Goal: Task Accomplishment & Management: Complete application form

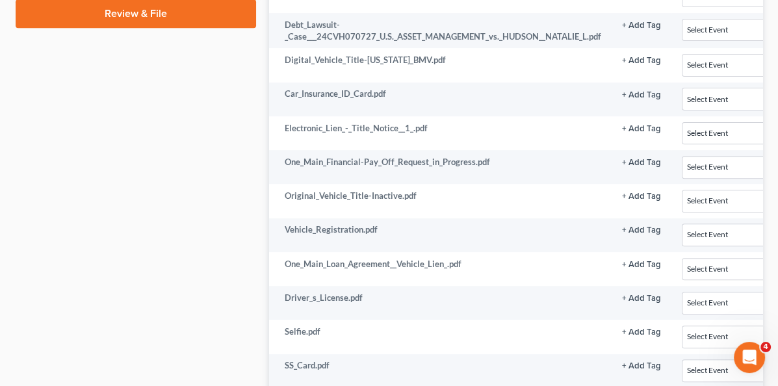
scroll to position [780, 0]
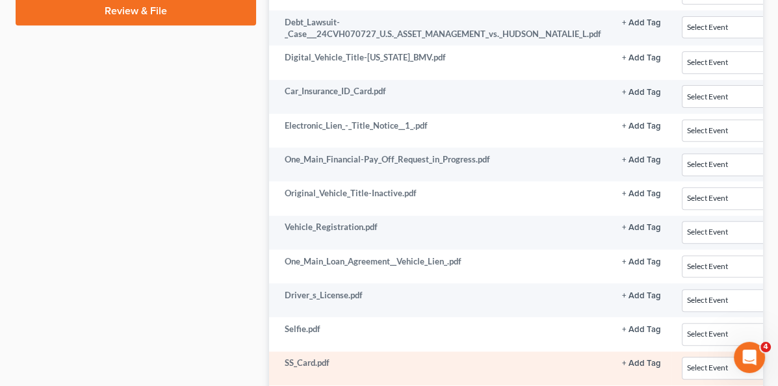
click at [330, 352] on td "SS_Card.pdf" at bounding box center [440, 369] width 343 height 34
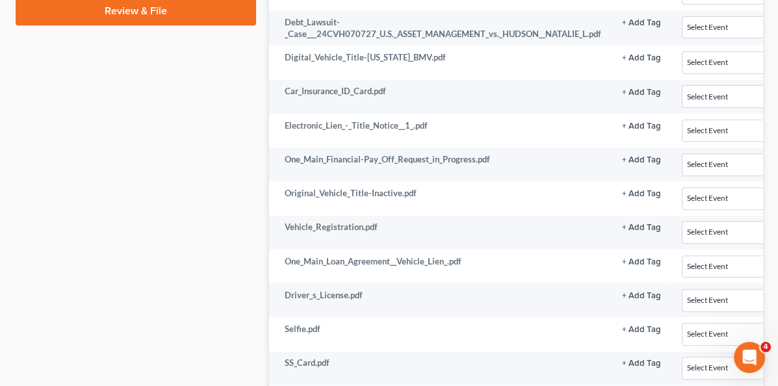
scroll to position [780, 234]
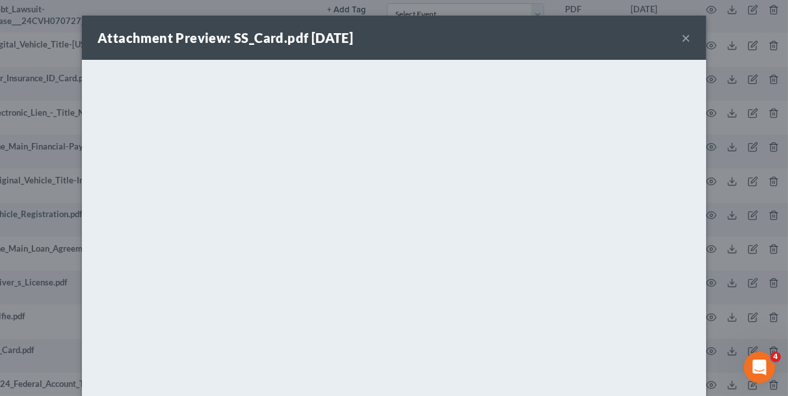
click at [681, 36] on button "×" at bounding box center [685, 38] width 9 height 16
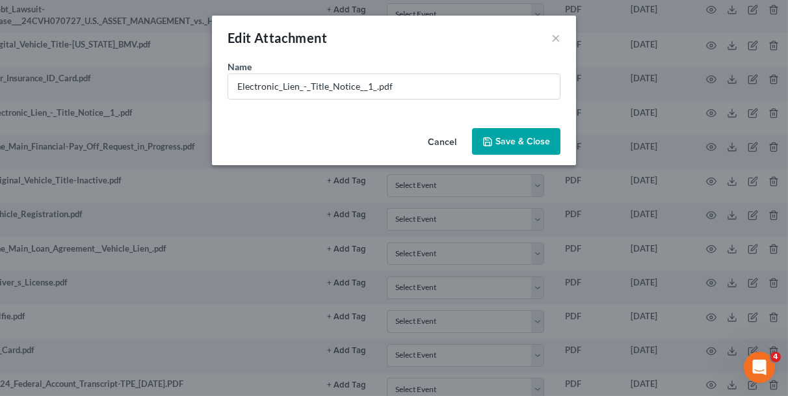
click at [529, 133] on button "Save & Close" at bounding box center [516, 141] width 88 height 27
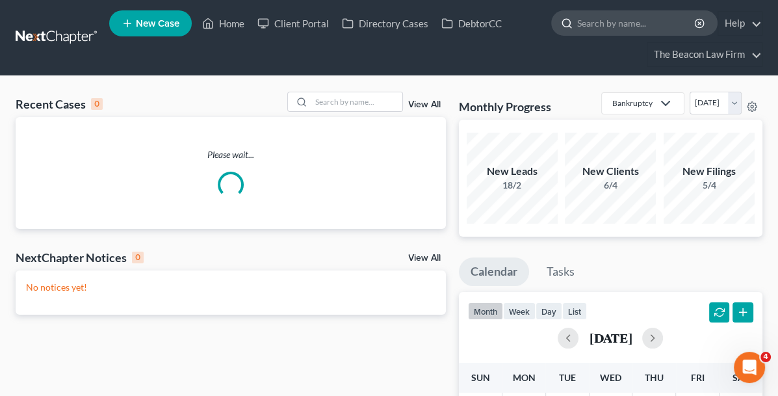
click at [590, 30] on input "search" at bounding box center [636, 23] width 119 height 24
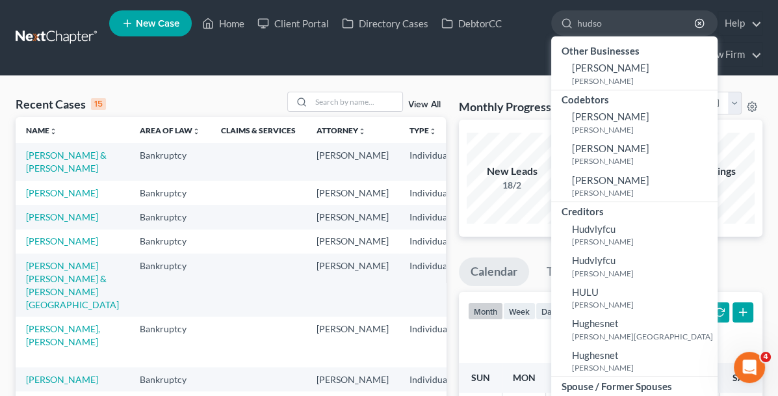
type input "[PERSON_NAME]"
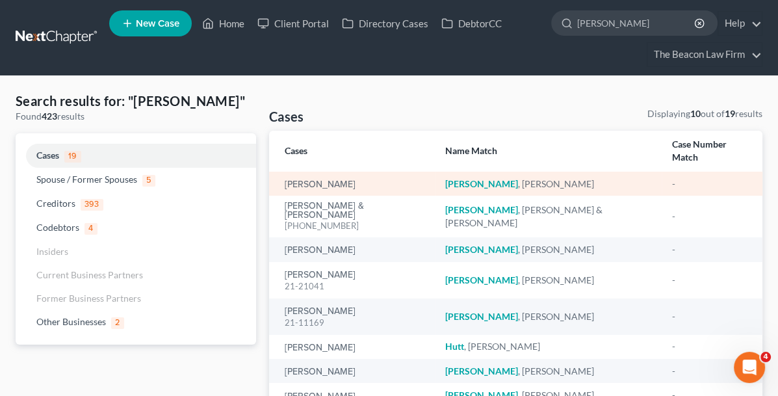
click at [445, 178] on em "[PERSON_NAME]" at bounding box center [481, 183] width 73 height 11
click at [285, 180] on link "[PERSON_NAME]" at bounding box center [320, 184] width 71 height 9
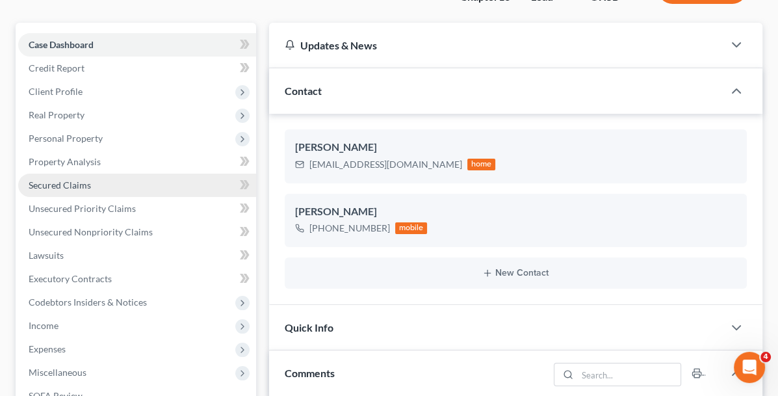
scroll to position [390, 0]
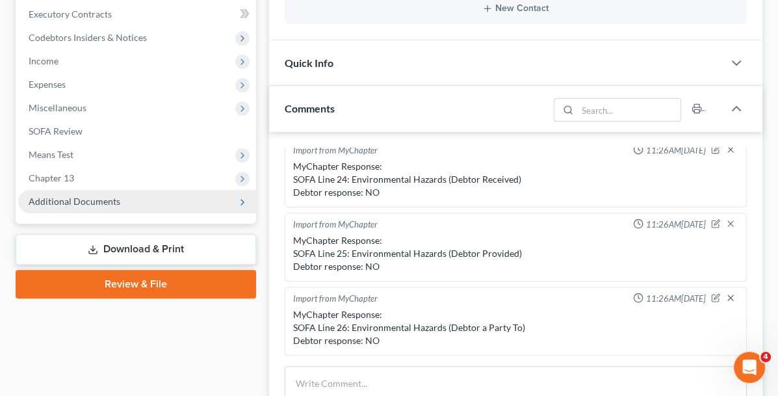
click at [72, 202] on span "Additional Documents" at bounding box center [75, 201] width 92 height 11
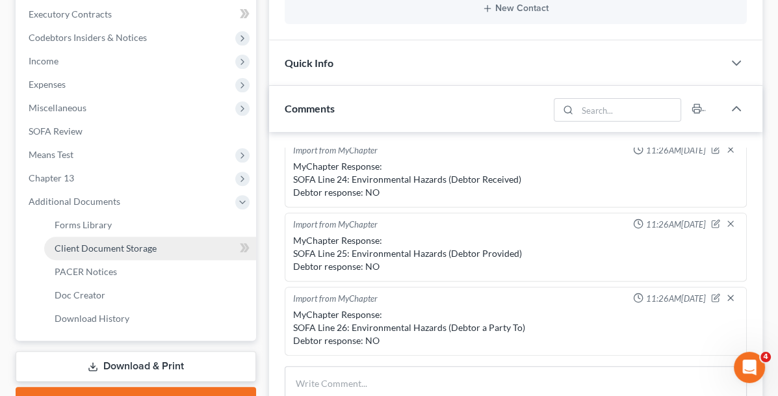
click at [85, 246] on span "Client Document Storage" at bounding box center [106, 247] width 102 height 11
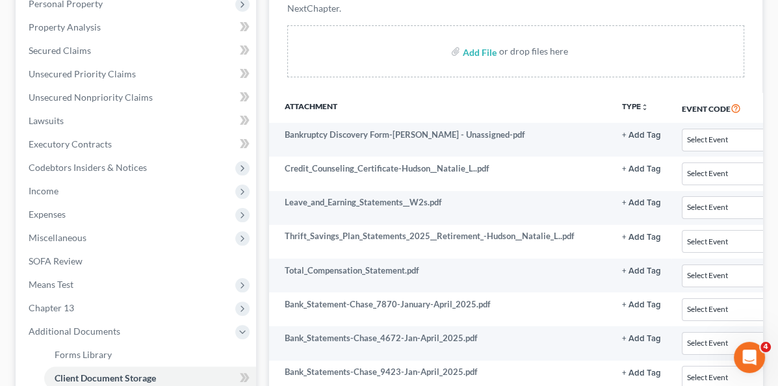
scroll to position [260, 252]
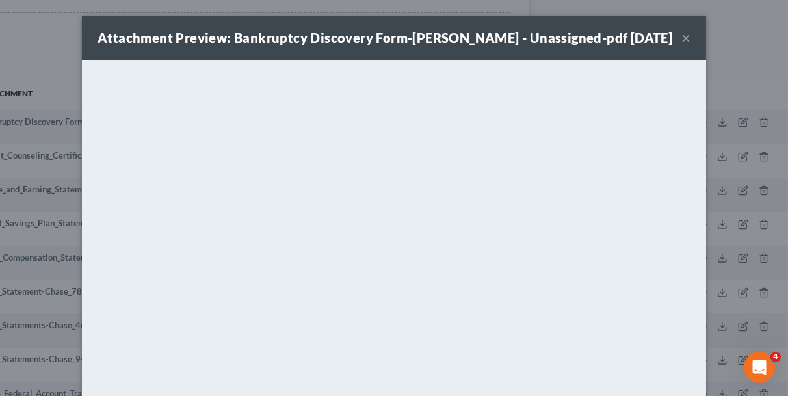
click at [681, 45] on button "×" at bounding box center [685, 38] width 9 height 16
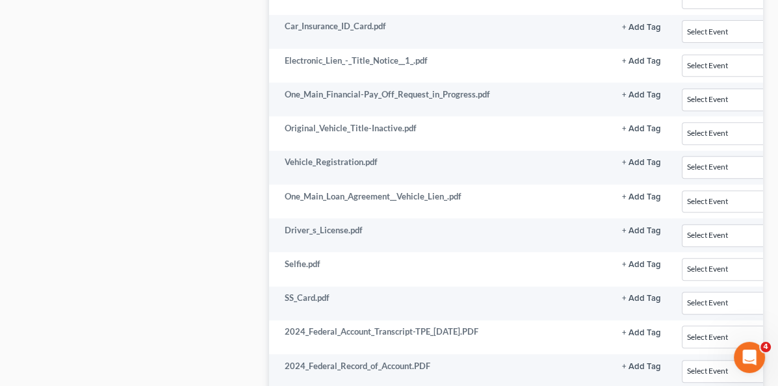
scroll to position [845, 252]
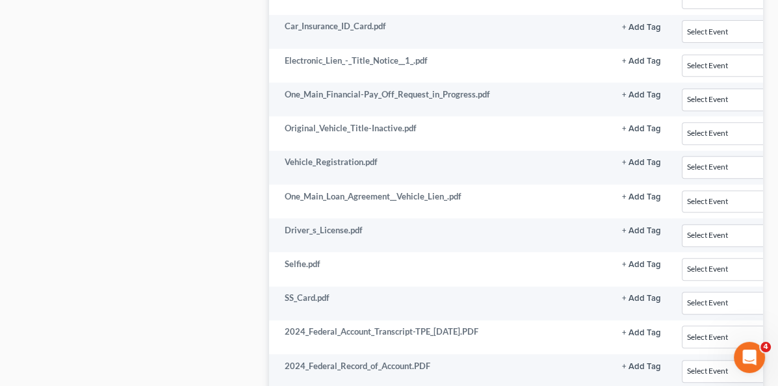
scroll to position [845, 93]
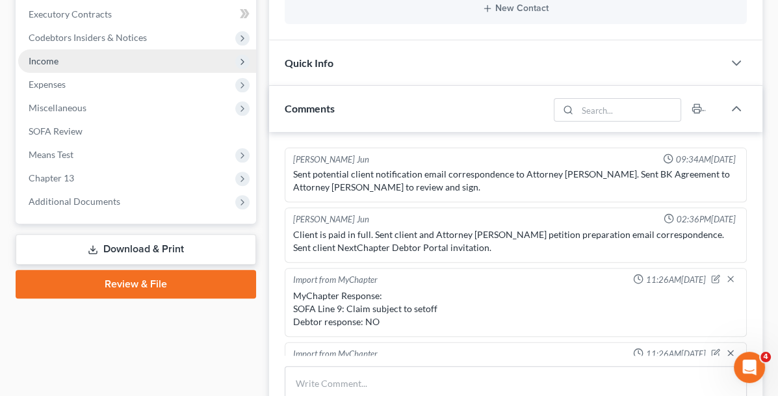
scroll to position [373, 0]
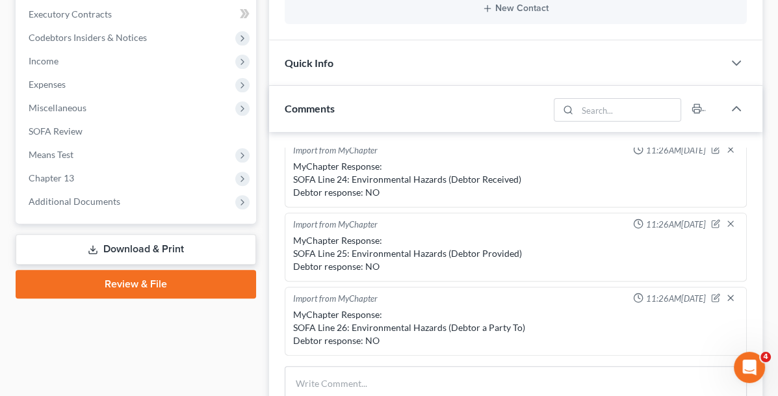
click at [105, 248] on link "Download & Print" at bounding box center [136, 249] width 241 height 31
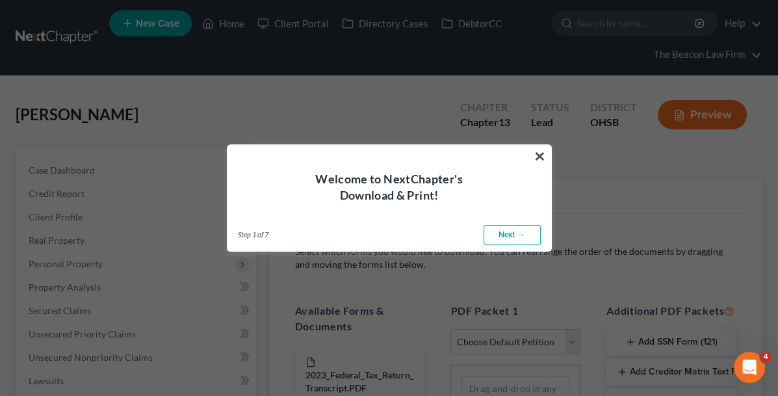
click at [516, 236] on link "Next →" at bounding box center [512, 235] width 57 height 21
select select "0"
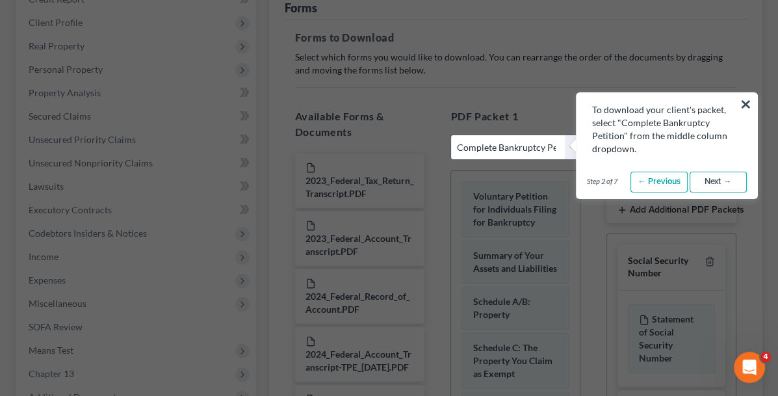
scroll to position [195, 0]
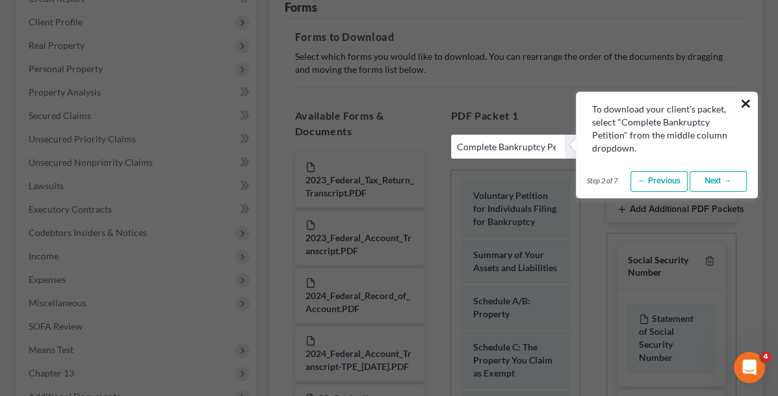
click at [749, 99] on button "×" at bounding box center [746, 103] width 12 height 21
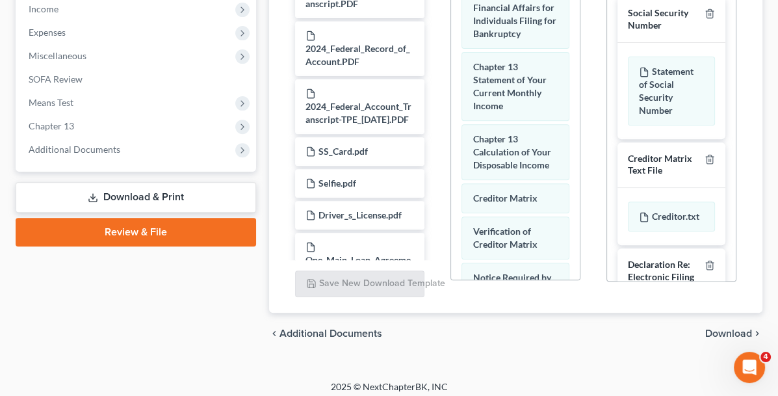
scroll to position [555, 0]
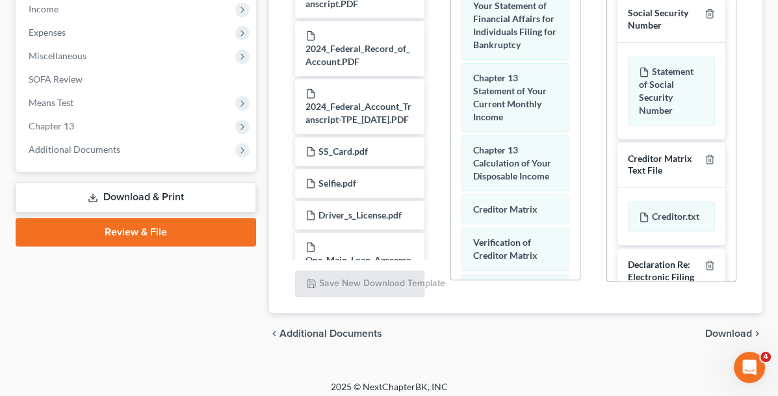
click at [717, 328] on span "Download" at bounding box center [728, 333] width 47 height 10
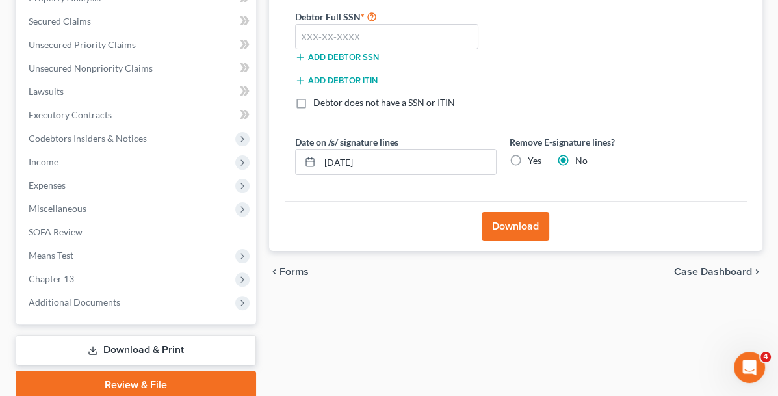
scroll to position [209, 0]
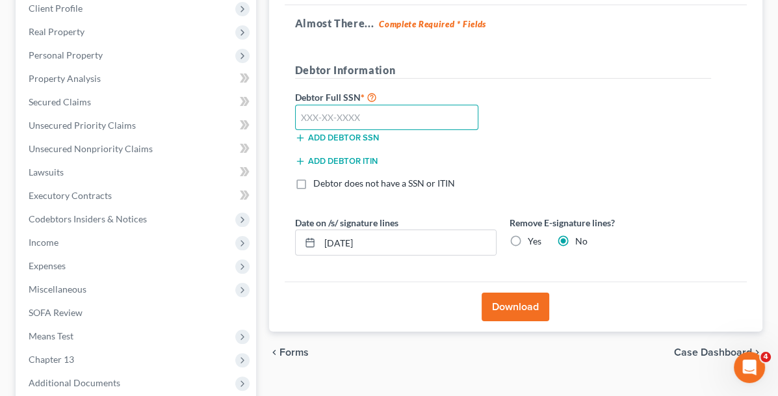
click at [295, 110] on input "text" at bounding box center [387, 118] width 184 height 26
type input "299-90-7747"
click at [482, 304] on button "Download" at bounding box center [516, 307] width 68 height 29
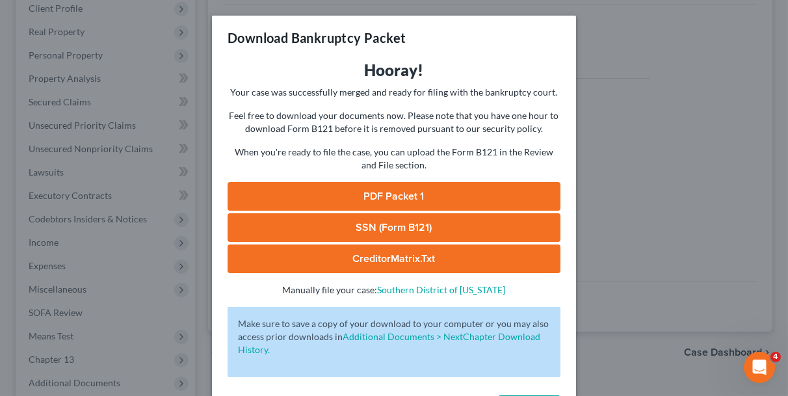
click at [380, 226] on link "SSN (Form B121)" at bounding box center [394, 227] width 333 height 29
click at [609, 75] on div "Download Bankruptcy Packet Hooray! Your case was successfully merged and ready …" at bounding box center [394, 198] width 788 height 396
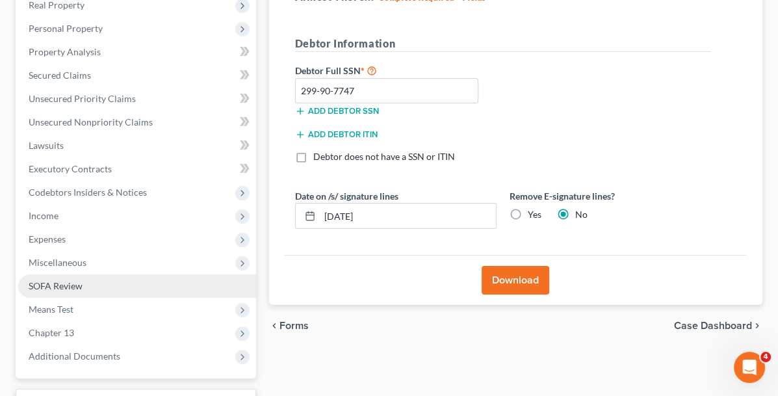
scroll to position [274, 0]
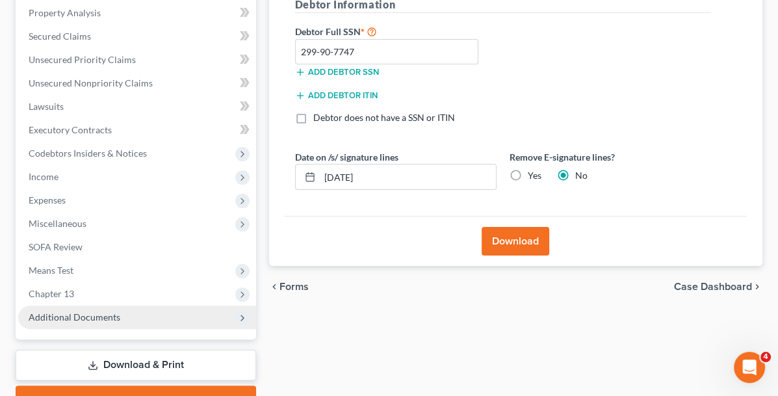
click at [69, 317] on span "Additional Documents" at bounding box center [75, 316] width 92 height 11
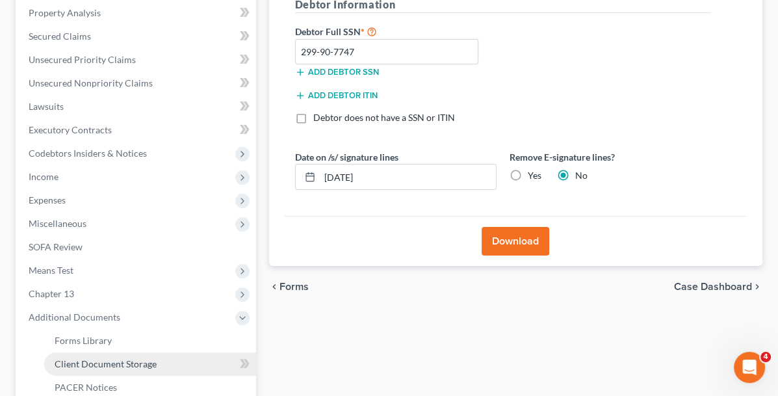
click at [94, 358] on span "Client Document Storage" at bounding box center [106, 363] width 102 height 11
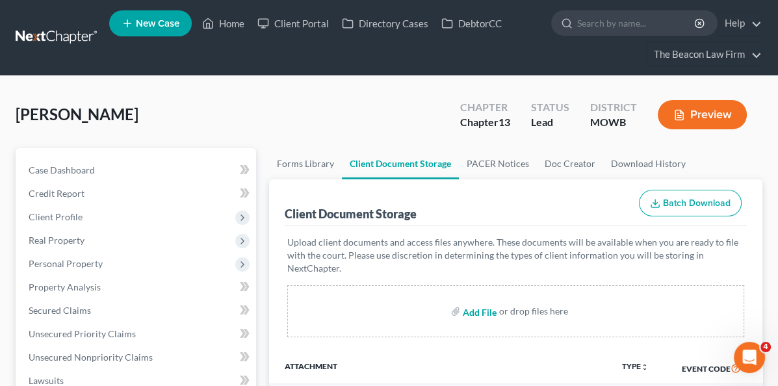
click at [463, 300] on input "file" at bounding box center [478, 311] width 31 height 23
type input "C:\fakepath\form121hudson.pdf"
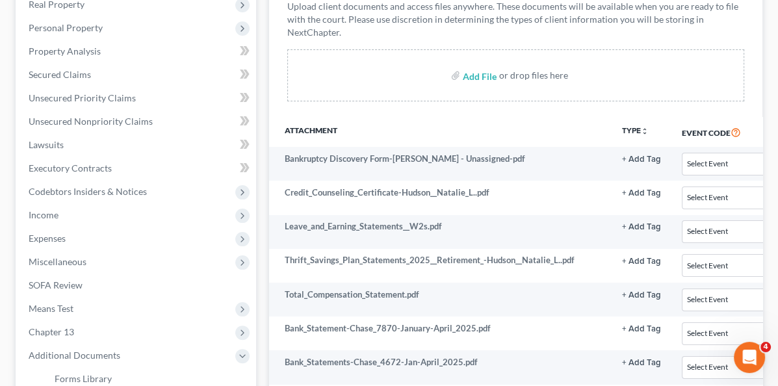
scroll to position [260, 0]
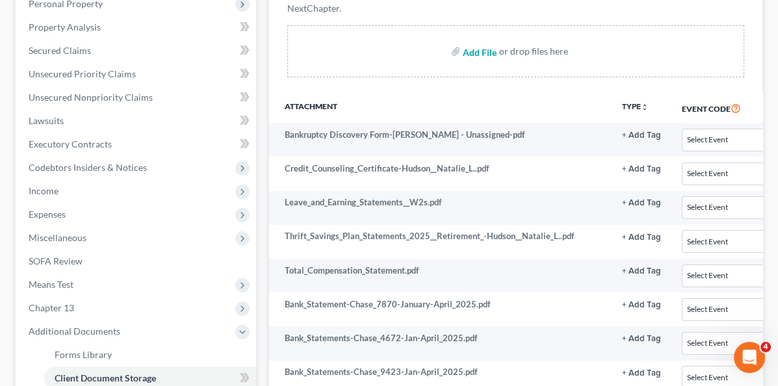
click at [463, 40] on input "file" at bounding box center [478, 51] width 31 height 23
type input "C:\fakepath\statementofrelatedcaseshudson.pdf"
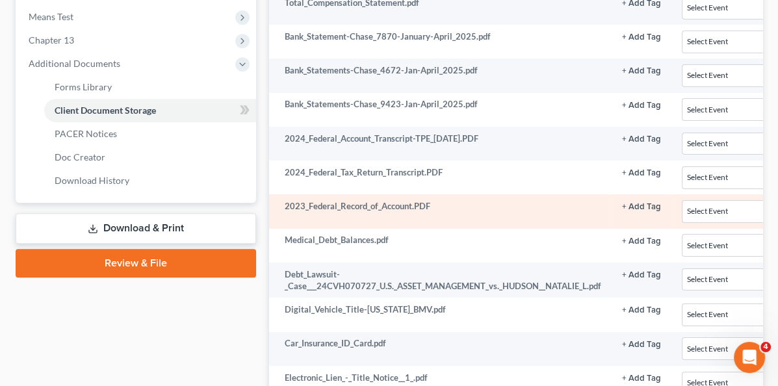
scroll to position [585, 0]
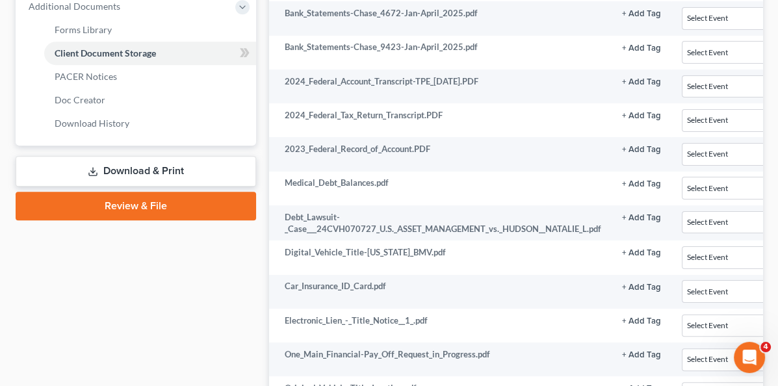
click at [125, 209] on link "Review & File" at bounding box center [136, 206] width 241 height 29
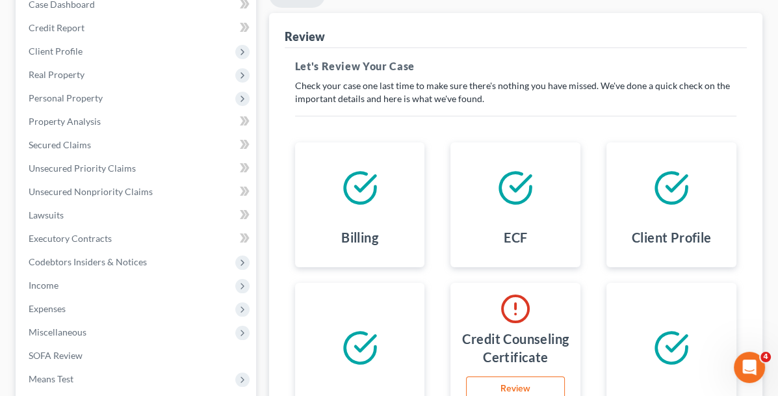
scroll to position [260, 0]
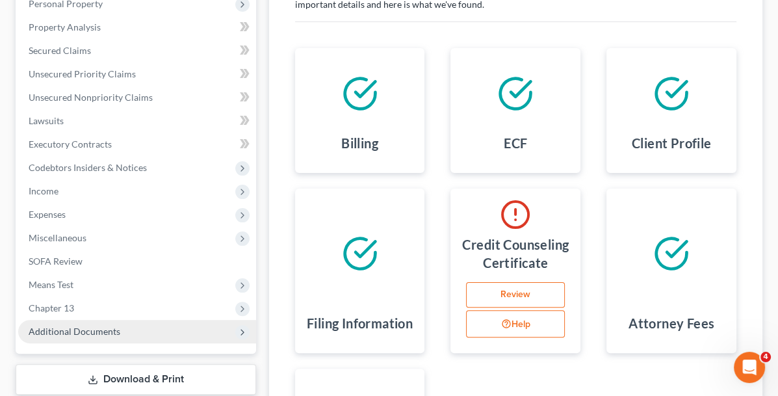
click at [92, 329] on span "Additional Documents" at bounding box center [75, 331] width 92 height 11
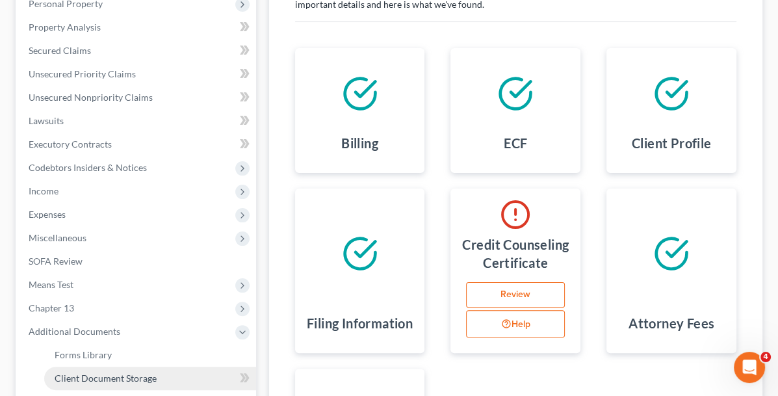
click at [95, 378] on span "Client Document Storage" at bounding box center [106, 378] width 102 height 11
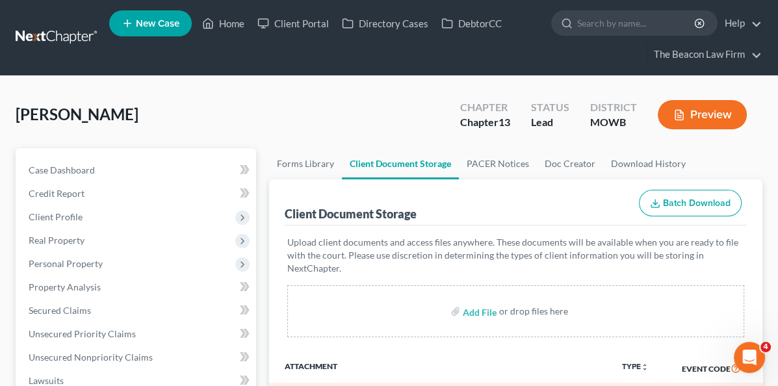
scroll to position [23, 219]
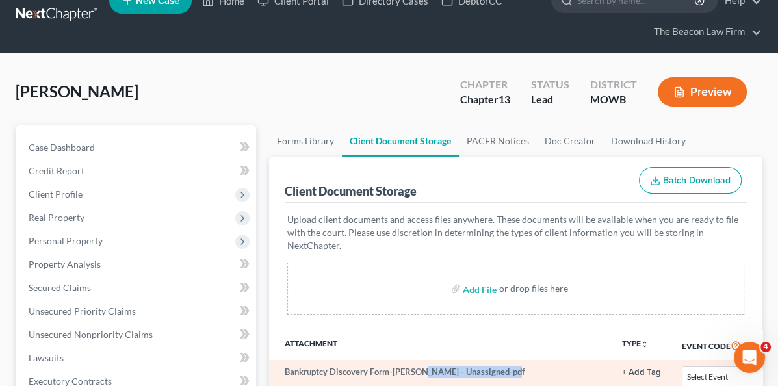
drag, startPoint x: 226, startPoint y: 386, endPoint x: 138, endPoint y: 367, distance: 89.0
click at [269, 367] on td "Bankruptcy Discovery Form-[PERSON_NAME] - Unassigned-pdf" at bounding box center [440, 377] width 343 height 34
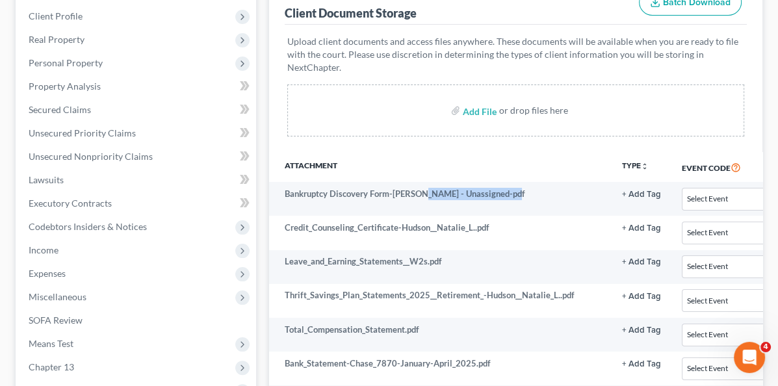
scroll to position [478, 0]
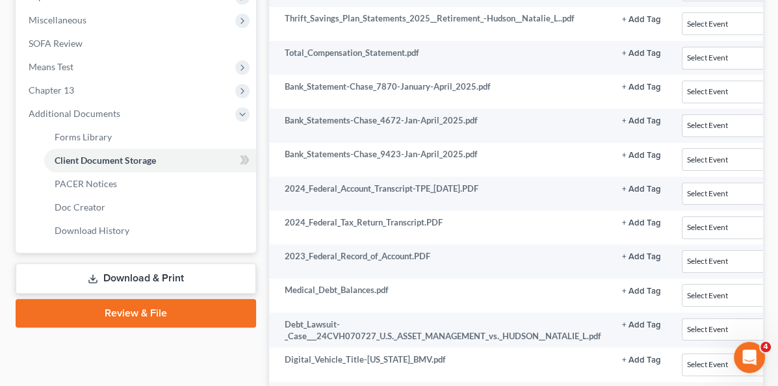
click at [105, 276] on link "Download & Print" at bounding box center [136, 278] width 241 height 31
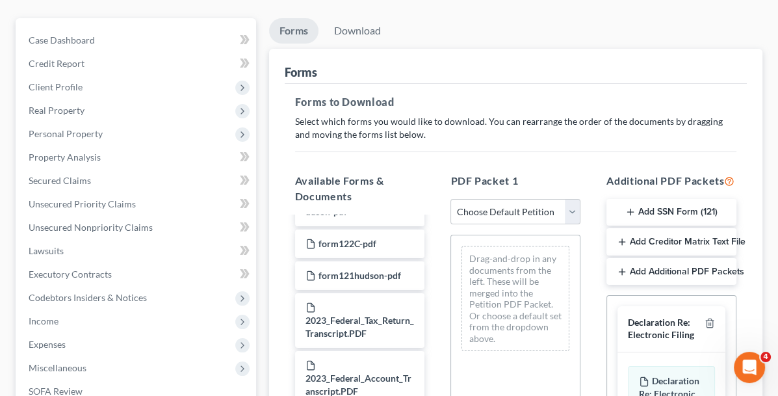
scroll to position [65, 0]
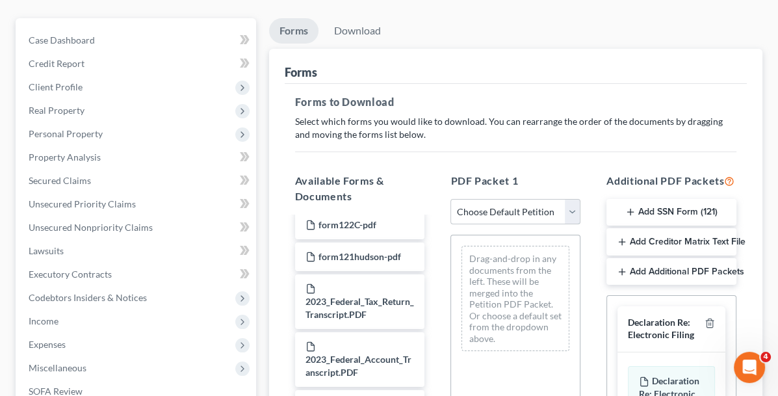
click at [551, 211] on select "Choose Default Petition PDF Packet Complete Bankruptcy Petition (all forms and …" at bounding box center [516, 212] width 130 height 26
click at [451, 199] on select "Choose Default Petition PDF Packet Complete Bankruptcy Petition (all forms and …" at bounding box center [516, 212] width 130 height 26
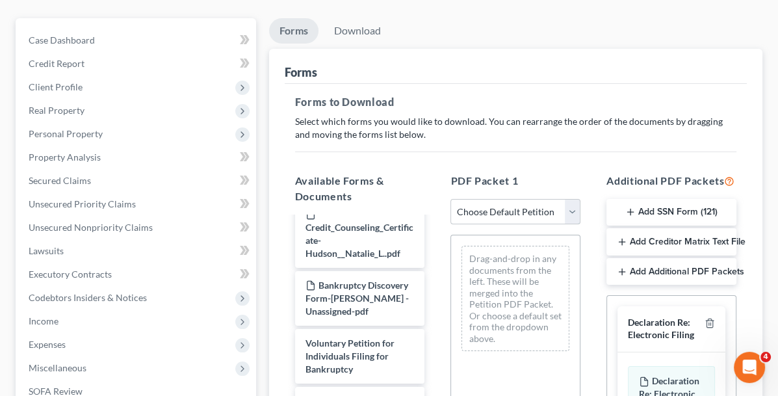
scroll to position [1495, 0]
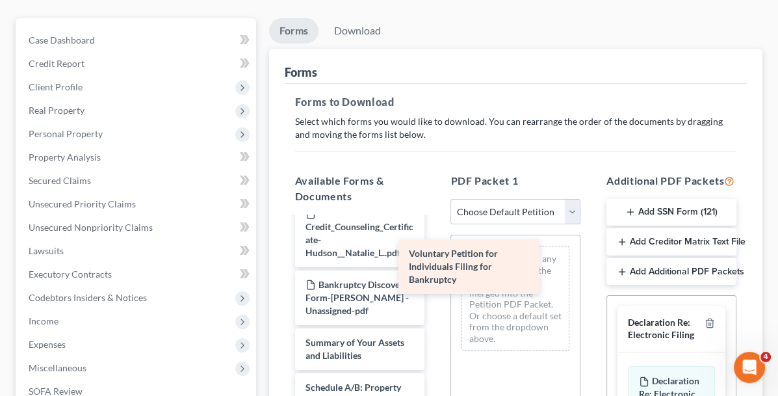
drag, startPoint x: 337, startPoint y: 276, endPoint x: 504, endPoint y: 271, distance: 167.2
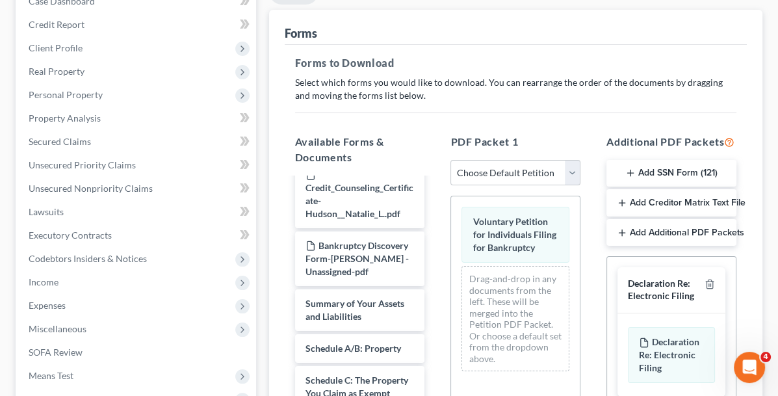
scroll to position [195, 0]
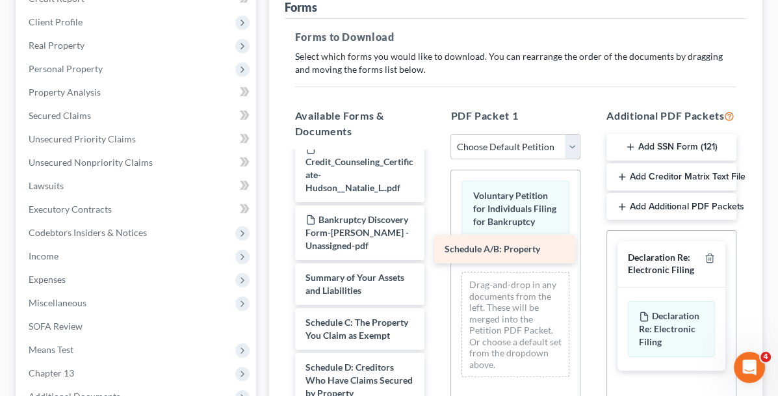
drag, startPoint x: 315, startPoint y: 241, endPoint x: 517, endPoint y: 252, distance: 203.1
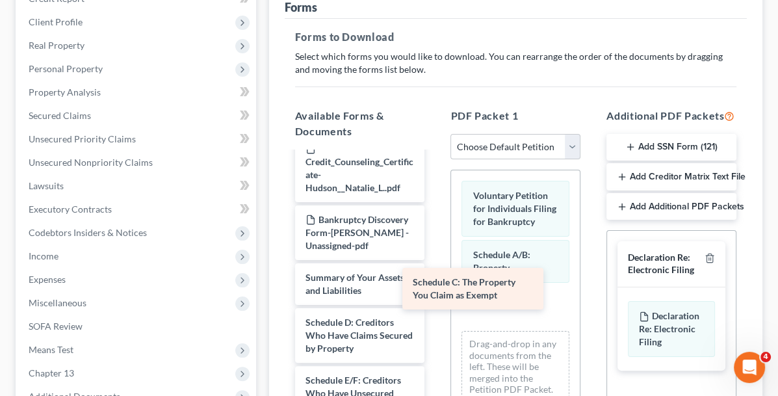
drag, startPoint x: 301, startPoint y: 242, endPoint x: 472, endPoint y: 285, distance: 176.4
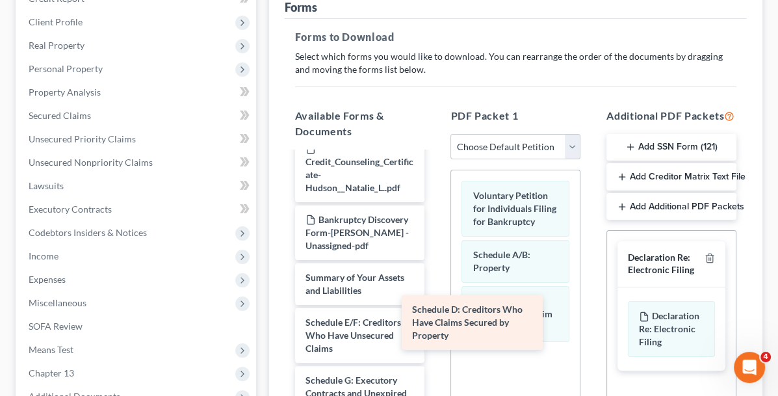
drag, startPoint x: 319, startPoint y: 259, endPoint x: 490, endPoint y: 330, distance: 184.5
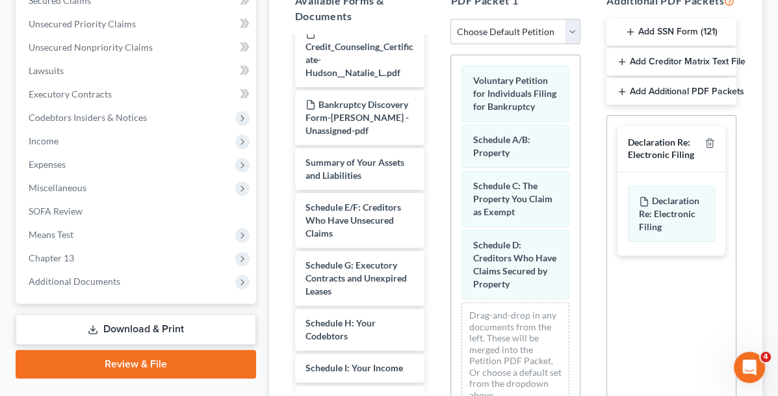
scroll to position [325, 0]
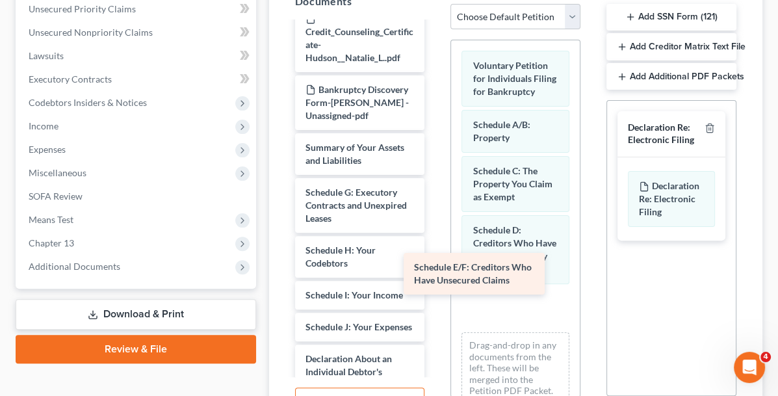
drag, startPoint x: 313, startPoint y: 122, endPoint x: 486, endPoint y: 281, distance: 235.1
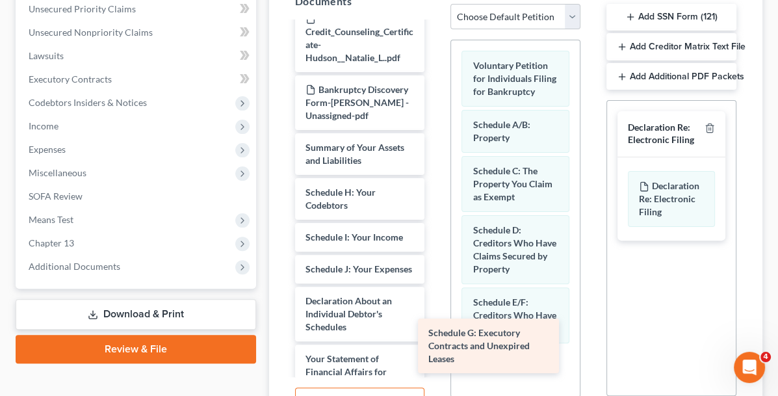
drag, startPoint x: 306, startPoint y: 125, endPoint x: 493, endPoint y: 349, distance: 291.7
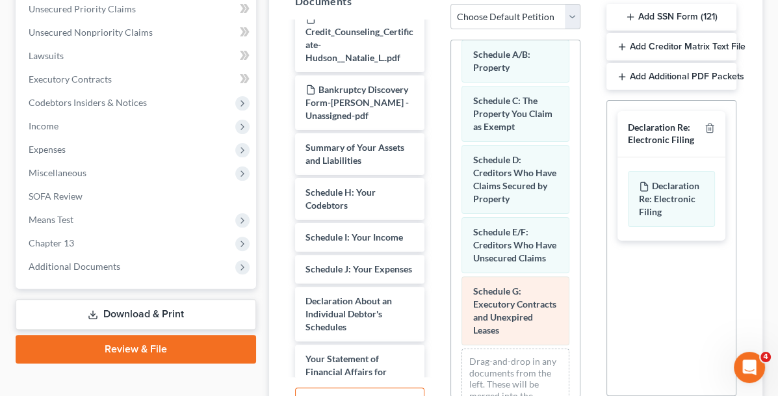
scroll to position [72, 0]
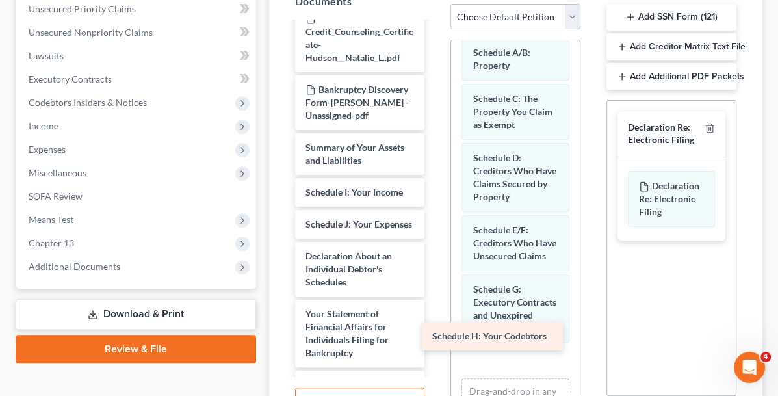
drag, startPoint x: 309, startPoint y: 109, endPoint x: 500, endPoint y: 336, distance: 296.7
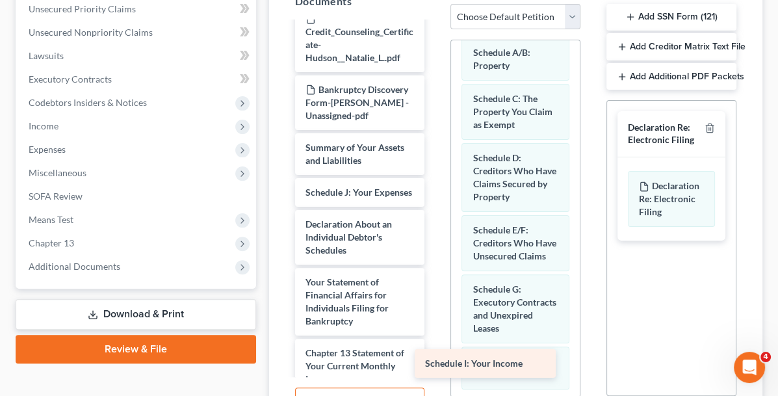
drag, startPoint x: 305, startPoint y: 108, endPoint x: 488, endPoint y: 363, distance: 313.9
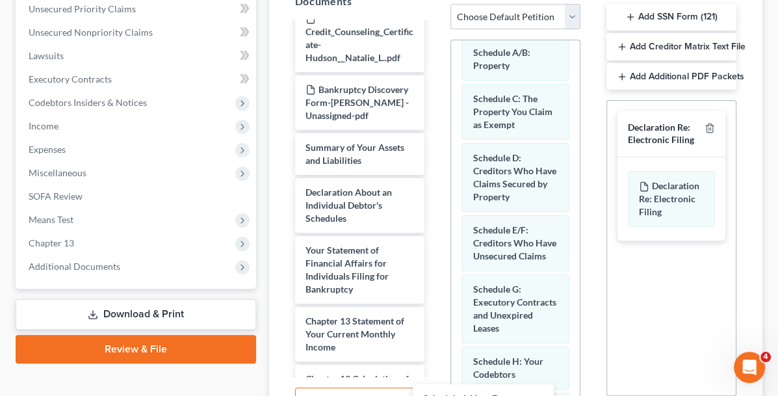
drag, startPoint x: 301, startPoint y: 112, endPoint x: 482, endPoint y: 402, distance: 342.0
click at [482, 395] on html "Home New Case Client Portal Directory Cases DebtorCC The Beacon Law Firm [EMAIL…" at bounding box center [389, 98] width 778 height 846
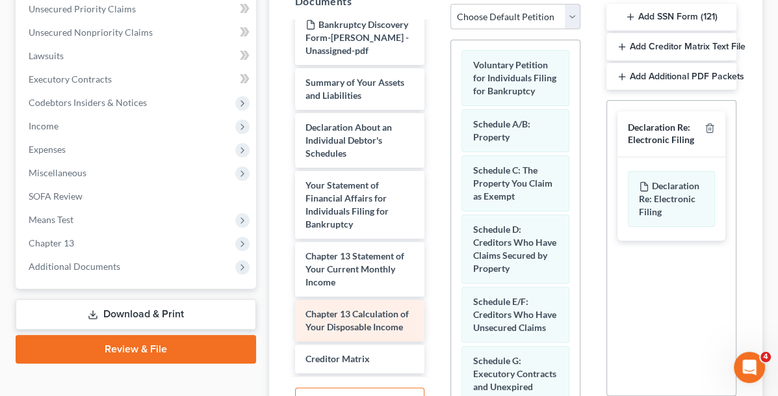
scroll to position [1495, 0]
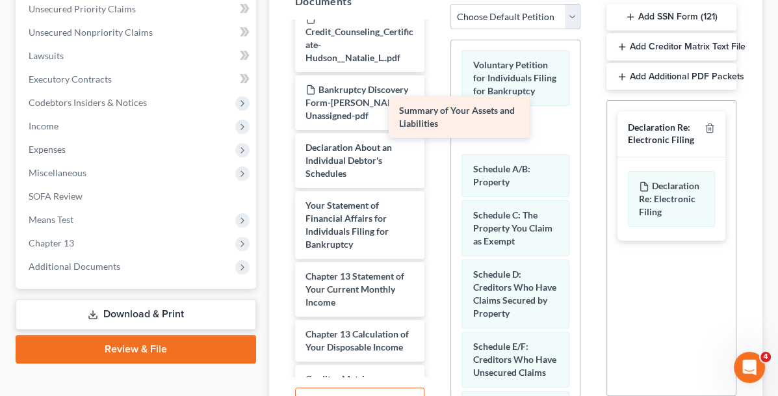
drag, startPoint x: 309, startPoint y: 72, endPoint x: 472, endPoint y: 120, distance: 169.7
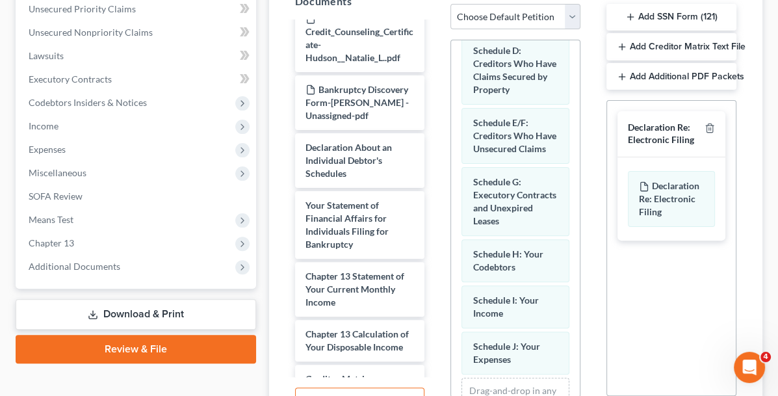
scroll to position [242, 0]
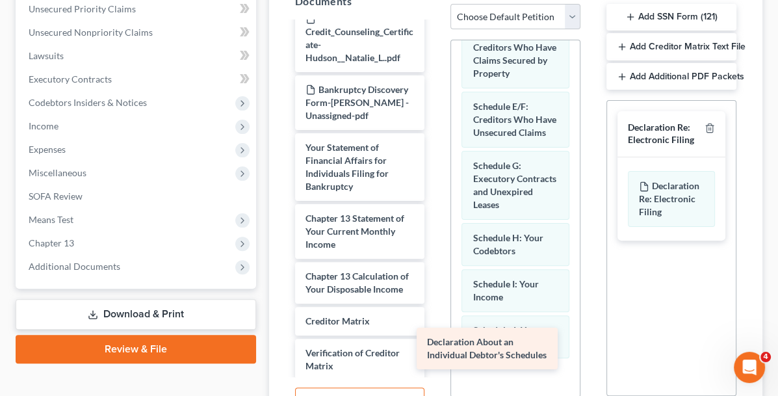
drag, startPoint x: 315, startPoint y: 78, endPoint x: 498, endPoint y: 361, distance: 337.2
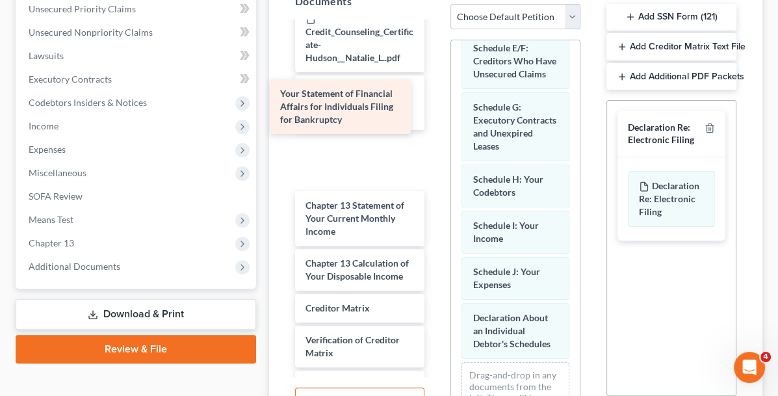
scroll to position [1467, 0]
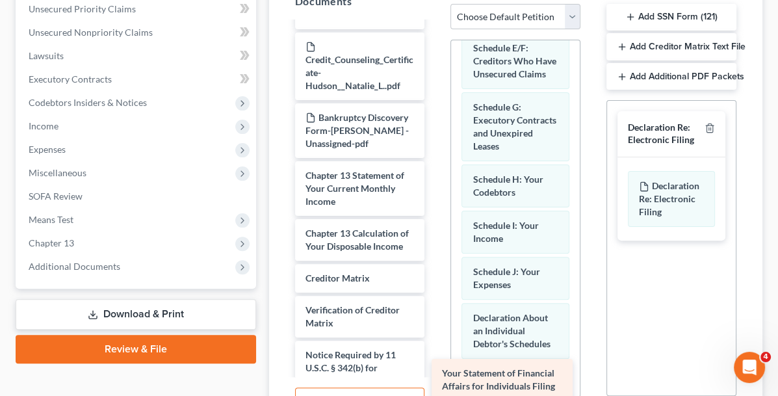
drag, startPoint x: 311, startPoint y: 79, endPoint x: 510, endPoint y: 387, distance: 366.8
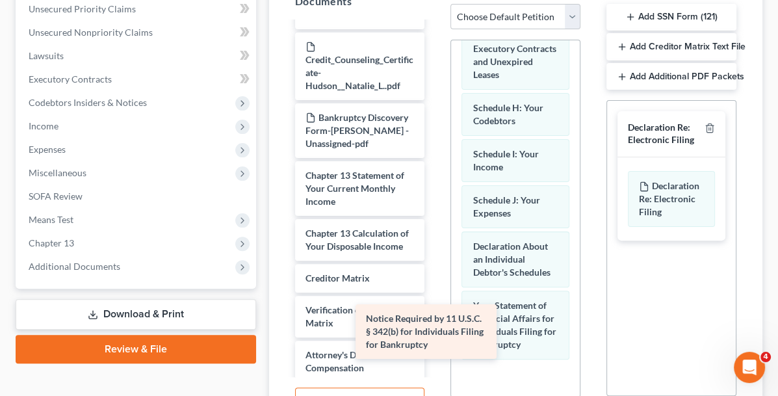
scroll to position [1409, 0]
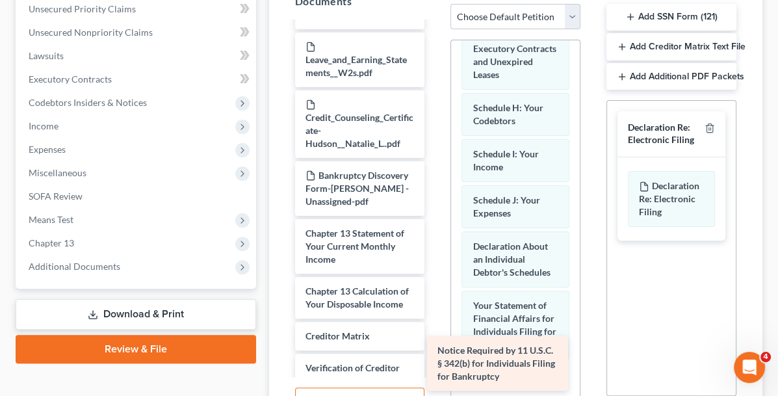
drag, startPoint x: 339, startPoint y: 274, endPoint x: 534, endPoint y: 353, distance: 211.1
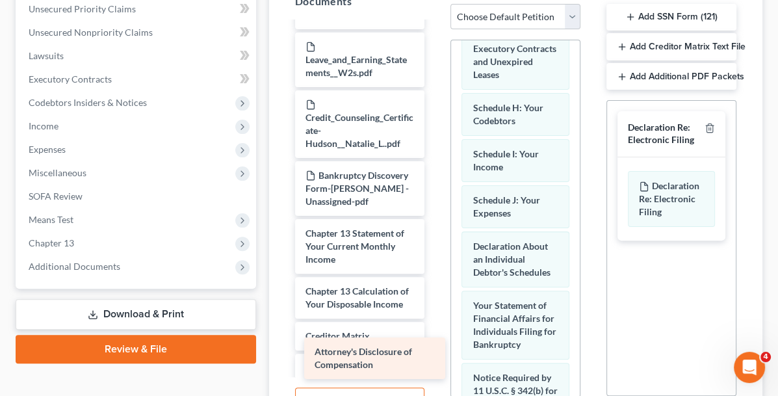
scroll to position [1365, 0]
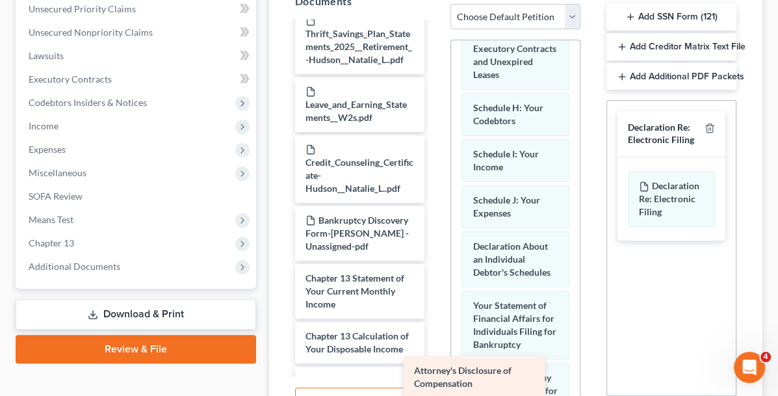
drag, startPoint x: 327, startPoint y: 338, endPoint x: 499, endPoint y: 380, distance: 177.2
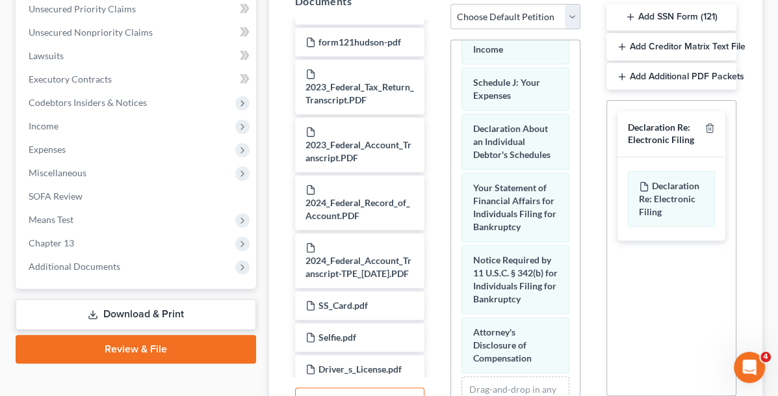
scroll to position [0, 0]
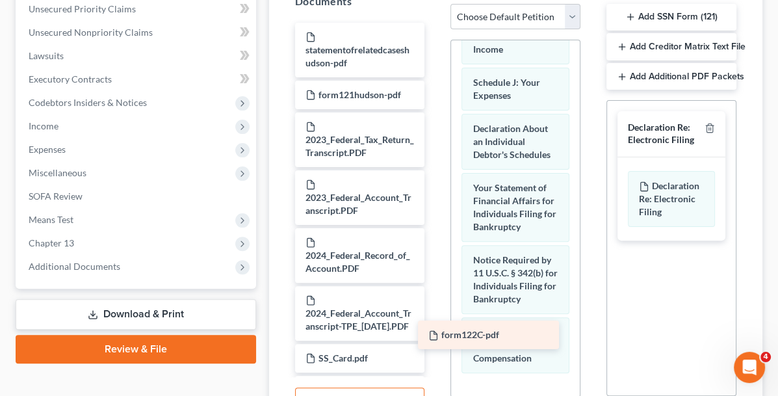
drag, startPoint x: 301, startPoint y: 73, endPoint x: 488, endPoint y: 331, distance: 317.9
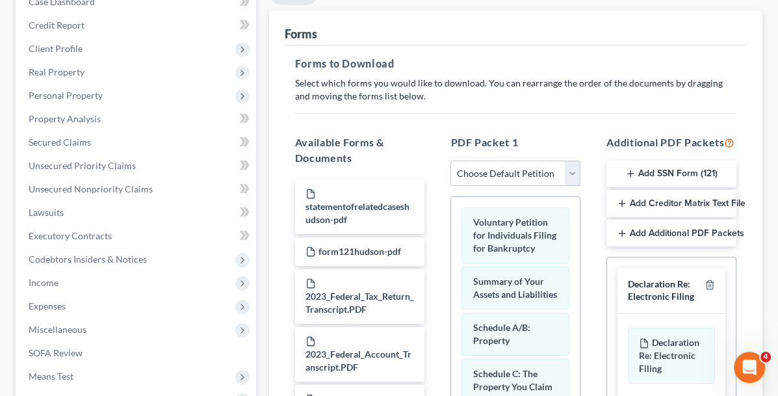
scroll to position [195, 0]
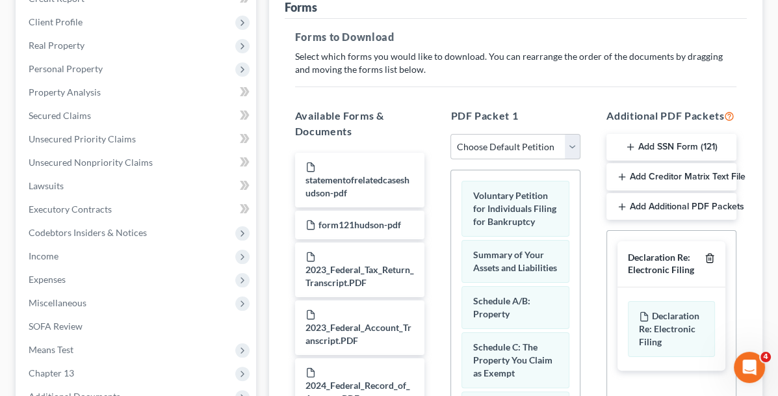
click at [709, 255] on polyline "button" at bounding box center [710, 255] width 8 height 0
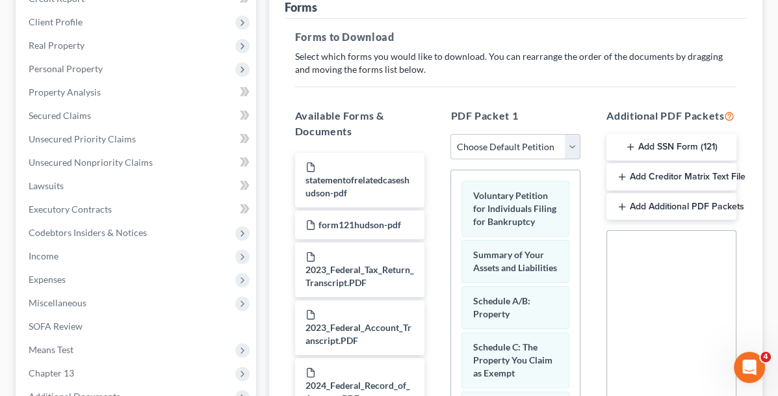
click at [626, 142] on button "Add SSN Form (121)" at bounding box center [672, 147] width 130 height 27
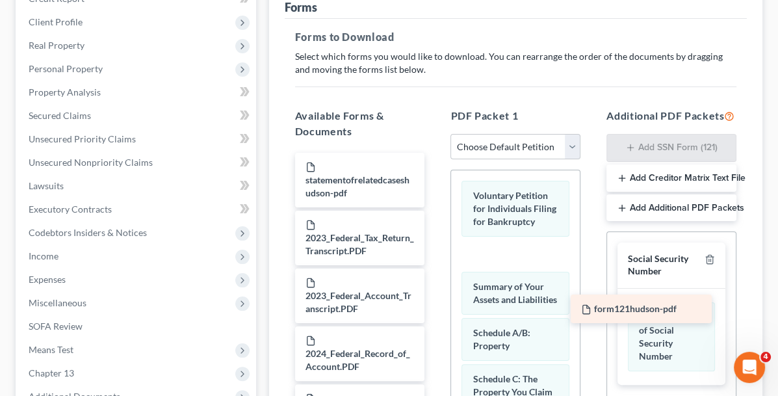
drag, startPoint x: 318, startPoint y: 209, endPoint x: 657, endPoint y: 311, distance: 354.2
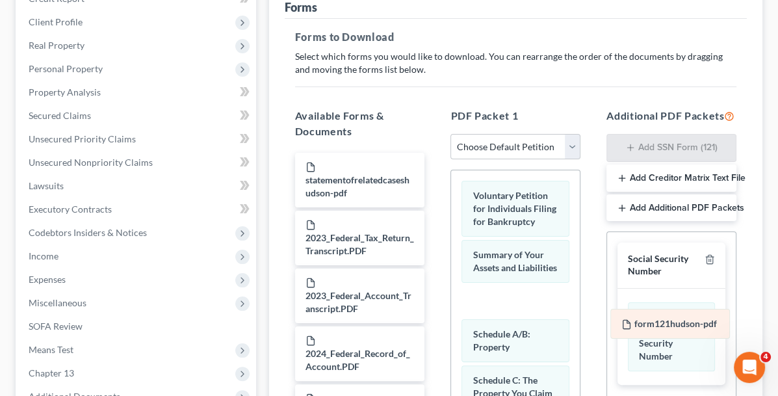
drag, startPoint x: 495, startPoint y: 250, endPoint x: 687, endPoint y: 321, distance: 204.1
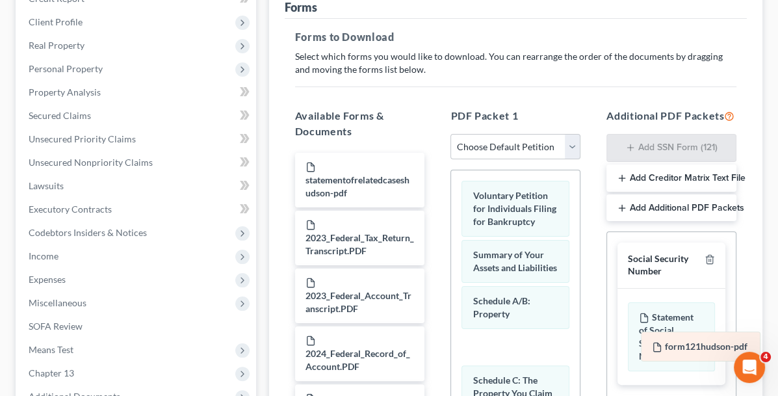
drag, startPoint x: 491, startPoint y: 294, endPoint x: 713, endPoint y: 343, distance: 227.0
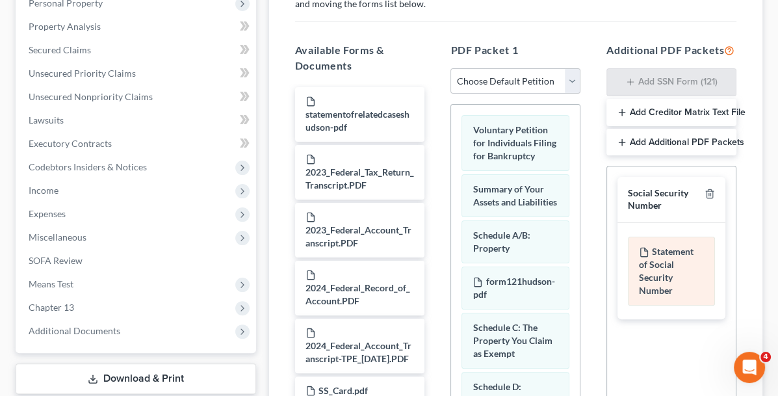
scroll to position [325, 0]
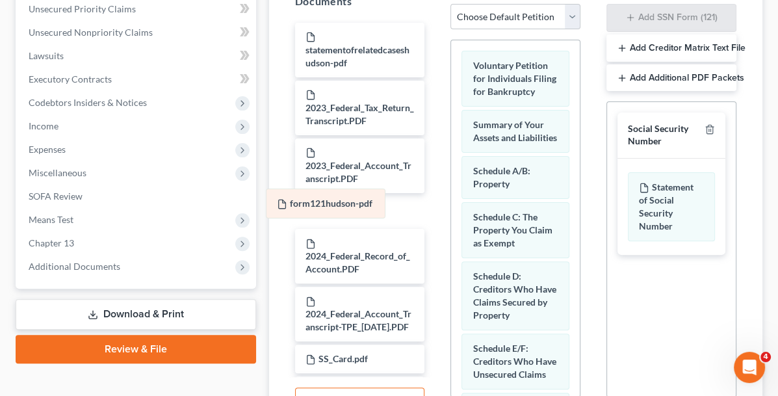
drag, startPoint x: 490, startPoint y: 200, endPoint x: 331, endPoint y: 203, distance: 158.7
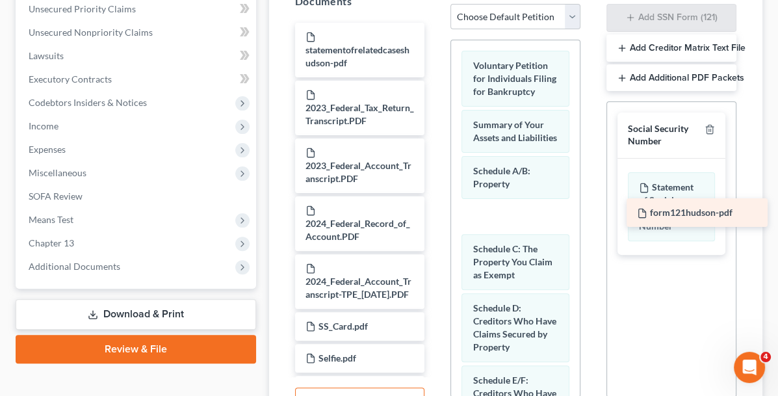
drag, startPoint x: 307, startPoint y: 191, endPoint x: 702, endPoint y: 211, distance: 395.7
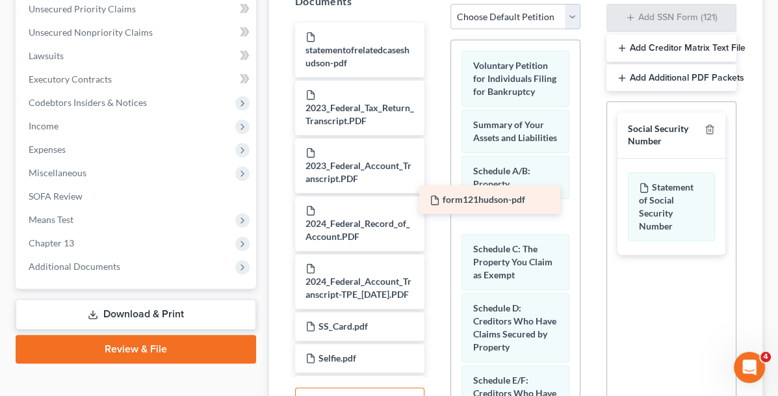
click at [702, 211] on div "Statement of Social Security Number" at bounding box center [671, 206] width 87 height 69
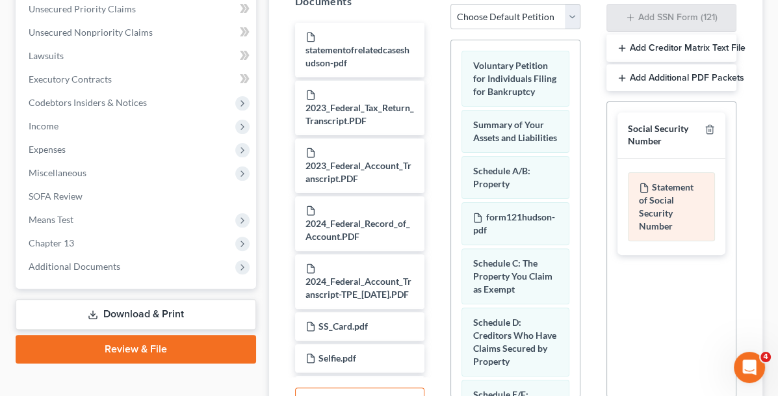
click at [663, 211] on div "Statement of Social Security Number" at bounding box center [671, 206] width 87 height 69
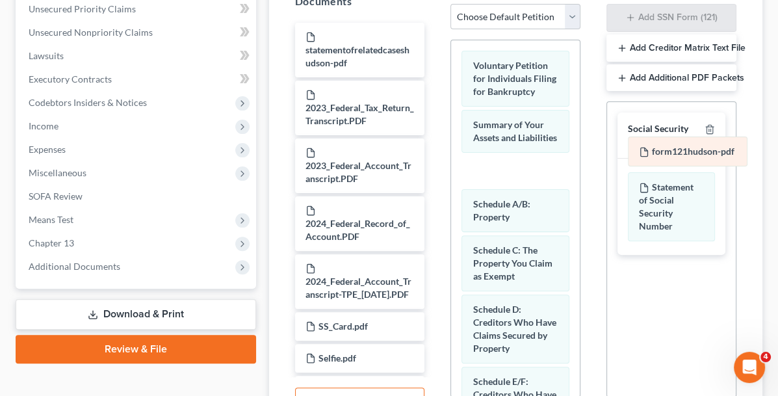
drag, startPoint x: 495, startPoint y: 203, endPoint x: 703, endPoint y: 154, distance: 214.3
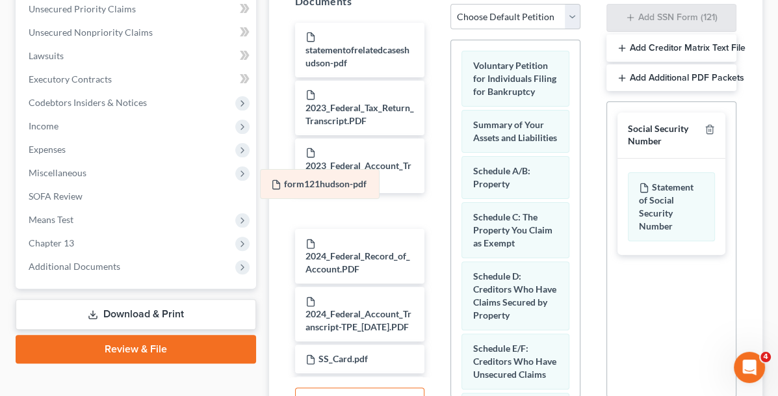
drag, startPoint x: 495, startPoint y: 167, endPoint x: 335, endPoint y: 183, distance: 160.1
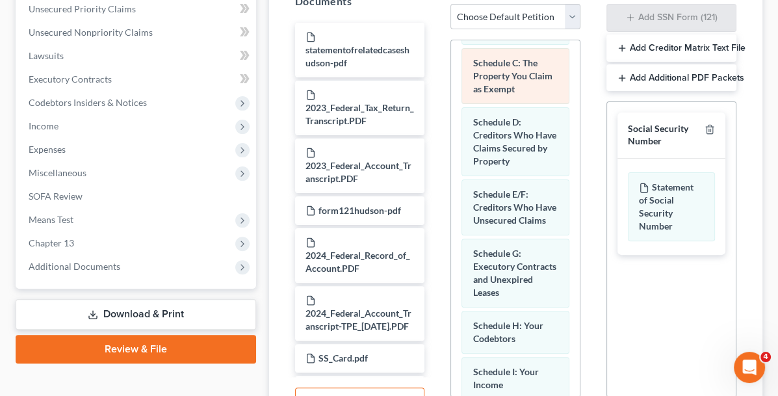
scroll to position [260, 0]
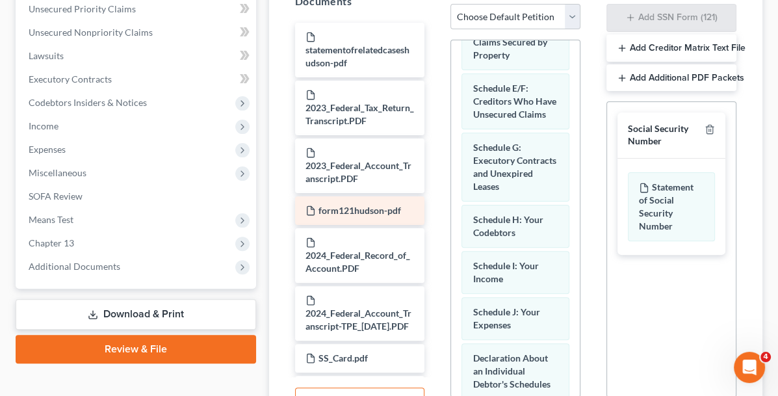
click at [319, 205] on span "form121hudson-pdf" at bounding box center [360, 210] width 83 height 11
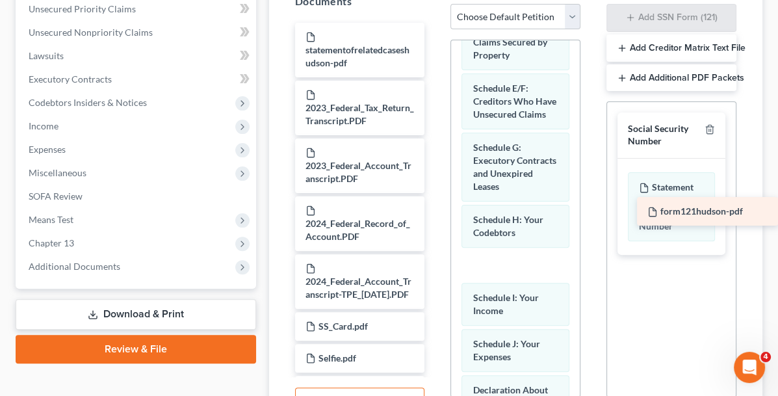
drag, startPoint x: 283, startPoint y: 191, endPoint x: 700, endPoint y: 196, distance: 417.4
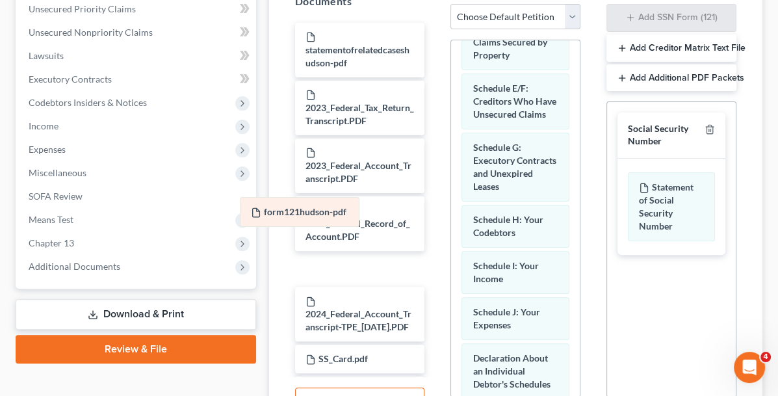
drag, startPoint x: 505, startPoint y: 226, endPoint x: 326, endPoint y: 217, distance: 179.6
click at [451, 217] on div "form121hudson-pdf Voluntary Petition for Individuals Filing for Bankruptcy Summ…" at bounding box center [515, 267] width 129 height 975
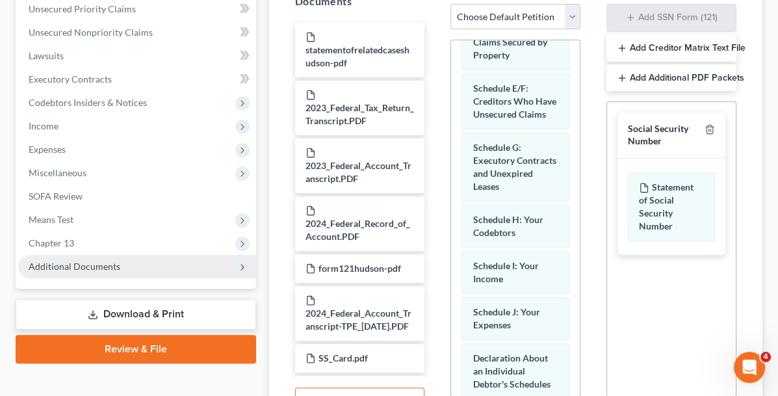
click at [84, 267] on span "Additional Documents" at bounding box center [75, 266] width 92 height 11
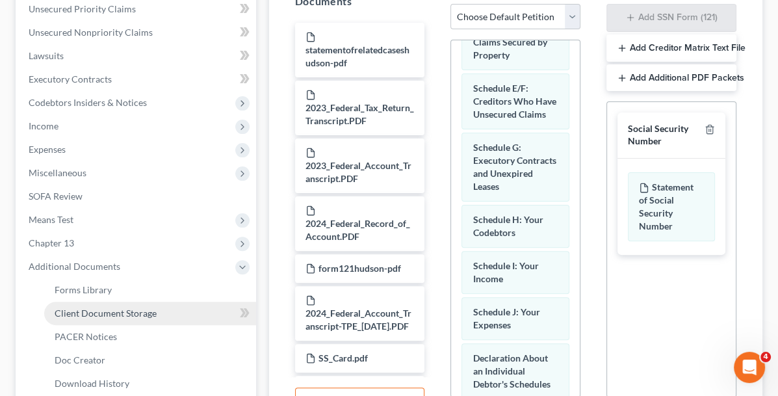
click at [96, 307] on span "Client Document Storage" at bounding box center [106, 312] width 102 height 11
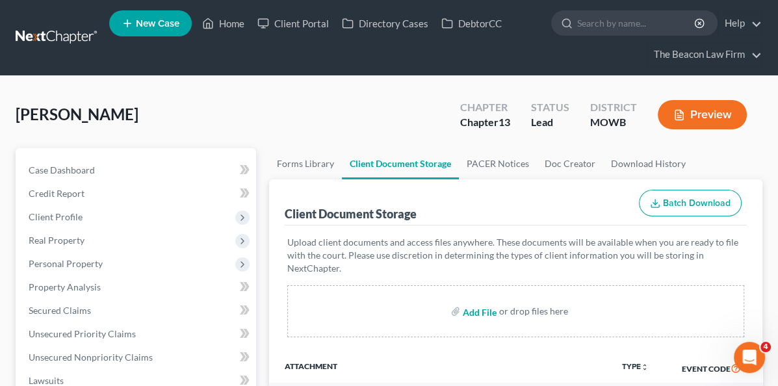
click at [463, 303] on input "file" at bounding box center [478, 311] width 31 height 23
type input "C:\fakepath\statementofsocialsecuritynumber.pdf"
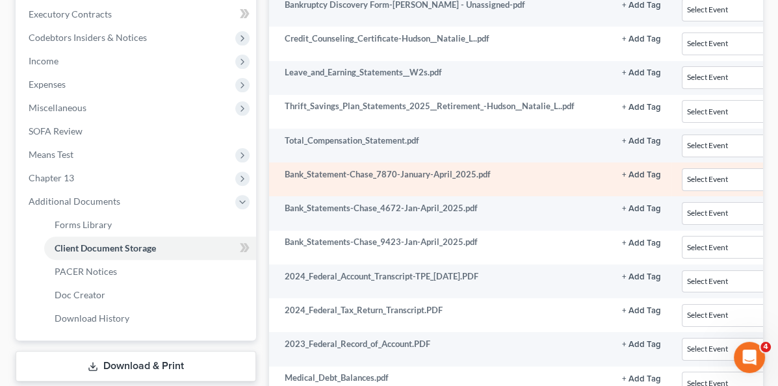
scroll to position [585, 0]
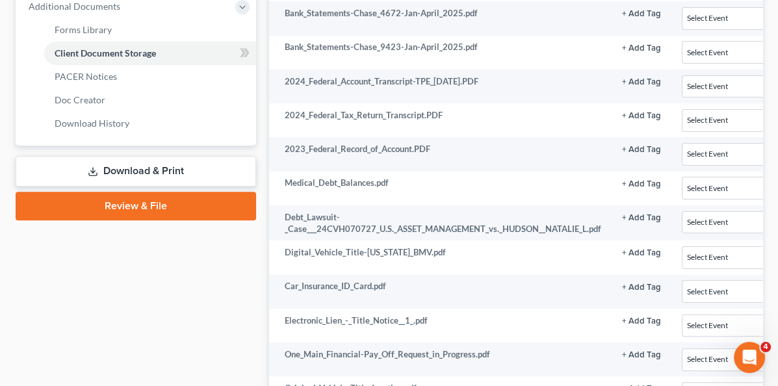
click at [102, 170] on link "Download & Print" at bounding box center [136, 171] width 241 height 31
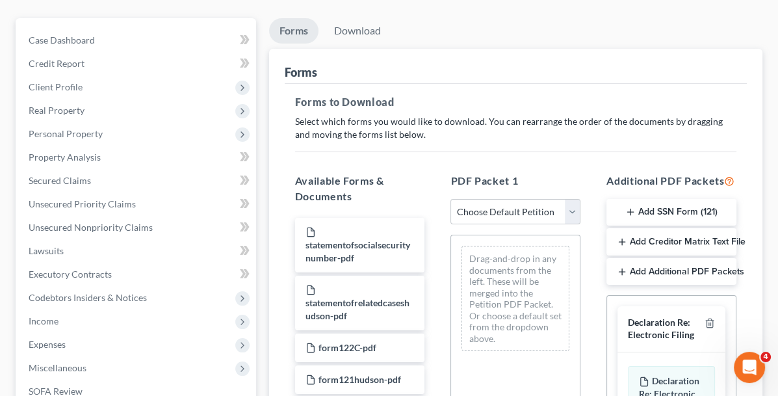
scroll to position [195, 0]
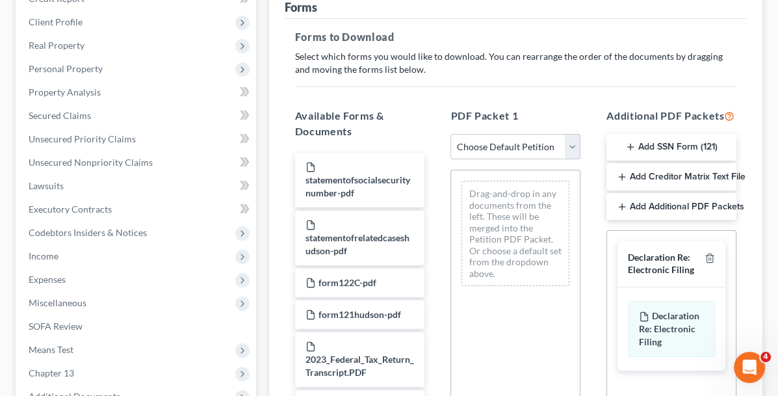
click at [547, 146] on select "Choose Default Petition PDF Packet Complete Bankruptcy Petition (all forms and …" at bounding box center [516, 147] width 130 height 26
click at [451, 134] on select "Choose Default Petition PDF Packet Complete Bankruptcy Petition (all forms and …" at bounding box center [516, 147] width 130 height 26
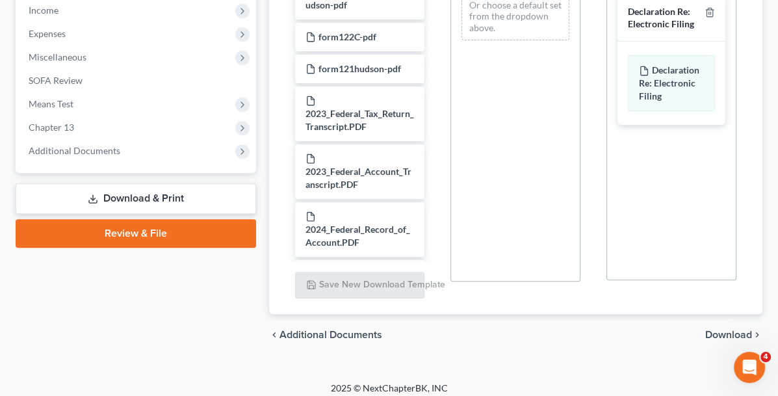
scroll to position [376, 0]
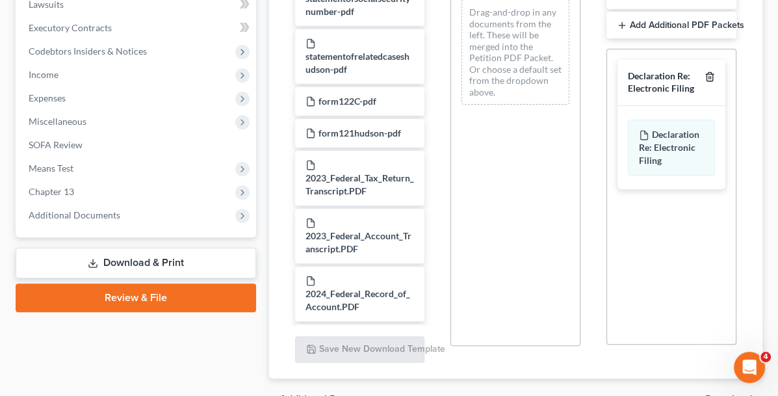
click at [714, 75] on icon "button" at bounding box center [710, 77] width 10 height 10
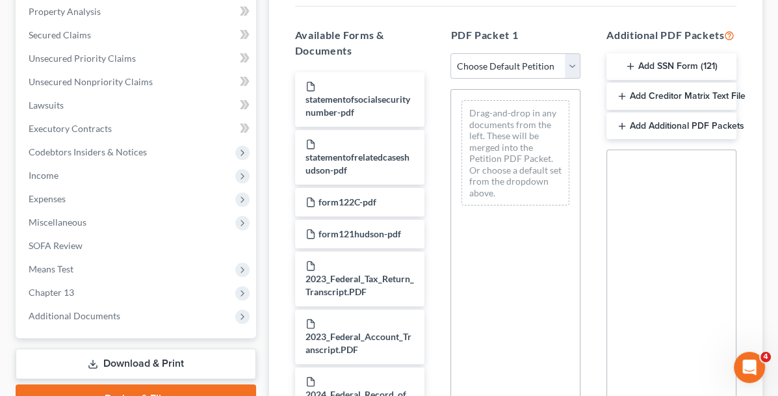
scroll to position [246, 0]
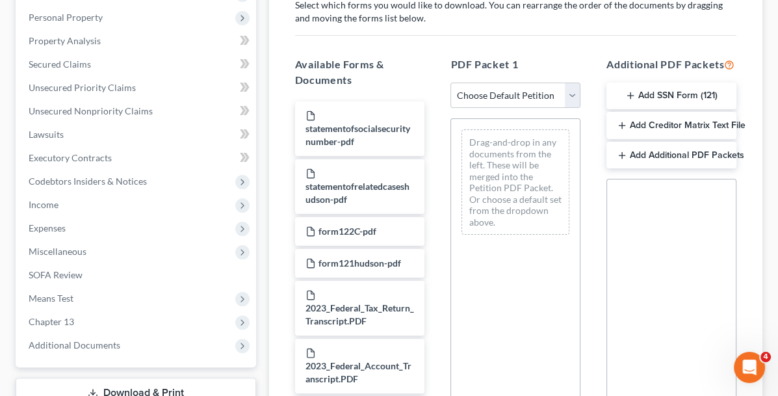
click at [674, 88] on button "Add SSN Form (121)" at bounding box center [672, 96] width 130 height 27
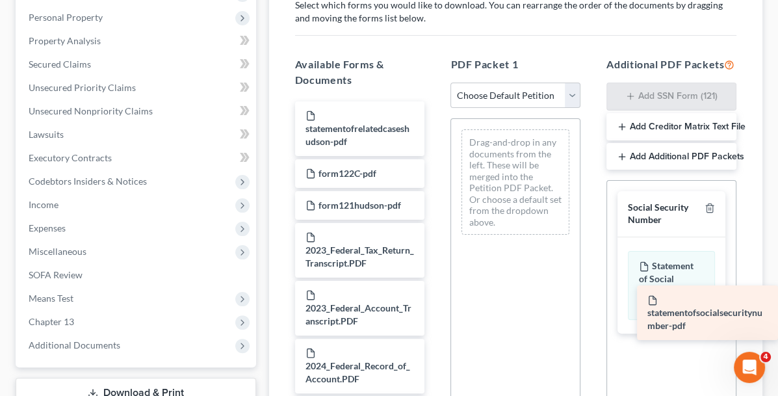
drag, startPoint x: 318, startPoint y: 120, endPoint x: 699, endPoint y: 287, distance: 416.2
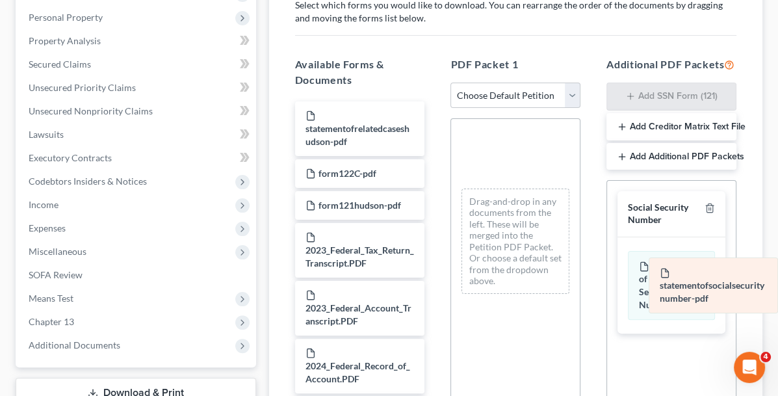
drag, startPoint x: 489, startPoint y: 161, endPoint x: 759, endPoint y: 278, distance: 294.3
click at [580, 278] on div "statementofsocialsecuritynumber-pdf statementofsocialsecuritynumber-pdf stateme…" at bounding box center [515, 211] width 129 height 185
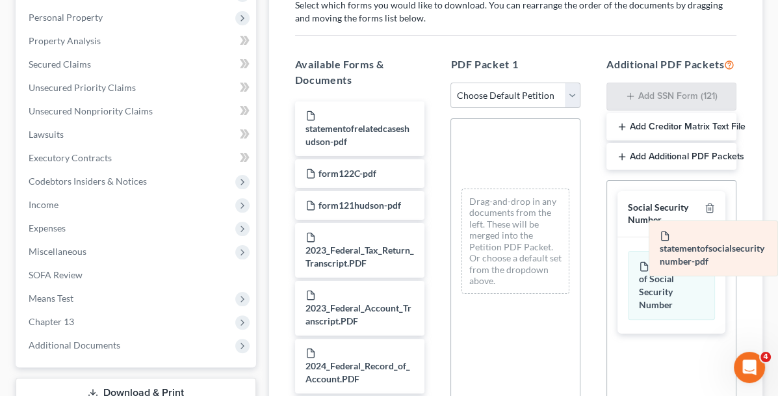
drag, startPoint x: 488, startPoint y: 158, endPoint x: 762, endPoint y: 251, distance: 289.7
click at [580, 251] on div "statementofsocialsecuritynumber-pdf statementofsocialsecuritynumber-pdf stateme…" at bounding box center [515, 211] width 129 height 185
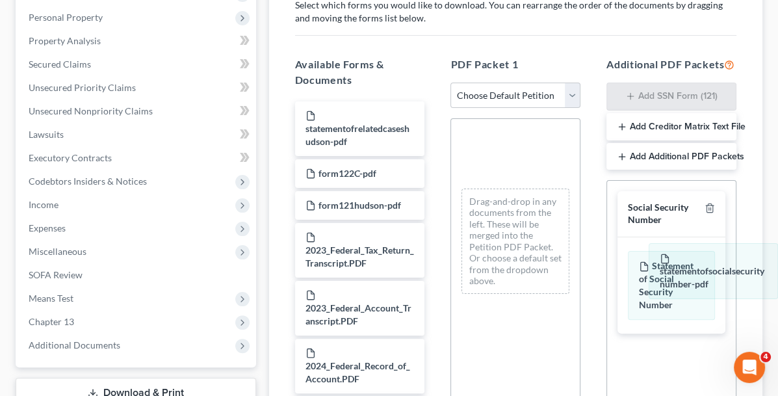
drag, startPoint x: 501, startPoint y: 165, endPoint x: 783, endPoint y: 278, distance: 303.4
click at [778, 281] on html "Home New Case Client Portal Directory Cases DebtorCC The Beacon Law Firm [EMAIL…" at bounding box center [389, 177] width 778 height 846
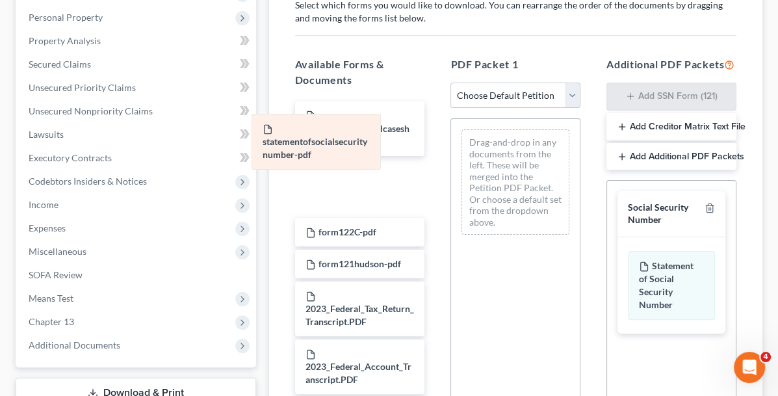
drag, startPoint x: 490, startPoint y: 142, endPoint x: 322, endPoint y: 129, distance: 168.3
click at [451, 129] on div "statementofsocialsecuritynumber-pdf statementofsocialsecuritynumber-pdf Drag-an…" at bounding box center [515, 182] width 129 height 126
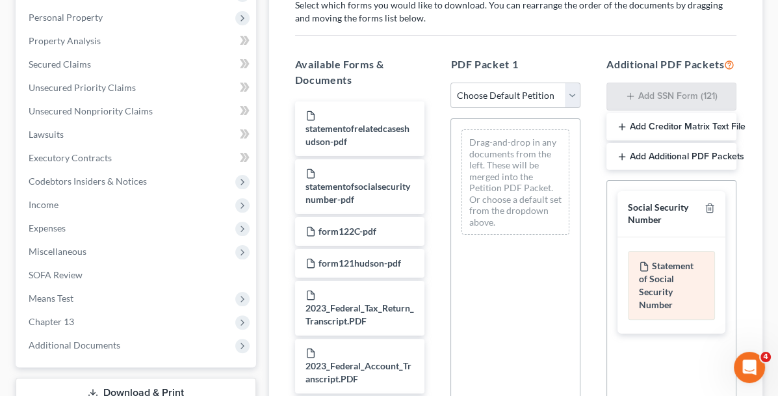
click at [655, 267] on div "Statement of Social Security Number" at bounding box center [671, 285] width 87 height 69
click at [657, 265] on div "Statement of Social Security Number" at bounding box center [671, 285] width 87 height 69
copy div "Statement"
click at [651, 267] on div "Statement of Social Security Number" at bounding box center [671, 285] width 87 height 69
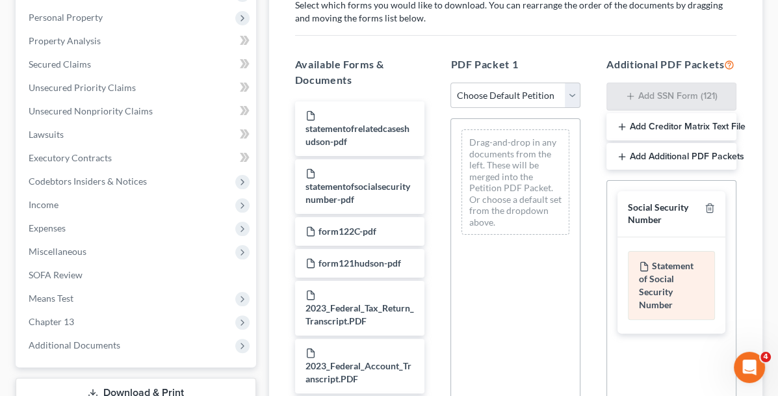
click at [656, 263] on div "Statement of Social Security Number" at bounding box center [671, 285] width 87 height 69
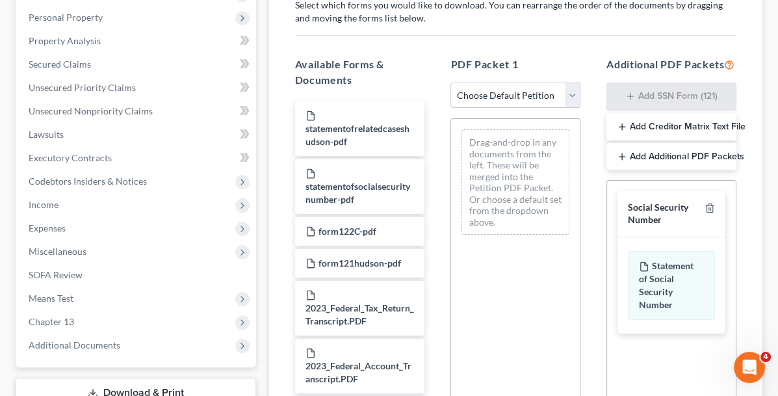
drag, startPoint x: 657, startPoint y: 263, endPoint x: 631, endPoint y: 220, distance: 50.7
click at [631, 220] on div "Social Security Number" at bounding box center [664, 214] width 72 height 24
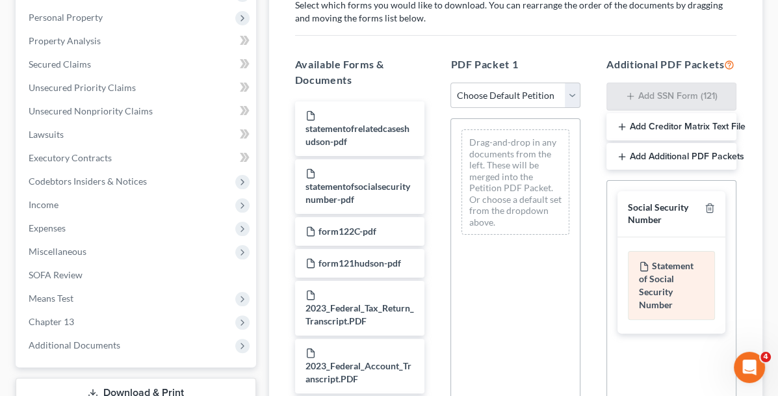
drag, startPoint x: 631, startPoint y: 220, endPoint x: 657, endPoint y: 271, distance: 57.6
click at [657, 271] on div "Statement of Social Security Number" at bounding box center [671, 285] width 87 height 69
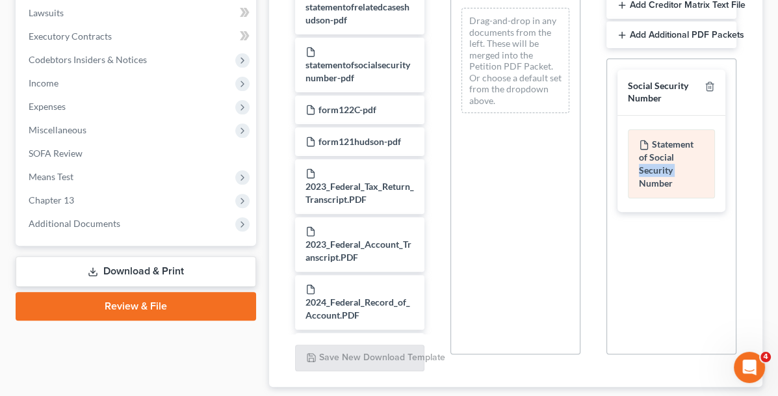
scroll to position [376, 0]
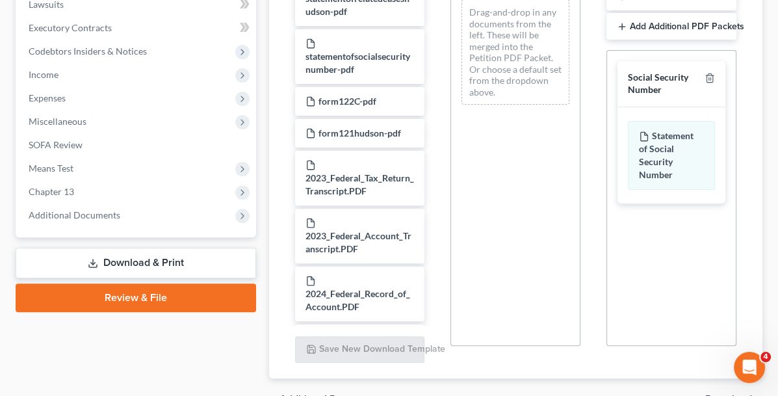
click at [689, 242] on div "Social Security Number Statement of Social Security Number Creditor Matrix Text…" at bounding box center [672, 198] width 130 height 296
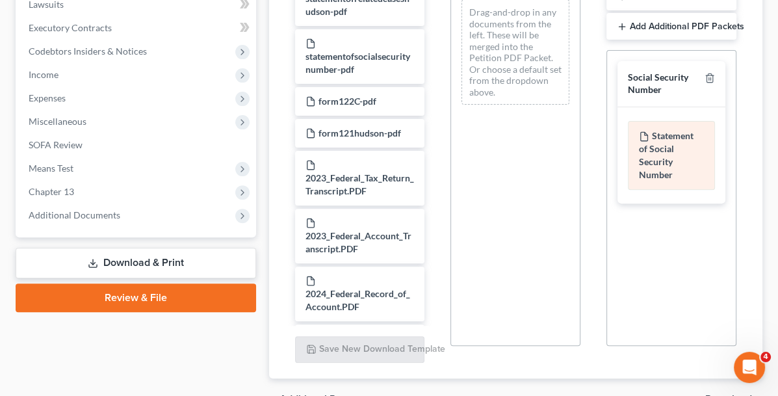
click at [653, 154] on div "Statement of Social Security Number" at bounding box center [671, 155] width 87 height 69
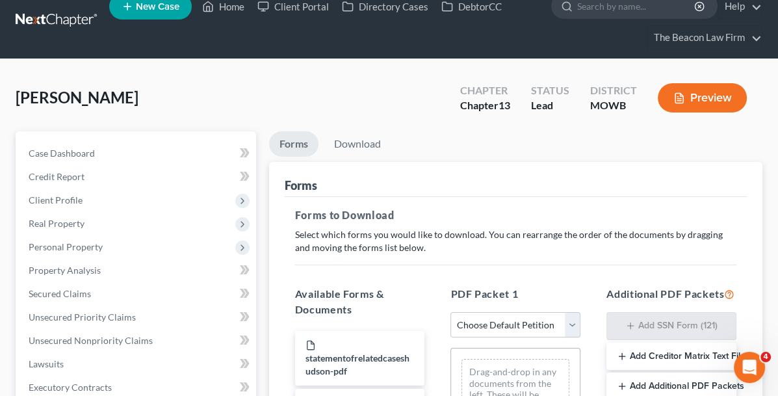
scroll to position [0, 0]
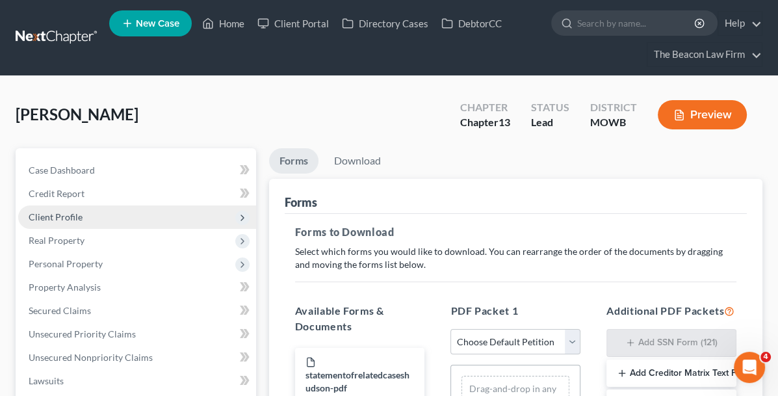
click at [81, 225] on span "Client Profile" at bounding box center [137, 216] width 238 height 23
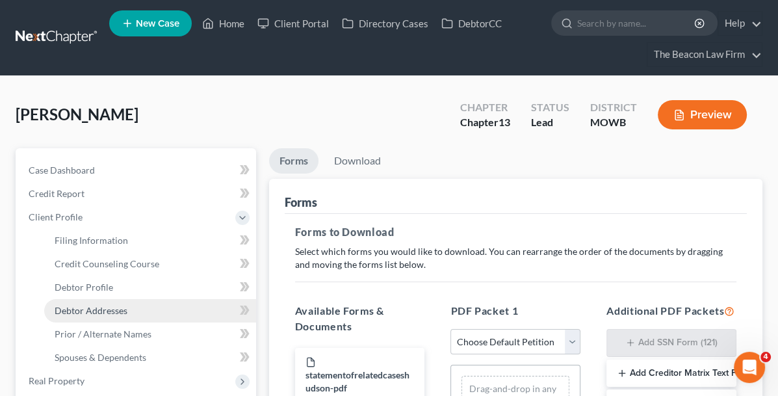
click at [79, 311] on span "Debtor Addresses" at bounding box center [91, 310] width 73 height 11
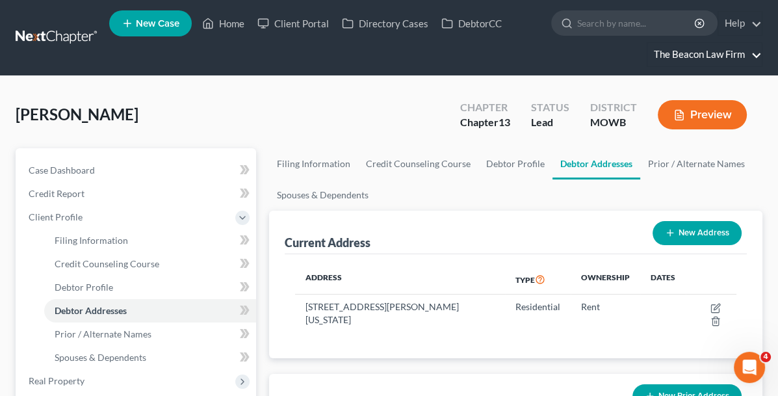
click at [743, 51] on link "The Beacon Law Firm" at bounding box center [705, 54] width 114 height 23
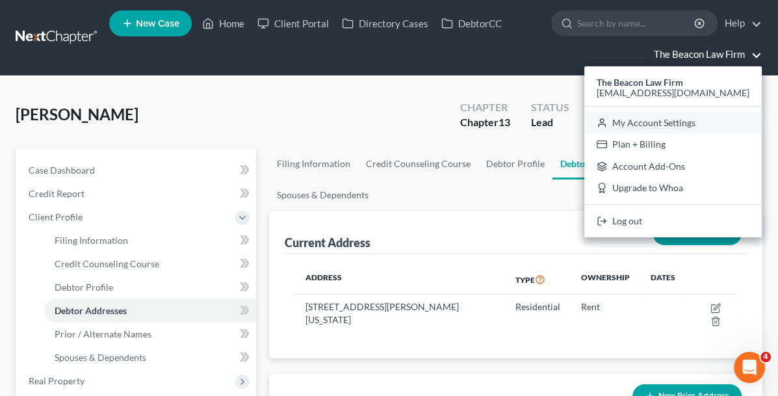
click at [688, 122] on link "My Account Settings" at bounding box center [672, 123] width 177 height 22
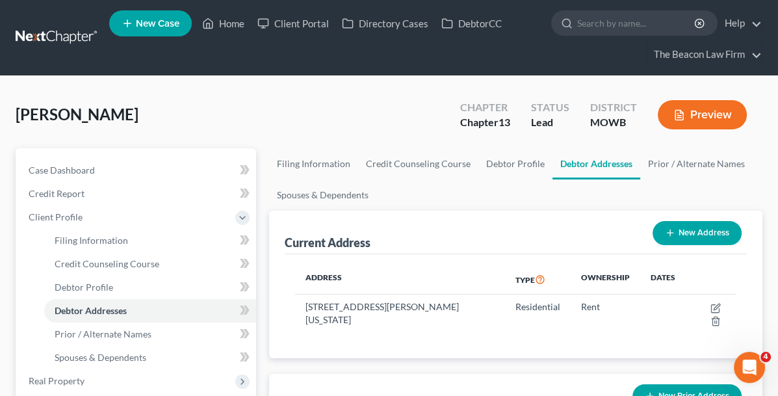
select select "24"
select select "9"
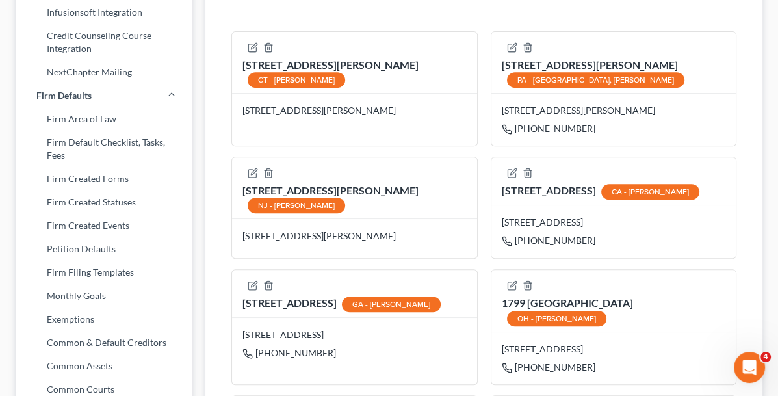
scroll to position [585, 0]
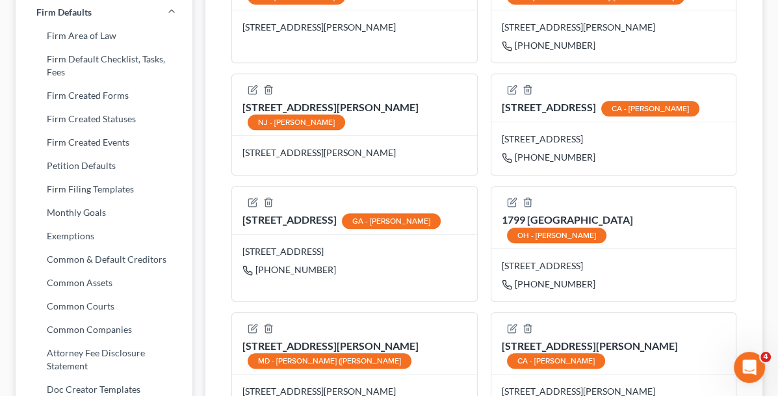
click at [520, 243] on div "OH - [PERSON_NAME]" at bounding box center [556, 236] width 99 height 16
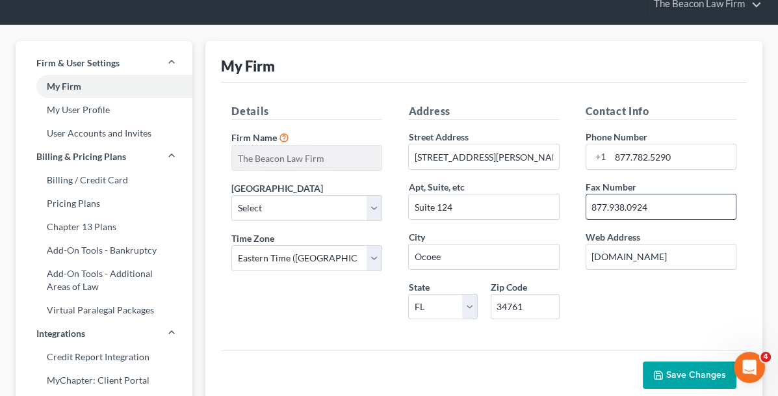
scroll to position [0, 0]
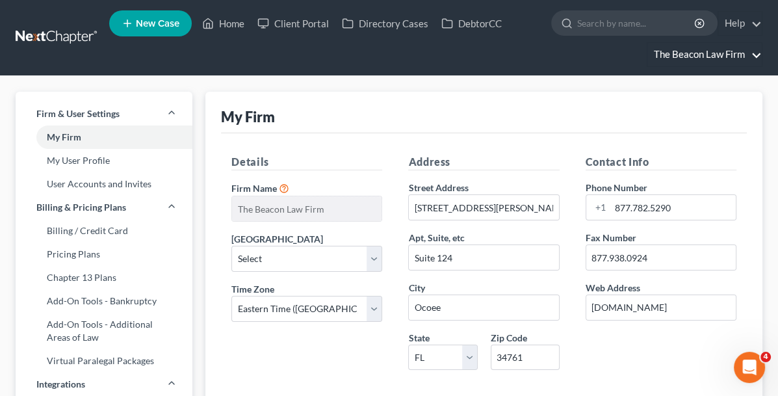
click at [749, 60] on link "The Beacon Law Firm" at bounding box center [705, 54] width 114 height 23
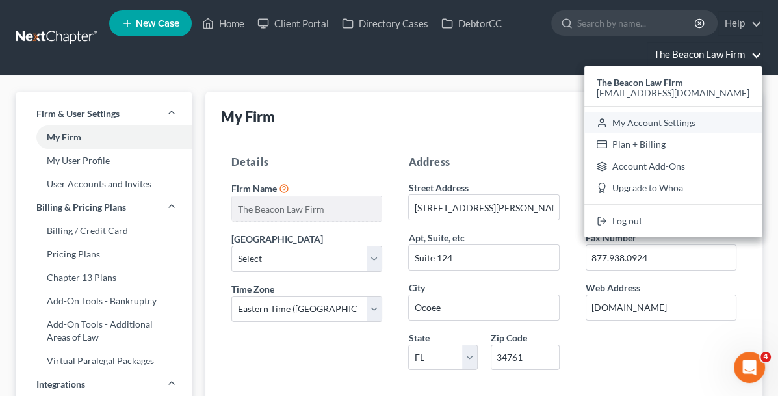
click at [677, 121] on link "My Account Settings" at bounding box center [672, 123] width 177 height 22
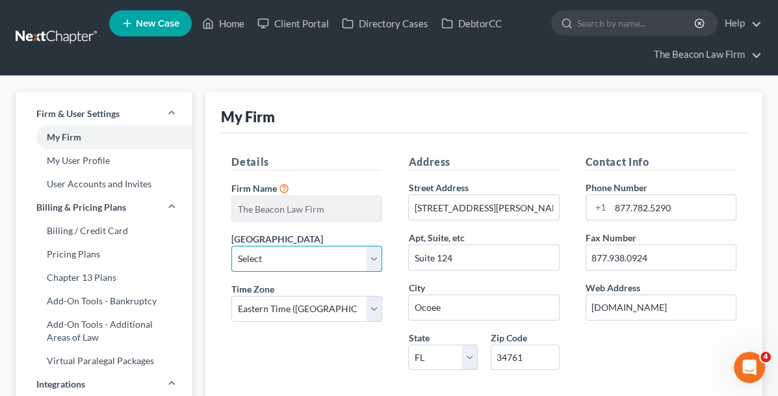
click at [374, 253] on select "Select [US_STATE] - [GEOGRAPHIC_DATA] [US_STATE] - [GEOGRAPHIC_DATA][US_STATE] …" at bounding box center [306, 259] width 151 height 26
select select "62"
click at [231, 246] on select "Select [US_STATE] - [GEOGRAPHIC_DATA] [US_STATE] - [GEOGRAPHIC_DATA][US_STATE] …" at bounding box center [306, 259] width 151 height 26
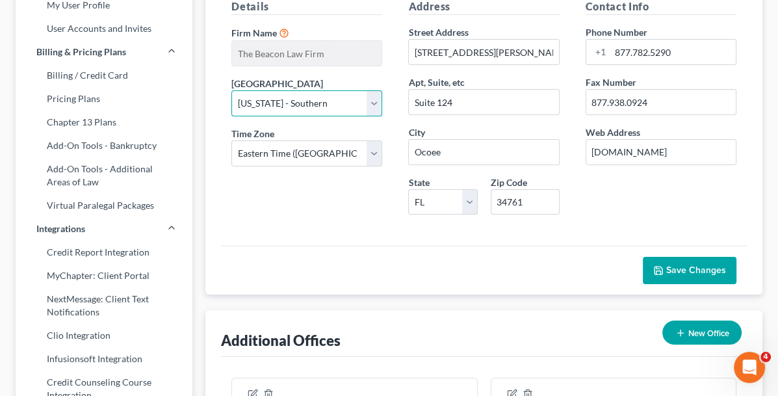
scroll to position [260, 0]
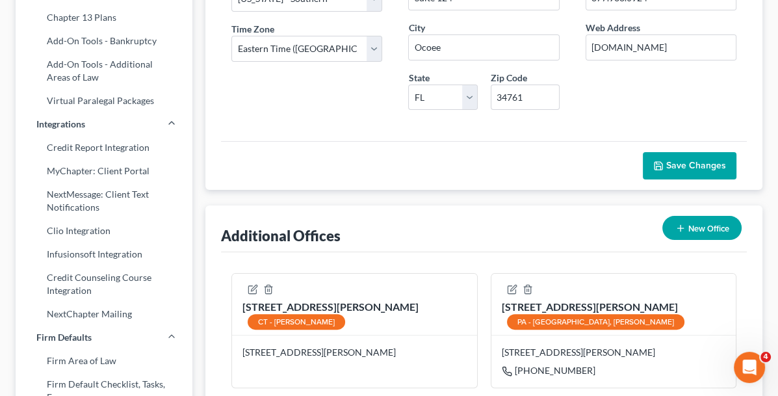
click at [677, 152] on button "Save Changes" at bounding box center [690, 165] width 94 height 27
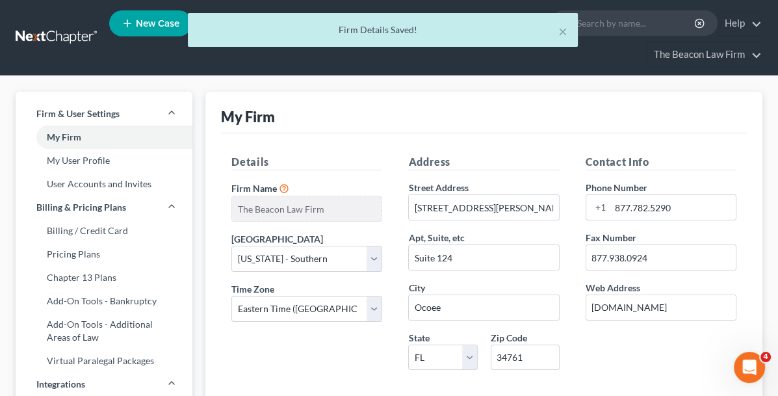
scroll to position [0, 0]
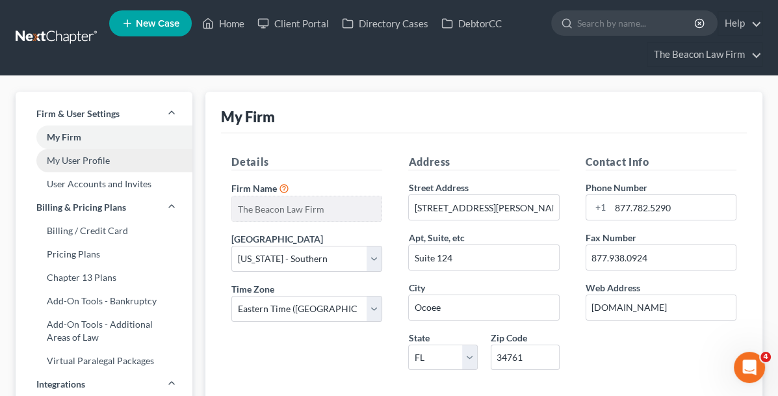
click at [85, 164] on link "My User Profile" at bounding box center [104, 160] width 177 height 23
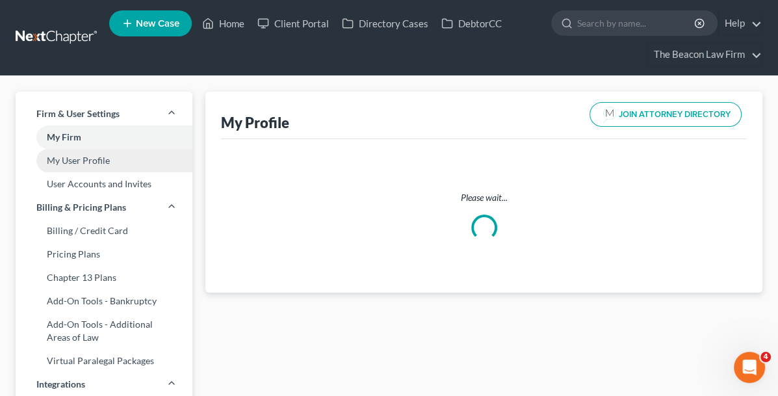
select select "36"
select select "62"
select select "attorney"
select select "0"
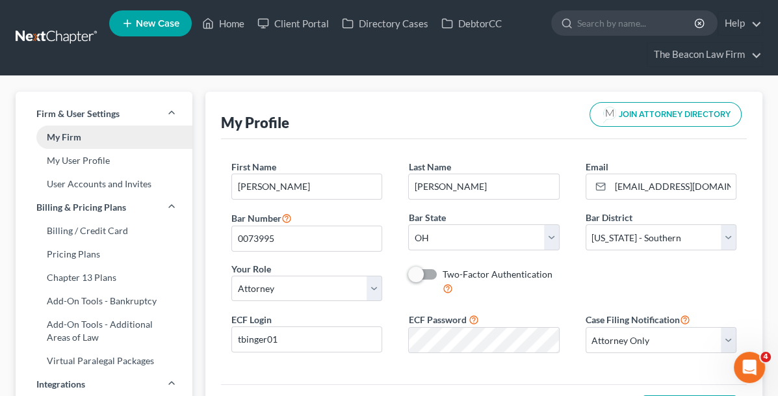
click at [79, 138] on link "My Firm" at bounding box center [104, 136] width 177 height 23
select select "62"
select select "24"
select select "9"
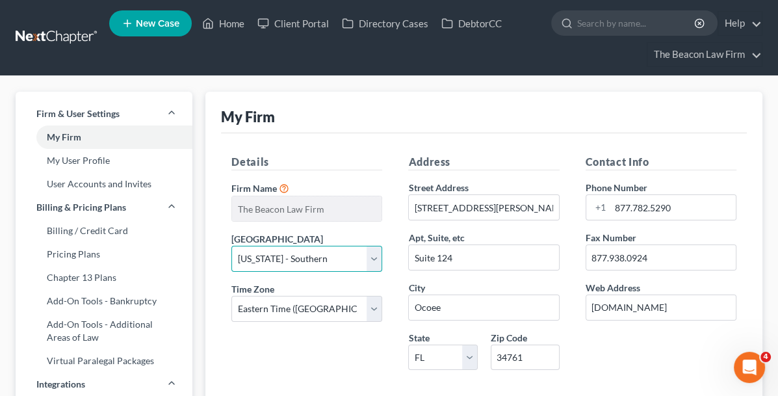
click at [371, 255] on select "Select [US_STATE] - [GEOGRAPHIC_DATA] [US_STATE] - [GEOGRAPHIC_DATA][US_STATE] …" at bounding box center [306, 259] width 151 height 26
select select "15"
click at [231, 246] on select "Select [US_STATE] - [GEOGRAPHIC_DATA] [US_STATE] - [GEOGRAPHIC_DATA][US_STATE] …" at bounding box center [306, 259] width 151 height 26
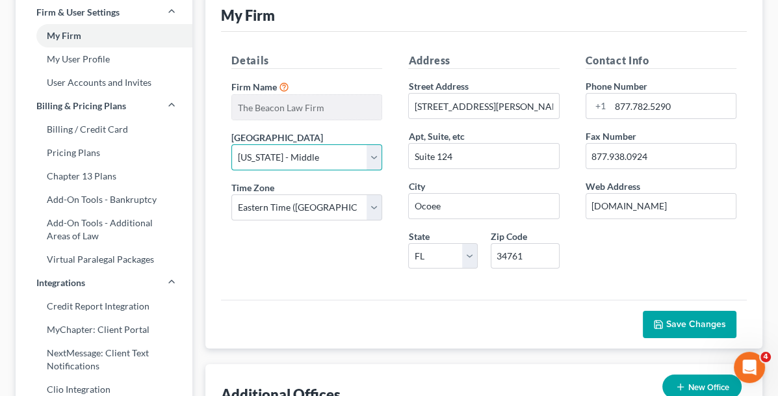
scroll to position [260, 0]
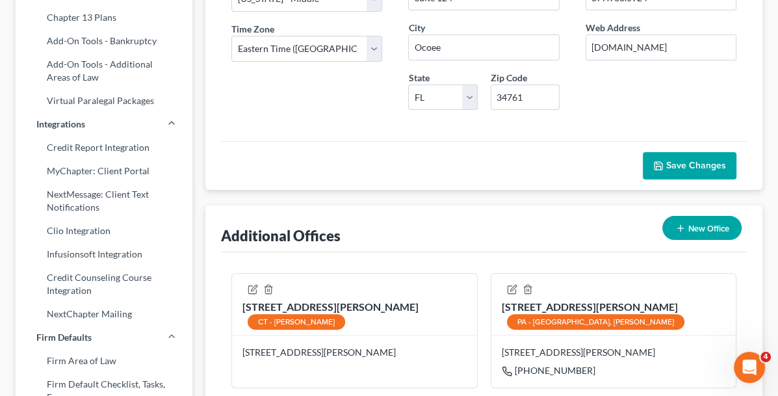
click at [687, 162] on span "Save Changes" at bounding box center [696, 165] width 60 height 11
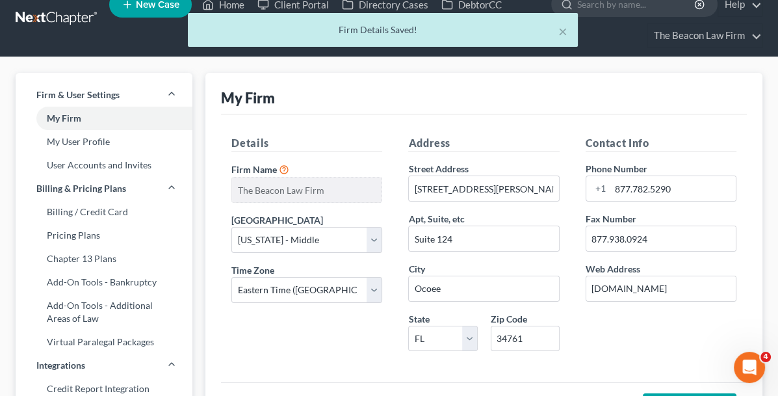
scroll to position [0, 0]
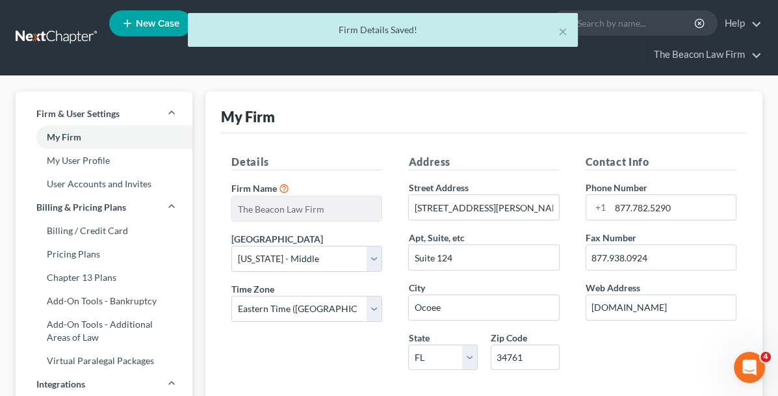
click at [611, 26] on div "× Firm Details Saved!" at bounding box center [382, 33] width 778 height 40
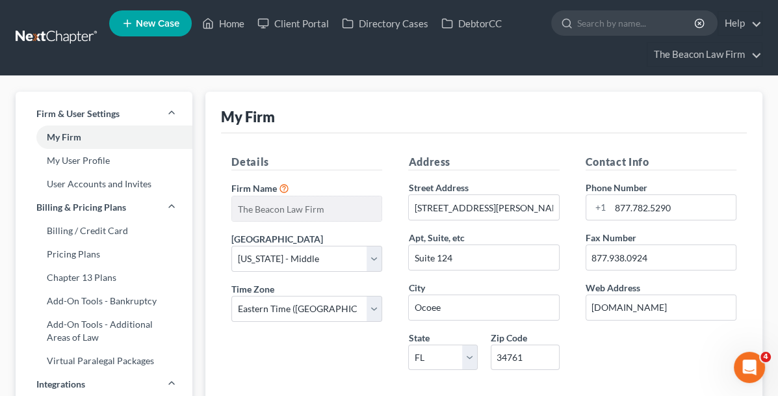
click at [565, 34] on div at bounding box center [564, 23] width 25 height 24
click at [607, 24] on input "search" at bounding box center [636, 23] width 119 height 24
type input "[PERSON_NAME]"
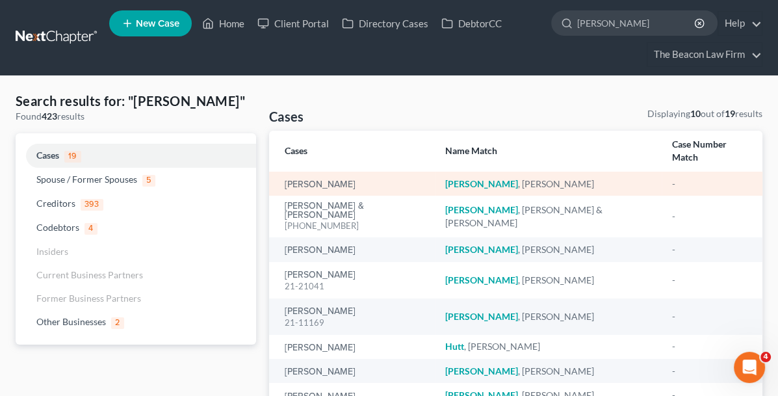
click at [445, 178] on em "[PERSON_NAME]" at bounding box center [481, 183] width 73 height 11
drag, startPoint x: 425, startPoint y: 172, endPoint x: 319, endPoint y: 174, distance: 106.0
click at [319, 177] on div "[PERSON_NAME]" at bounding box center [355, 183] width 140 height 13
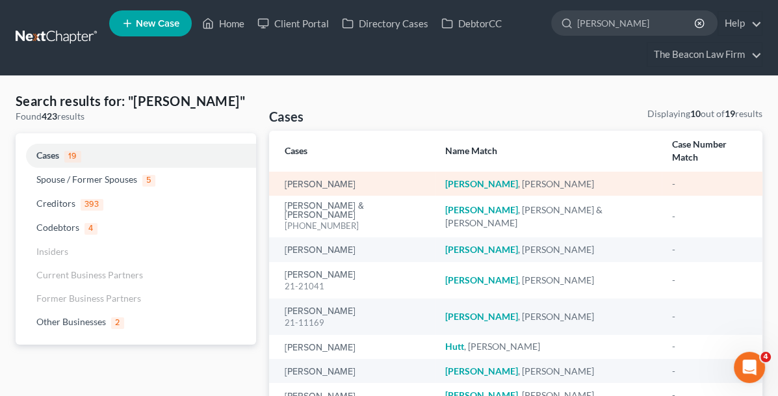
click at [302, 177] on div "[PERSON_NAME]" at bounding box center [355, 183] width 140 height 13
click at [285, 180] on link "[PERSON_NAME]" at bounding box center [320, 184] width 71 height 9
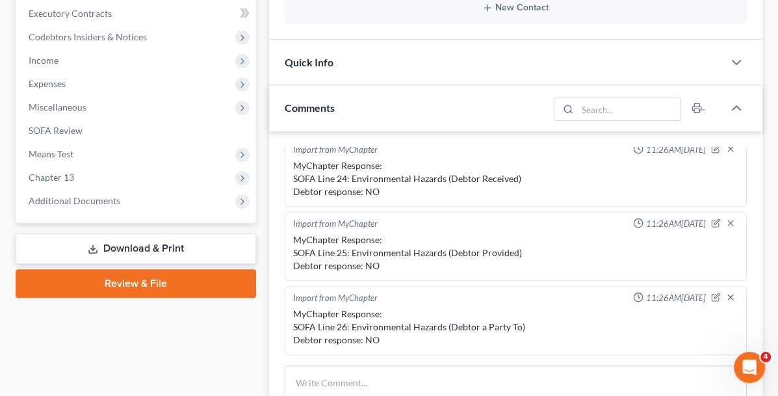
scroll to position [455, 0]
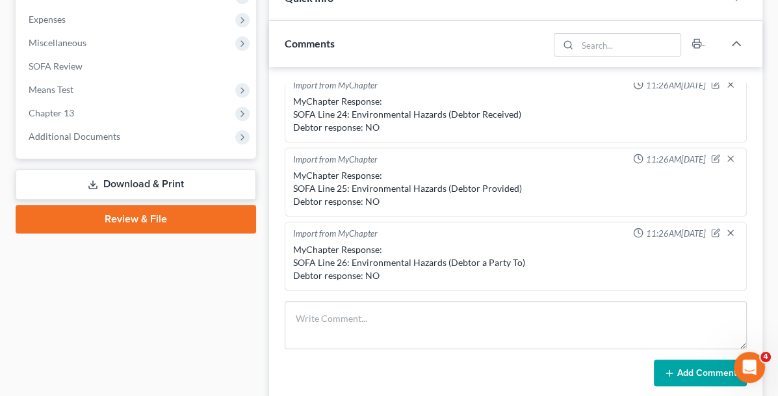
click at [84, 182] on link "Download & Print" at bounding box center [136, 184] width 241 height 31
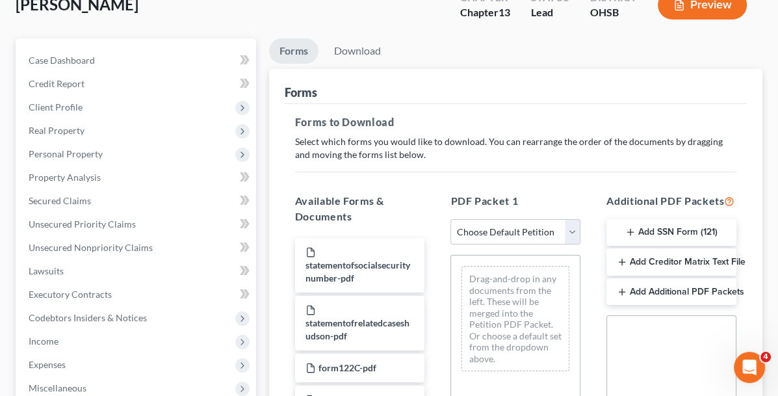
scroll to position [130, 0]
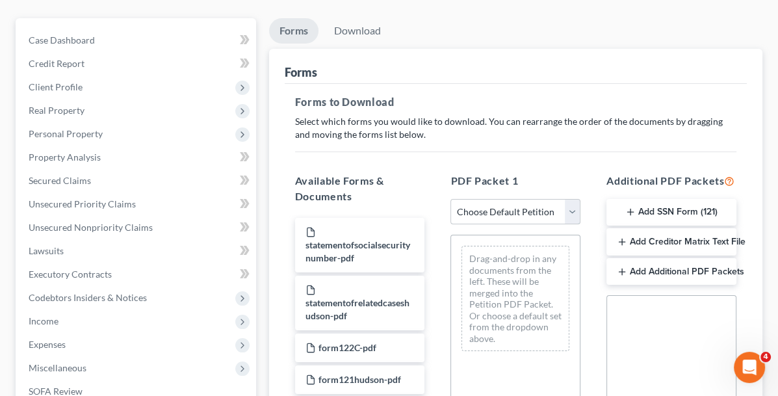
click at [549, 214] on select "Choose Default Petition PDF Packet Complete Bankruptcy Petition (all forms and …" at bounding box center [516, 212] width 130 height 26
select select "0"
click at [451, 199] on select "Choose Default Petition PDF Packet Complete Bankruptcy Petition (all forms and …" at bounding box center [516, 212] width 130 height 26
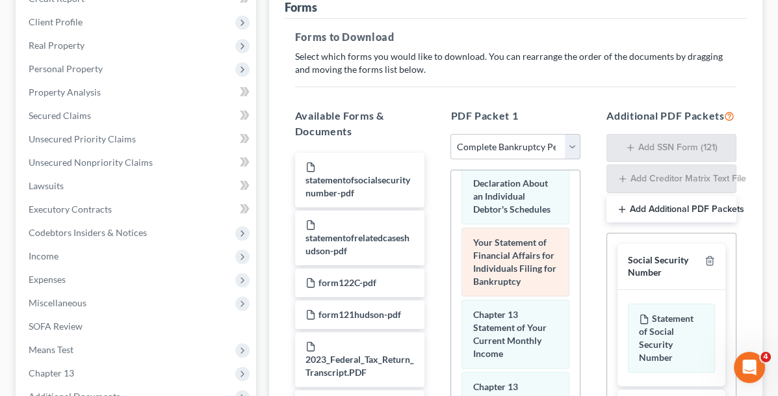
scroll to position [585, 0]
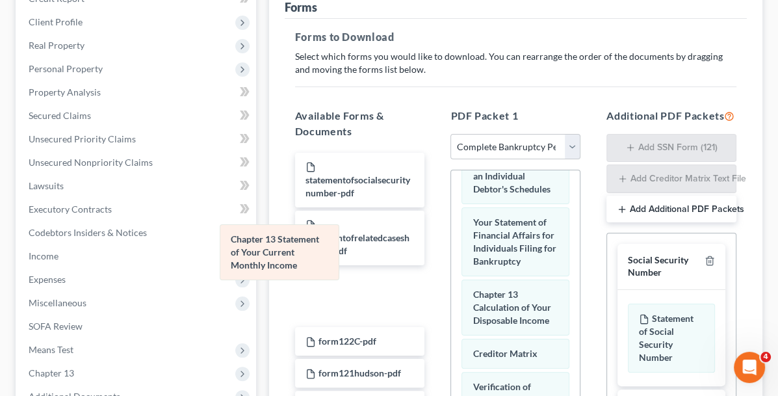
drag, startPoint x: 474, startPoint y: 252, endPoint x: 270, endPoint y: 257, distance: 203.5
click at [451, 257] on div "Chapter 13 Statement of Your Current Monthly Income Voluntary Petition for Indi…" at bounding box center [515, 125] width 129 height 1080
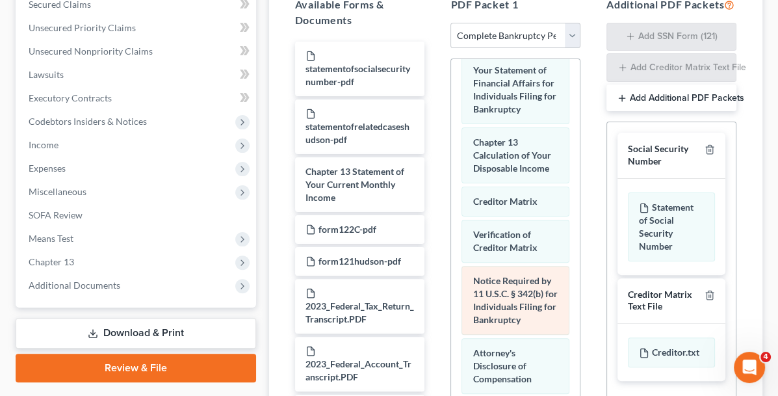
scroll to position [325, 0]
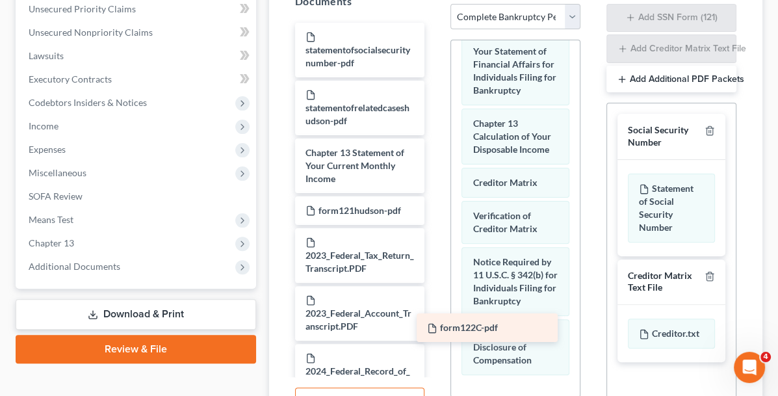
drag, startPoint x: 296, startPoint y: 194, endPoint x: 481, endPoint y: 328, distance: 229.0
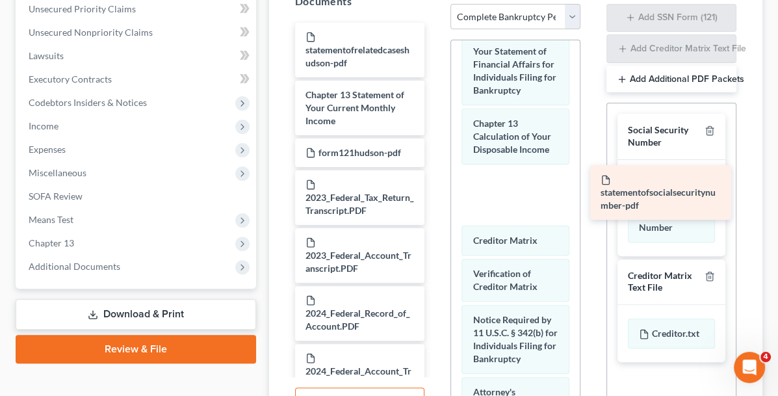
drag, startPoint x: 315, startPoint y: 31, endPoint x: 676, endPoint y: 193, distance: 396.3
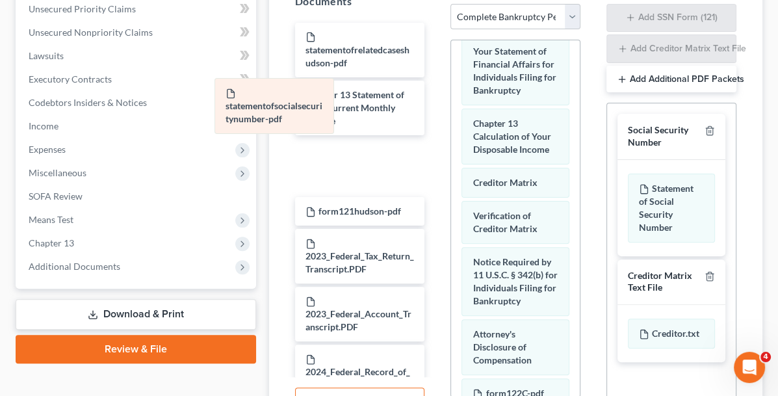
drag, startPoint x: 503, startPoint y: 139, endPoint x: 298, endPoint y: 111, distance: 206.8
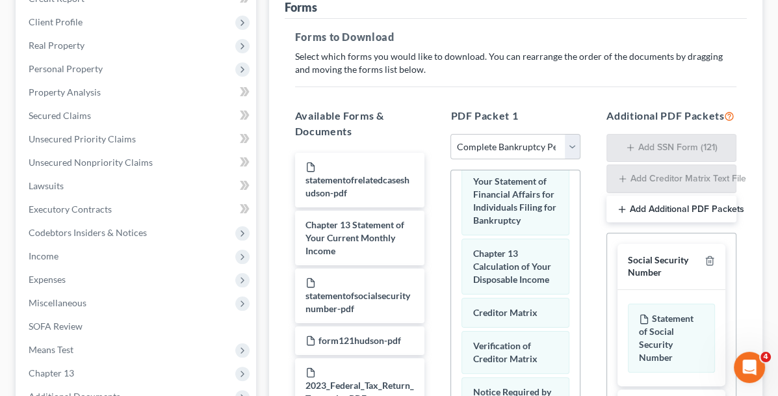
scroll to position [195, 0]
click at [625, 209] on button "Add Additional PDF Packets" at bounding box center [672, 209] width 130 height 27
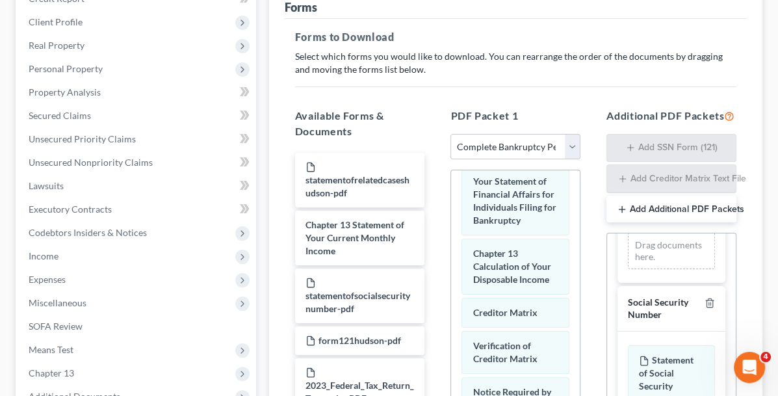
scroll to position [0, 0]
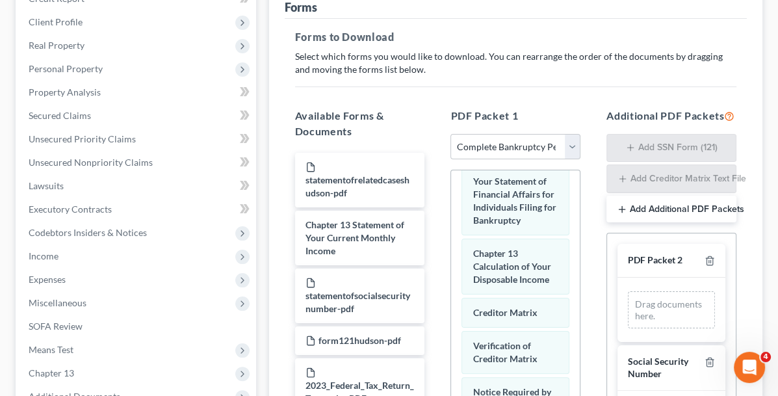
click at [628, 296] on div "Drag documents here." at bounding box center [671, 309] width 87 height 37
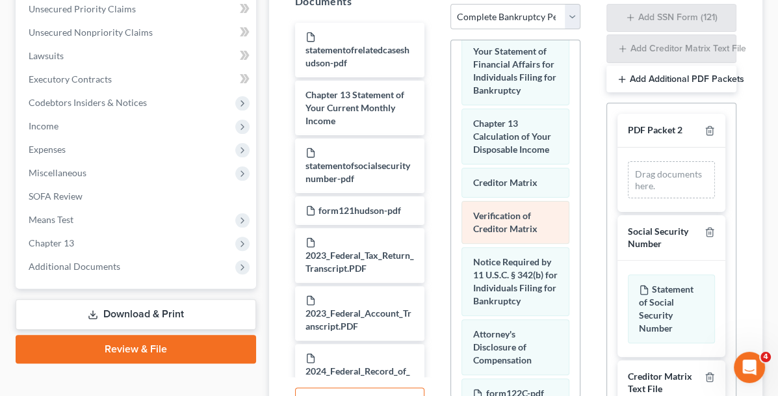
scroll to position [613, 0]
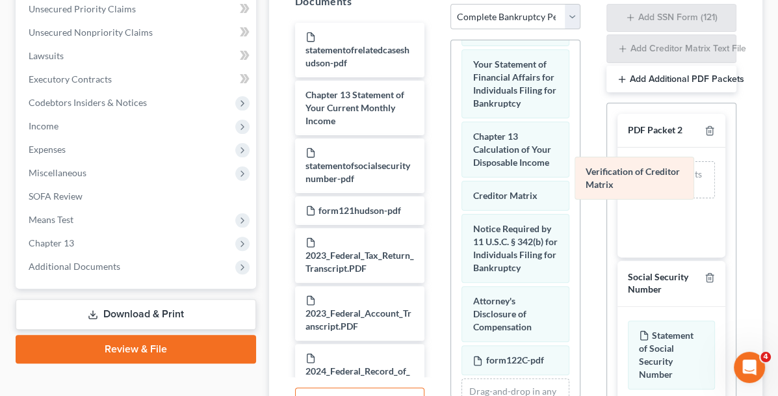
drag, startPoint x: 480, startPoint y: 160, endPoint x: 670, endPoint y: 177, distance: 190.6
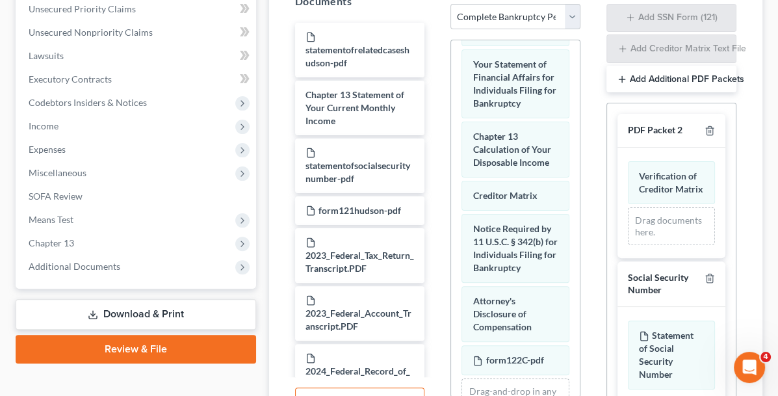
click at [633, 77] on button "Add Additional PDF Packets" at bounding box center [672, 79] width 130 height 27
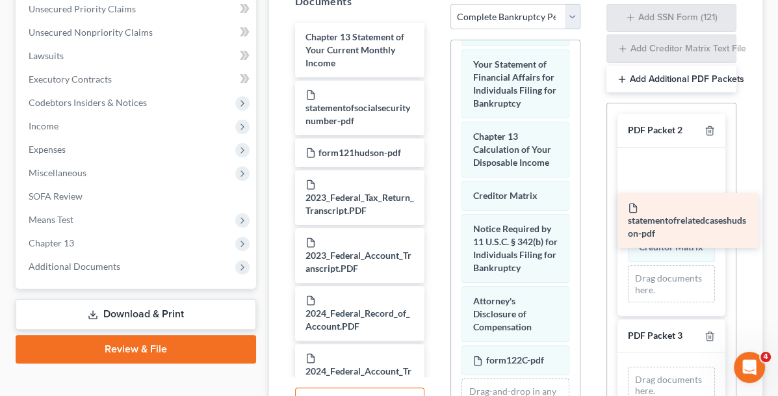
drag, startPoint x: 319, startPoint y: 40, endPoint x: 705, endPoint y: 228, distance: 429.4
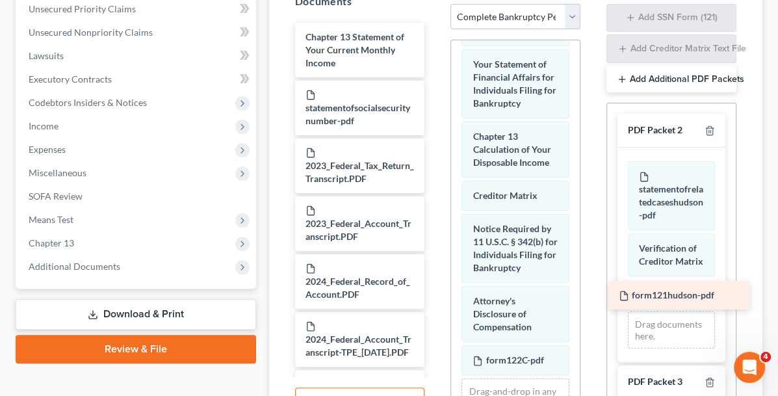
drag, startPoint x: 307, startPoint y: 134, endPoint x: 684, endPoint y: 294, distance: 409.2
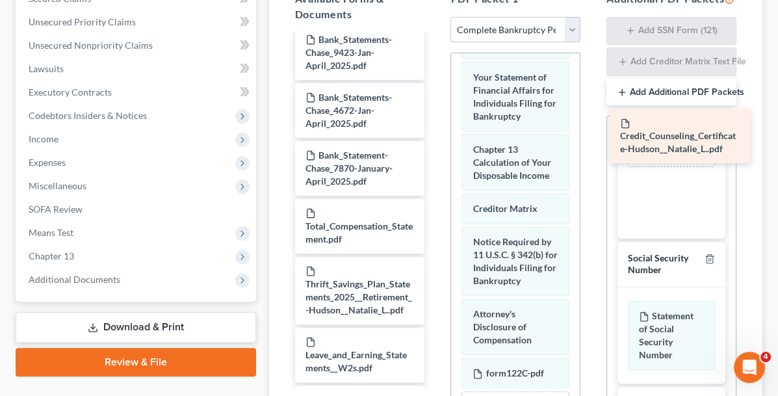
drag, startPoint x: 328, startPoint y: 295, endPoint x: 707, endPoint y: 147, distance: 406.4
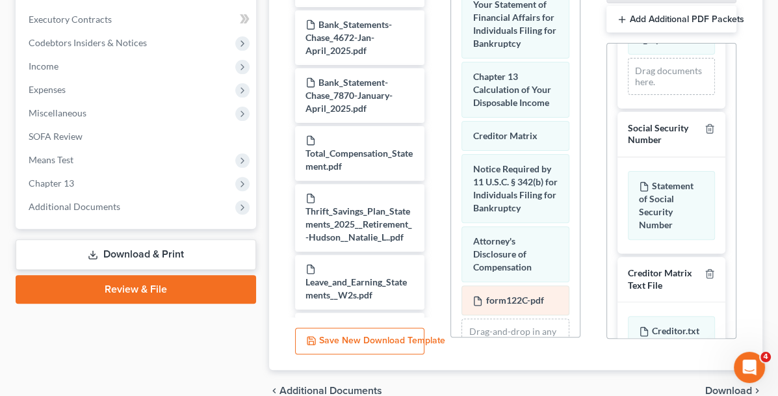
scroll to position [442, 0]
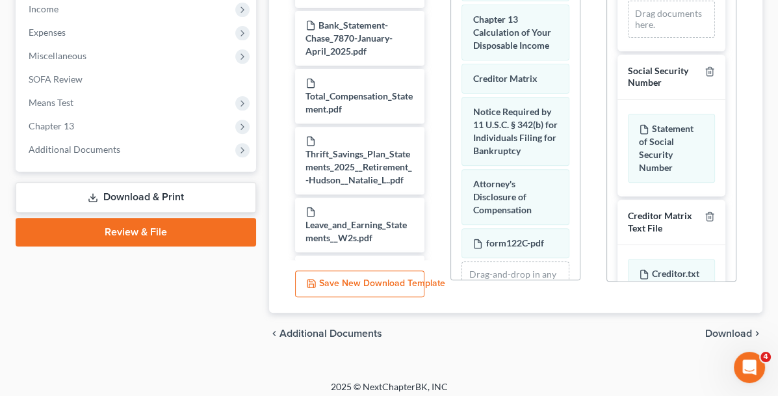
click at [73, 229] on link "Review & File" at bounding box center [136, 232] width 241 height 29
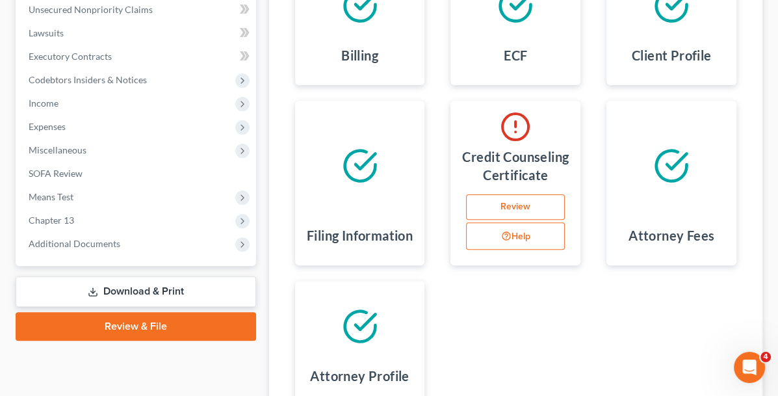
scroll to position [354, 0]
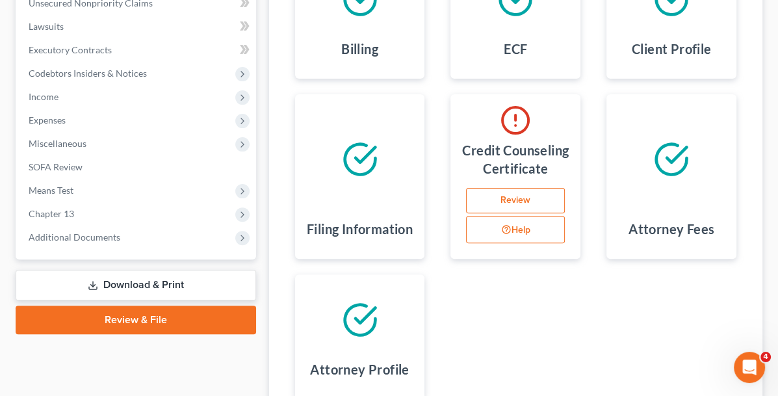
click at [466, 214] on link "Review" at bounding box center [515, 201] width 99 height 26
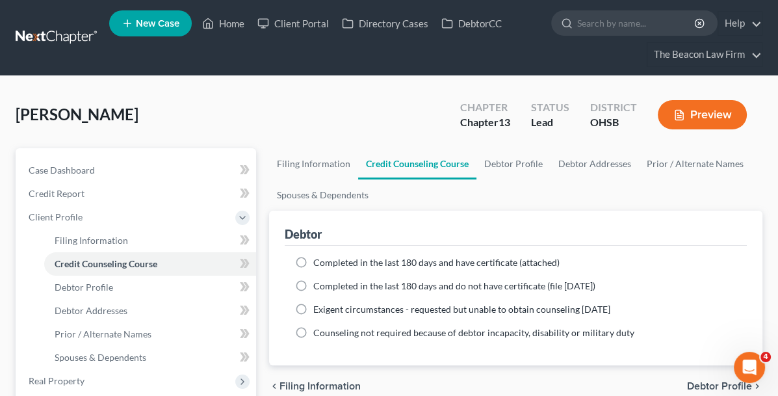
click at [313, 259] on label "Completed in the last 180 days and have certificate (attached)" at bounding box center [436, 262] width 246 height 13
click at [319, 259] on input "Completed in the last 180 days and have certificate (attached)" at bounding box center [323, 260] width 8 height 8
radio input "true"
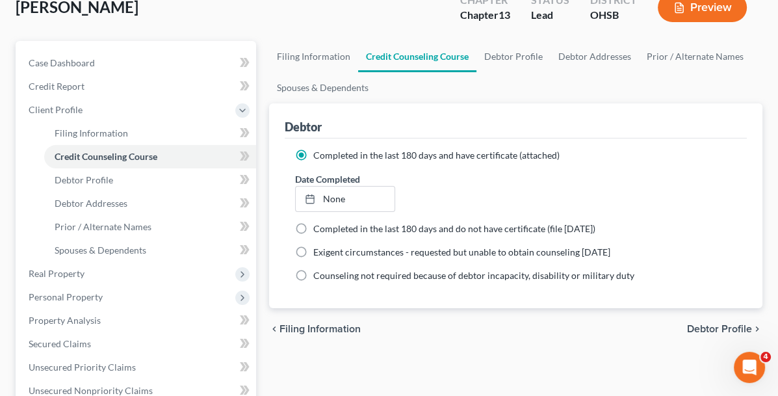
scroll to position [130, 0]
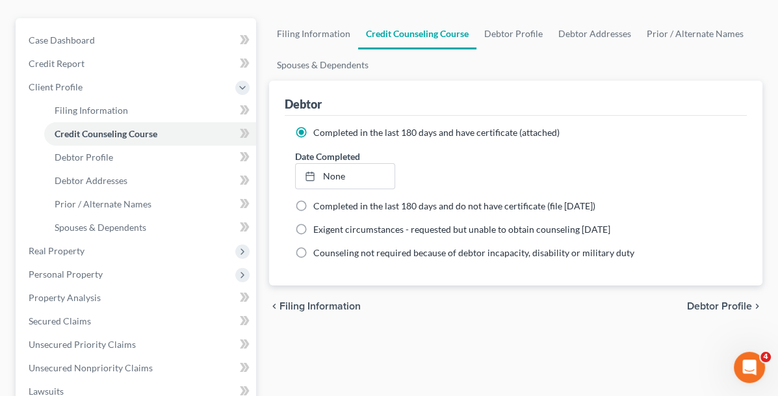
click at [689, 306] on span "Debtor Profile" at bounding box center [719, 306] width 65 height 10
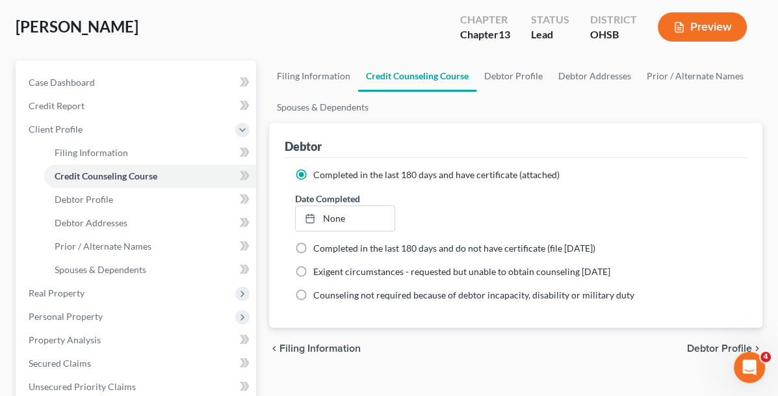
select select "0"
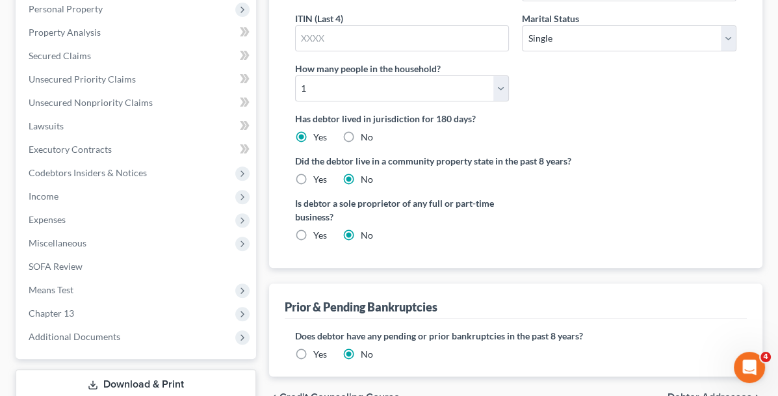
scroll to position [479, 0]
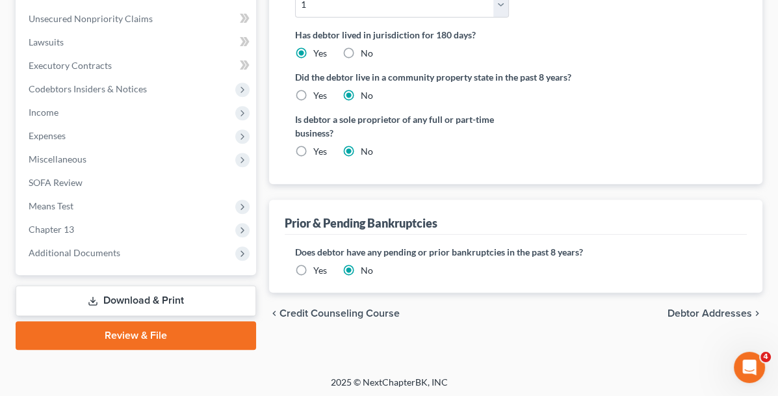
click at [131, 330] on link "Review & File" at bounding box center [136, 335] width 241 height 29
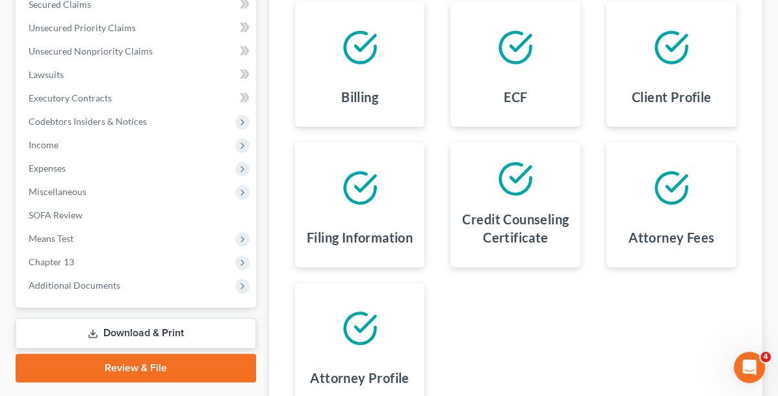
scroll to position [325, 0]
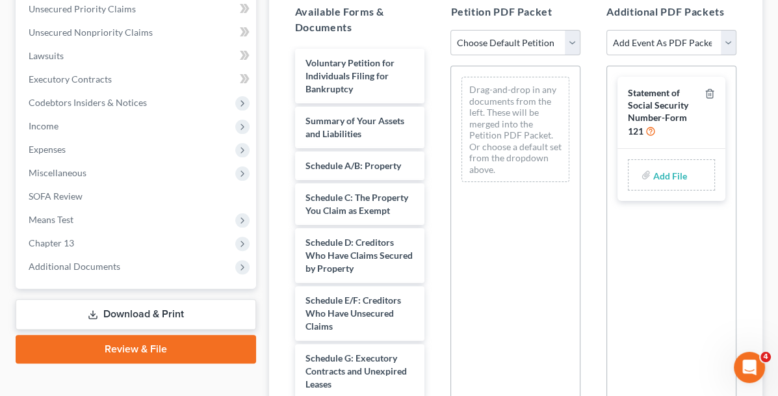
click at [660, 163] on input "file" at bounding box center [668, 174] width 31 height 23
type input "C:\fakepath\form121hudson.pdf"
click at [549, 30] on select "Choose Default Petition PDF Packet Complete Bankruptcy Petition (all forms and …" at bounding box center [516, 43] width 130 height 26
select select "0"
click at [451, 30] on select "Choose Default Petition PDF Packet Complete Bankruptcy Petition (all forms and …" at bounding box center [516, 43] width 130 height 26
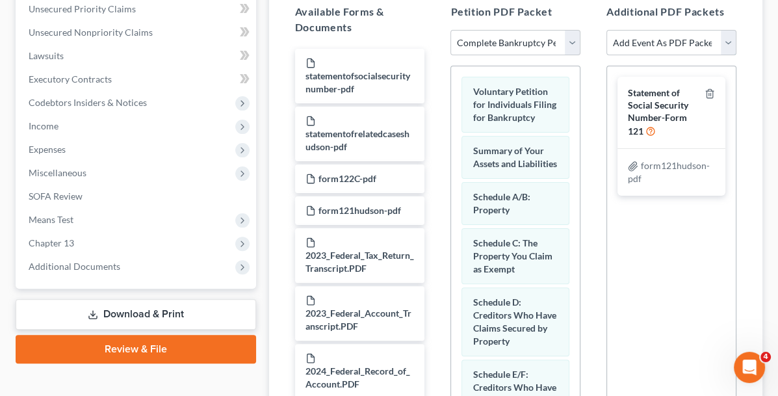
click at [730, 30] on select "Add Event As PDF Packet 20 Largest Unsecured Creditors Amended Document Amended…" at bounding box center [672, 43] width 130 height 26
select select "8"
click at [607, 30] on select "Add Event As PDF Packet 20 Largest Unsecured Creditors Amended Document Amended…" at bounding box center [672, 43] width 130 height 26
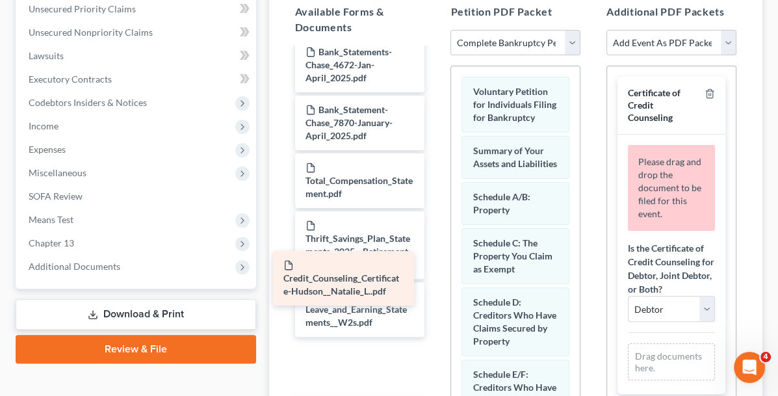
scroll to position [1185, 0]
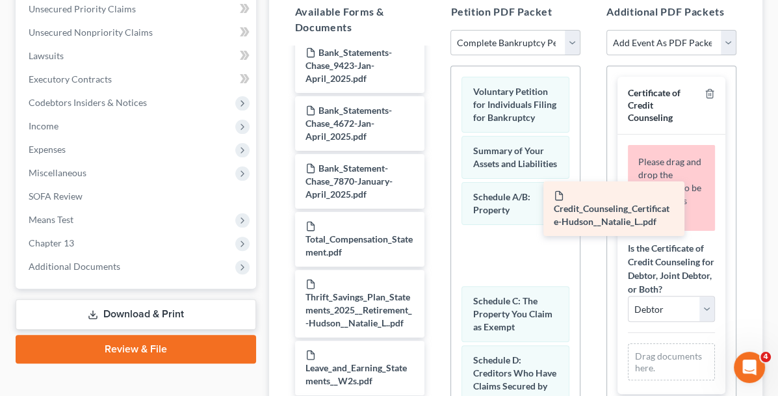
drag, startPoint x: 290, startPoint y: 285, endPoint x: 639, endPoint y: 176, distance: 365.8
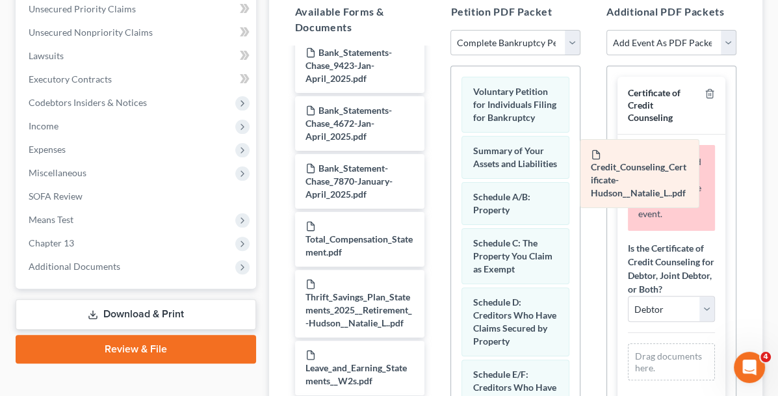
drag, startPoint x: 493, startPoint y: 234, endPoint x: 654, endPoint y: 175, distance: 171.1
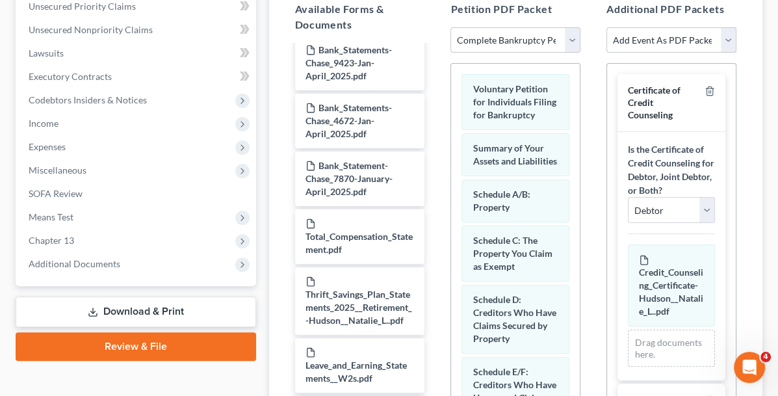
scroll to position [324, 0]
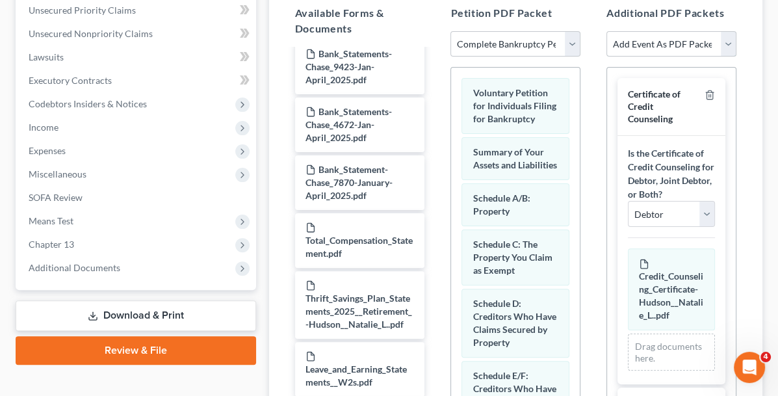
click at [730, 31] on select "Add Event As PDF Packet 20 Largest Unsecured Creditors Amended Document Amended…" at bounding box center [672, 44] width 130 height 26
select select "47"
click at [607, 31] on select "Add Event As PDF Packet 20 Largest Unsecured Creditors Amended Document Amended…" at bounding box center [672, 44] width 130 height 26
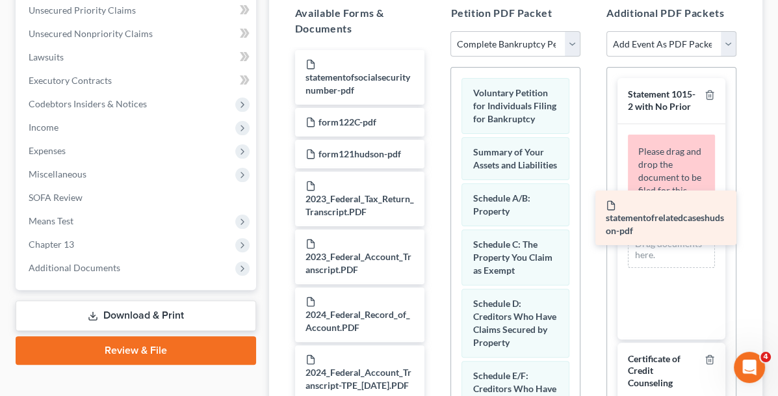
drag, startPoint x: 309, startPoint y: 101, endPoint x: 675, endPoint y: 215, distance: 383.5
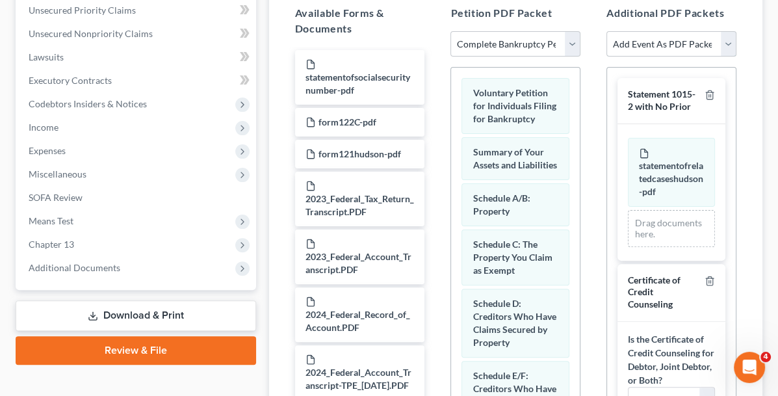
click at [728, 31] on select "Add Event As PDF Packet 20 Largest Unsecured Creditors Amended Document Amended…" at bounding box center [672, 44] width 130 height 26
select select "56"
click at [607, 31] on select "Add Event As PDF Packet 20 Largest Unsecured Creditors Amended Document Amended…" at bounding box center [672, 44] width 130 height 26
select select
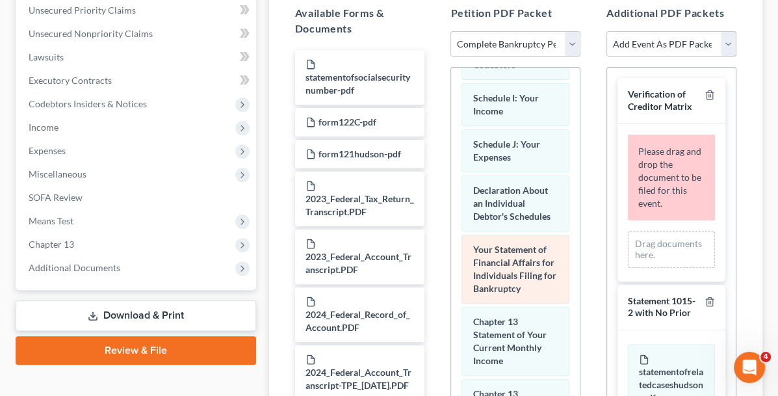
scroll to position [585, 0]
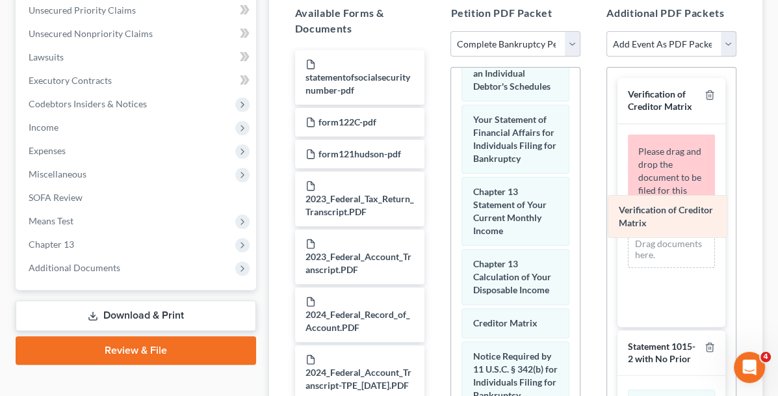
drag, startPoint x: 481, startPoint y: 277, endPoint x: 670, endPoint y: 219, distance: 197.2
click at [580, 219] on div "Verification of Creditor Matrix Voluntary Petition for Individuals Filing for B…" at bounding box center [515, 36] width 129 height 1106
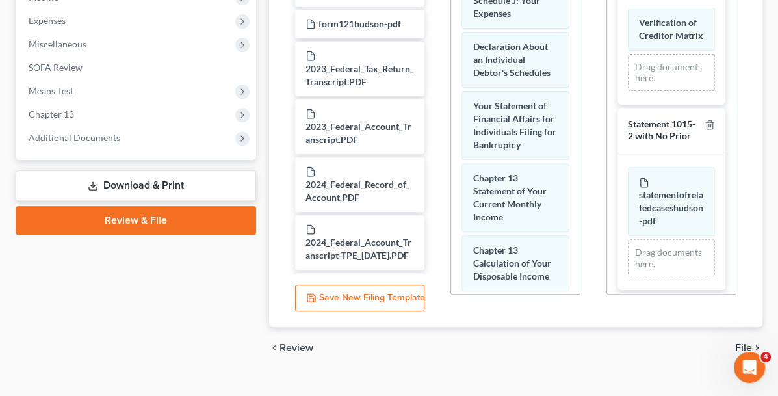
scroll to position [464, 0]
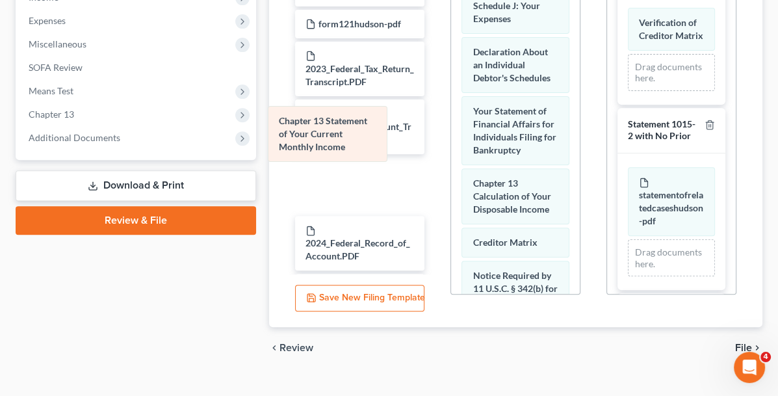
drag, startPoint x: 465, startPoint y: 127, endPoint x: 313, endPoint y: 140, distance: 152.7
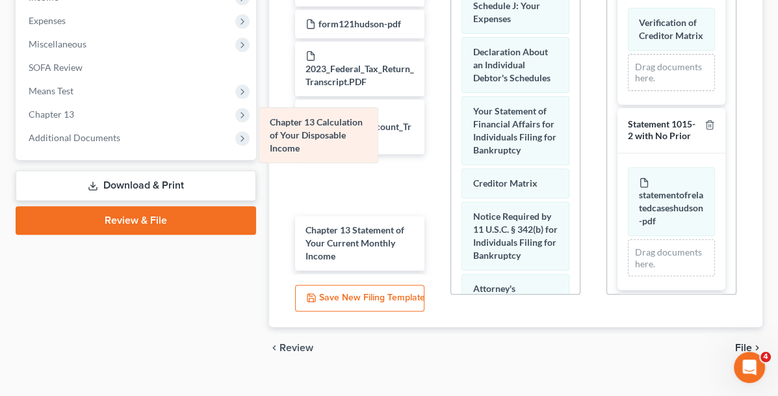
drag, startPoint x: 457, startPoint y: 128, endPoint x: 295, endPoint y: 141, distance: 162.4
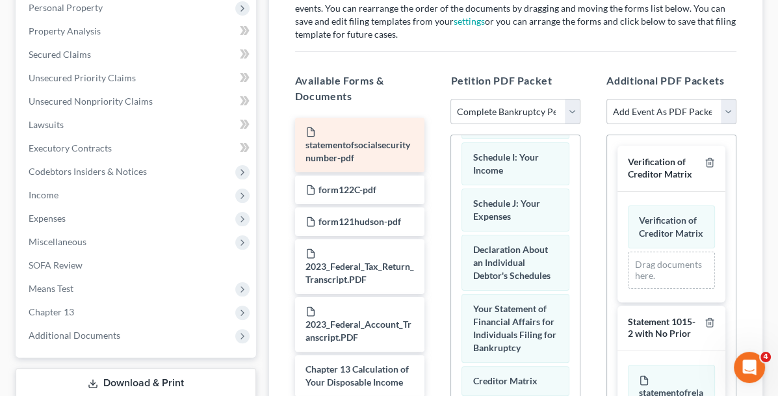
scroll to position [259, 0]
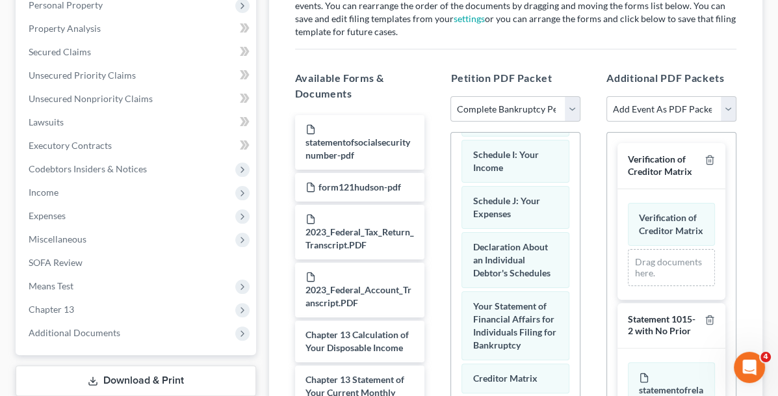
drag, startPoint x: 304, startPoint y: 155, endPoint x: 495, endPoint y: 421, distance: 327.1
click at [495, 395] on html "Home New Case Client Portal Directory Cases DebtorCC The Beacon Law Firm [EMAIL…" at bounding box center [389, 177] width 778 height 872
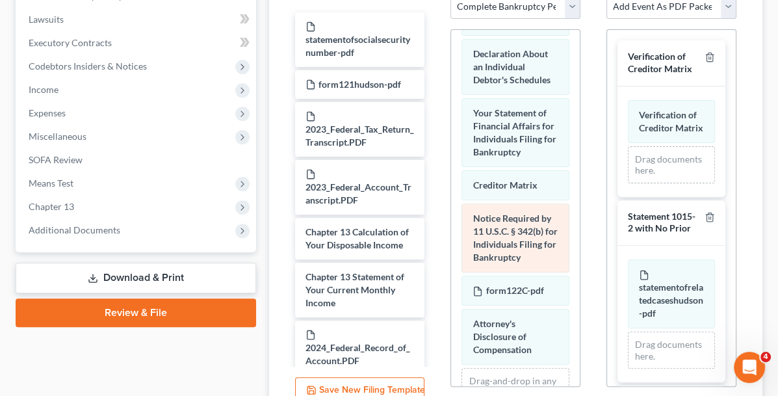
scroll to position [389, 0]
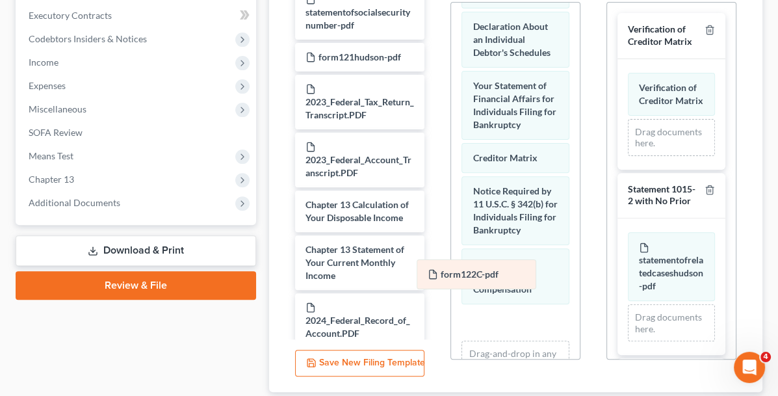
drag, startPoint x: 469, startPoint y: 187, endPoint x: 467, endPoint y: 272, distance: 85.9
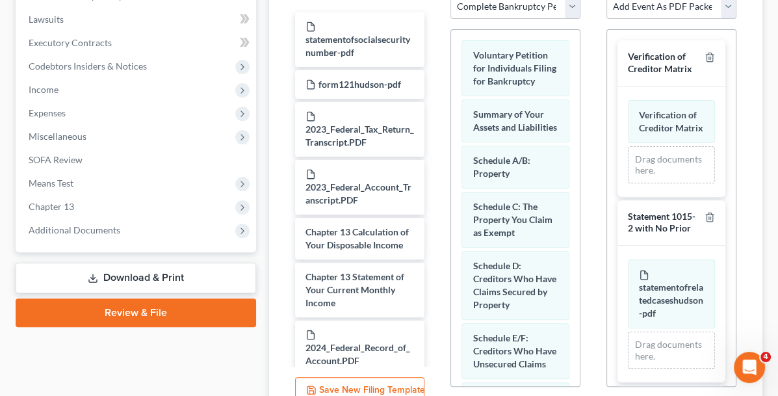
scroll to position [454, 0]
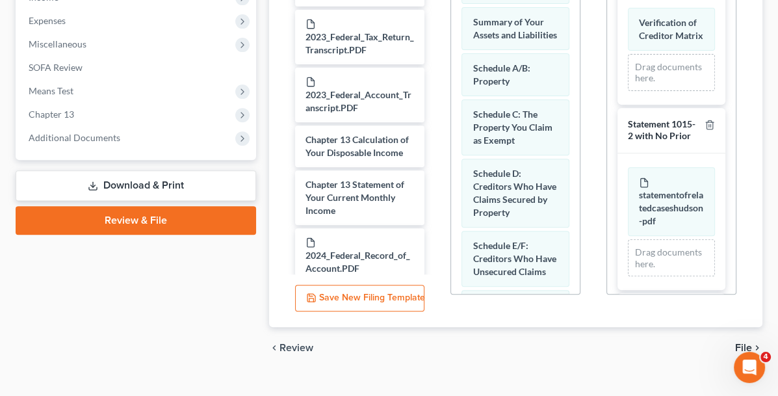
click at [745, 343] on span "File" at bounding box center [743, 348] width 17 height 10
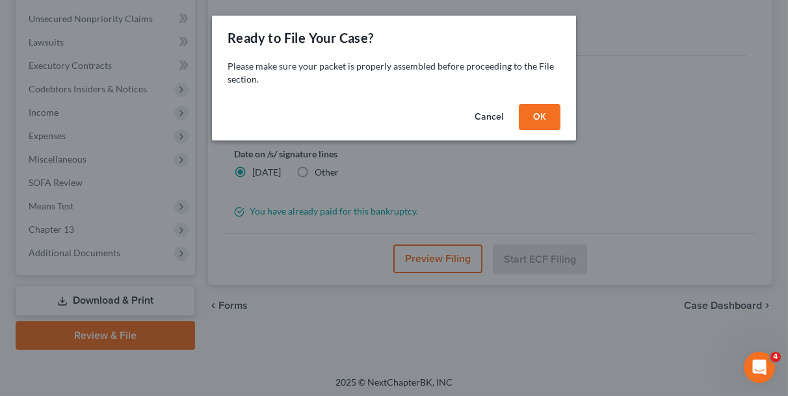
click at [536, 117] on button "OK" at bounding box center [540, 117] width 42 height 26
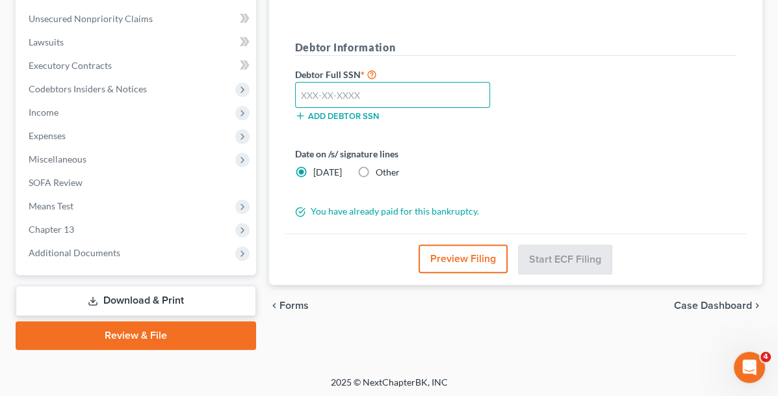
click at [345, 86] on input "text" at bounding box center [393, 95] width 196 height 26
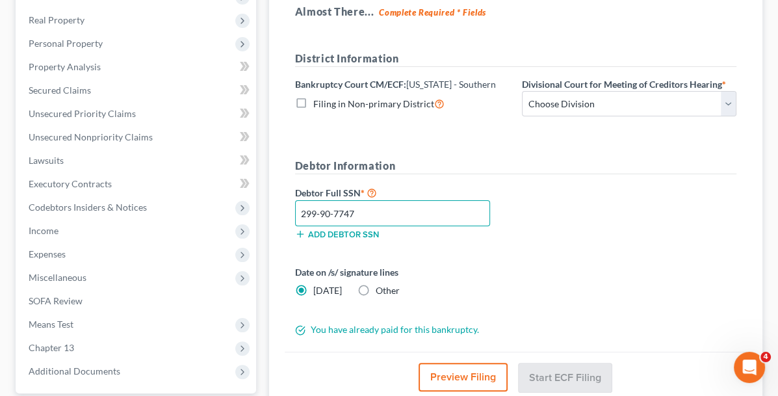
scroll to position [209, 0]
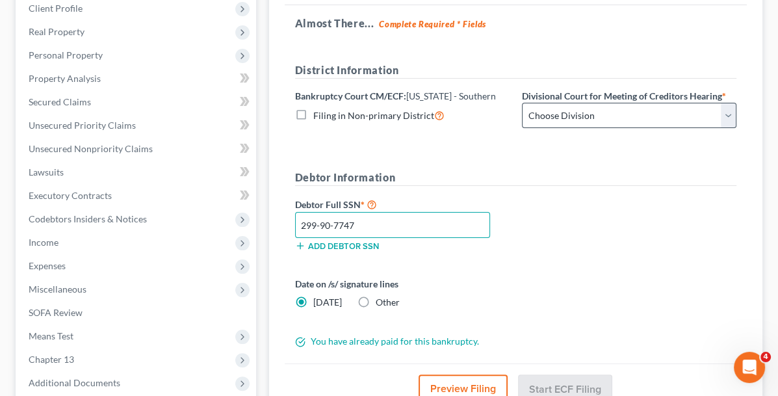
type input "299-90-7747"
click at [536, 119] on select "Choose Division Cincinnati Columbus [GEOGRAPHIC_DATA]" at bounding box center [629, 116] width 215 height 26
select select "1"
click at [522, 103] on select "Choose Division Cincinnati Columbus [GEOGRAPHIC_DATA]" at bounding box center [629, 116] width 215 height 26
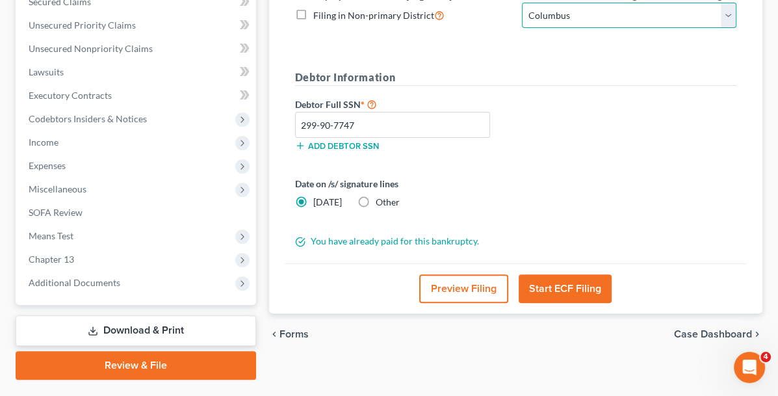
scroll to position [339, 0]
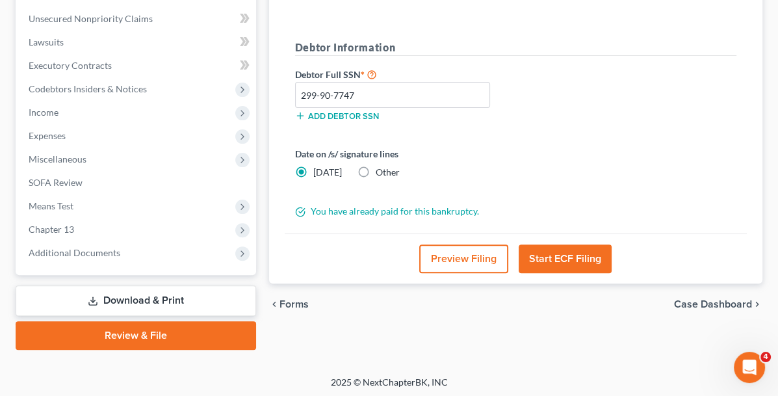
click at [525, 257] on button "Start ECF Filing" at bounding box center [565, 258] width 93 height 29
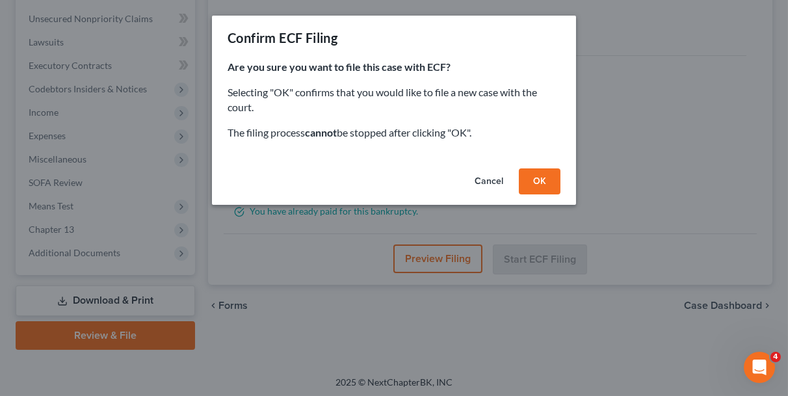
click at [548, 185] on button "OK" at bounding box center [540, 181] width 42 height 26
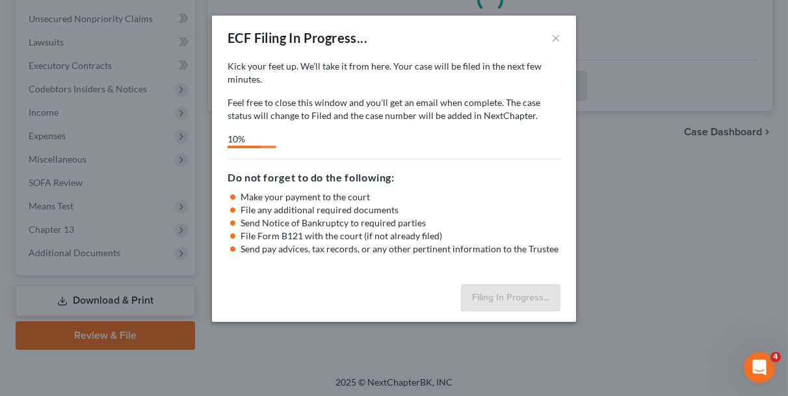
select select "1"
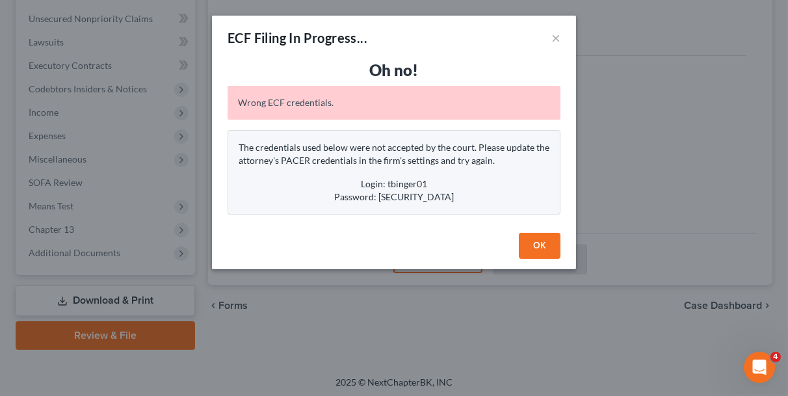
click at [542, 248] on button "OK" at bounding box center [540, 246] width 42 height 26
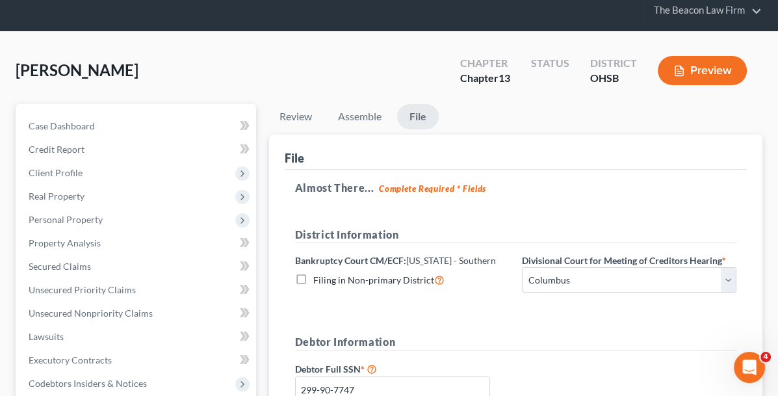
scroll to position [0, 0]
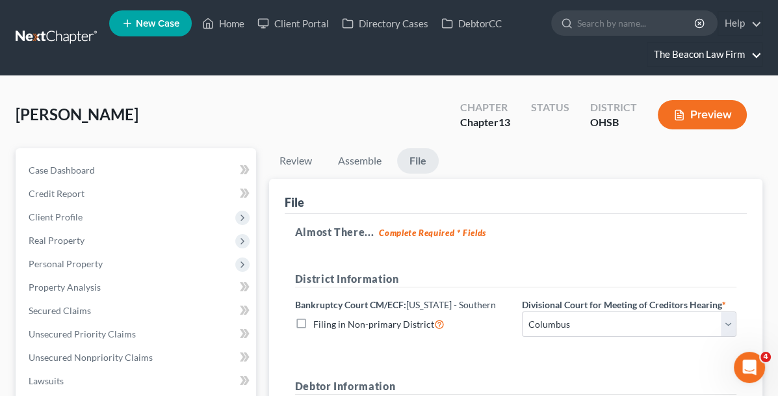
click at [737, 52] on link "The Beacon Law Firm" at bounding box center [705, 54] width 114 height 23
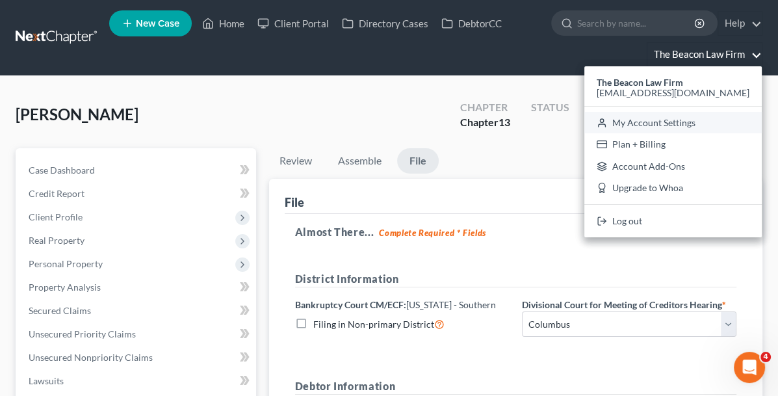
click at [703, 118] on link "My Account Settings" at bounding box center [672, 123] width 177 height 22
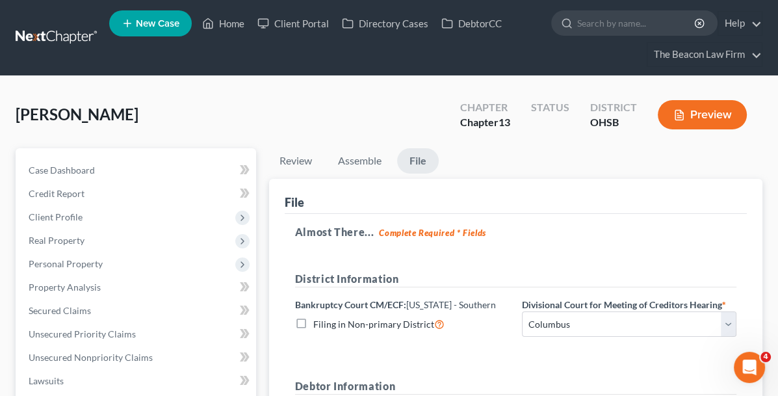
select select "15"
select select "24"
select select "9"
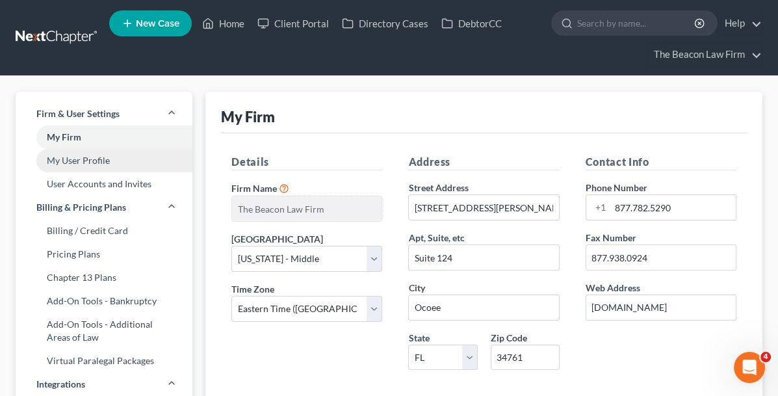
click at [77, 164] on link "My User Profile" at bounding box center [104, 160] width 177 height 23
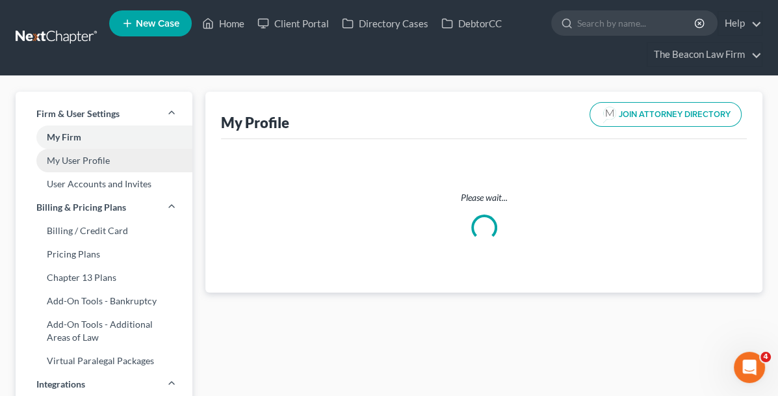
select select "36"
select select "62"
select select "attorney"
select select "0"
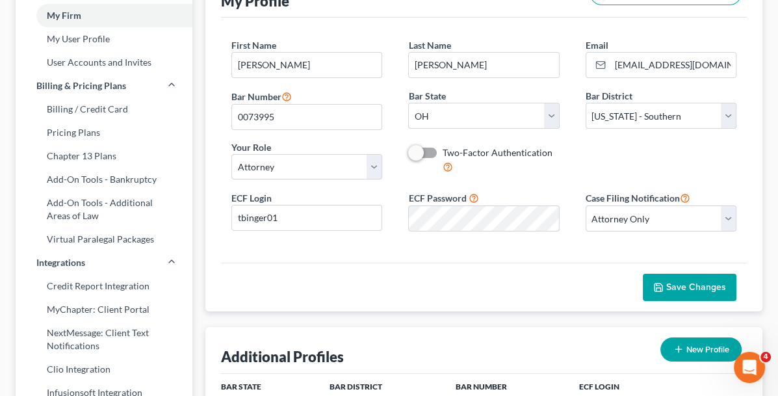
scroll to position [130, 0]
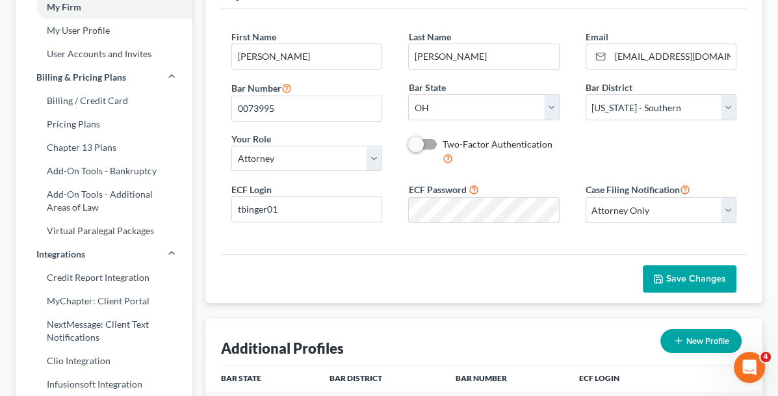
click at [698, 273] on span "Save Changes" at bounding box center [696, 278] width 60 height 11
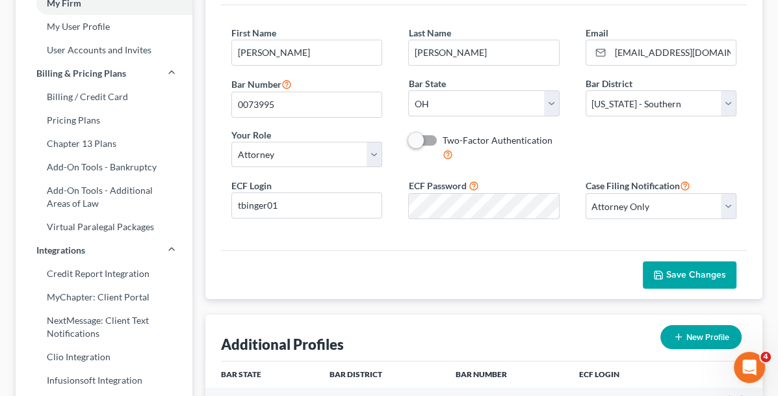
scroll to position [0, 0]
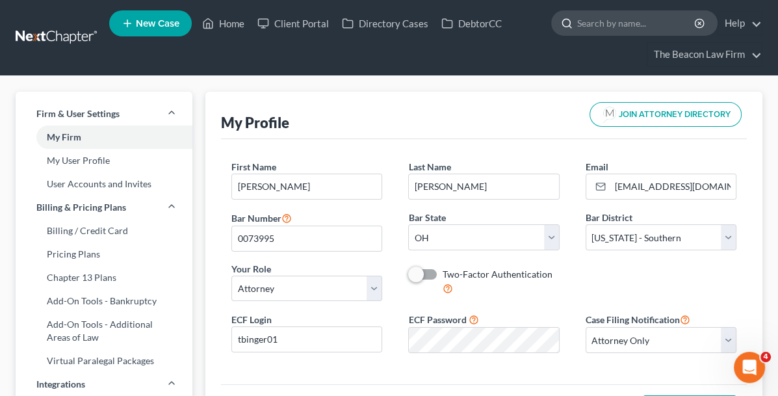
click at [587, 21] on input "search" at bounding box center [636, 23] width 119 height 24
type input "[PERSON_NAME]"
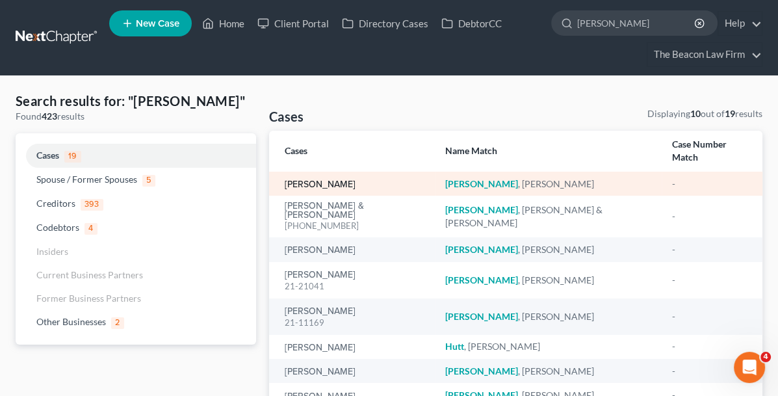
click at [285, 180] on link "[PERSON_NAME]" at bounding box center [320, 184] width 71 height 9
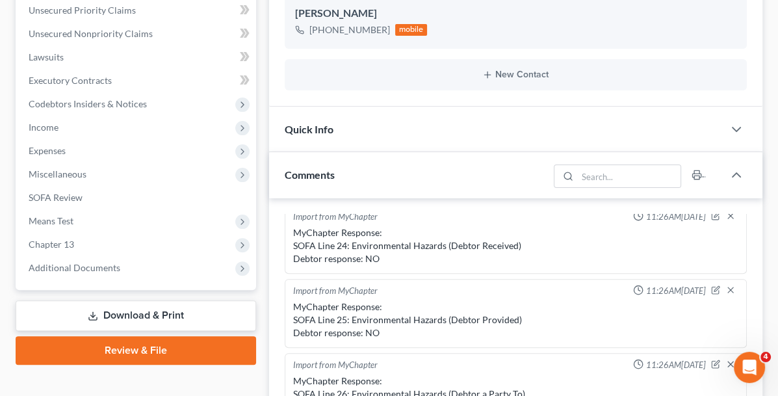
scroll to position [325, 0]
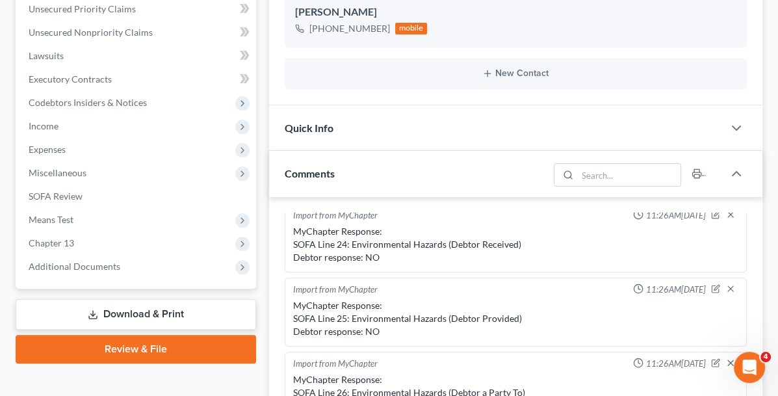
click at [119, 343] on link "Review & File" at bounding box center [136, 349] width 241 height 29
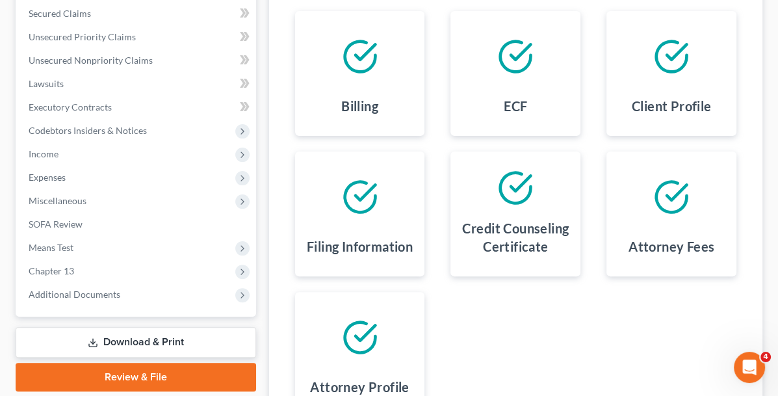
scroll to position [339, 0]
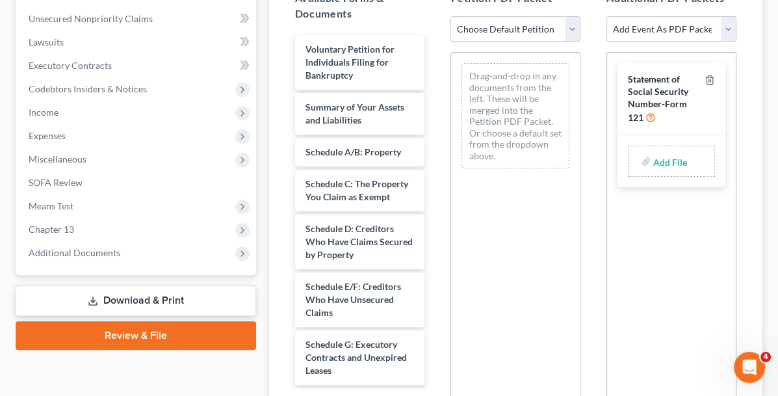
click at [545, 16] on select "Choose Default Petition PDF Packet Complete Bankruptcy Petition (all forms and …" at bounding box center [516, 29] width 130 height 26
select select "0"
click at [451, 16] on select "Choose Default Petition PDF Packet Complete Bankruptcy Petition (all forms and …" at bounding box center [516, 29] width 130 height 26
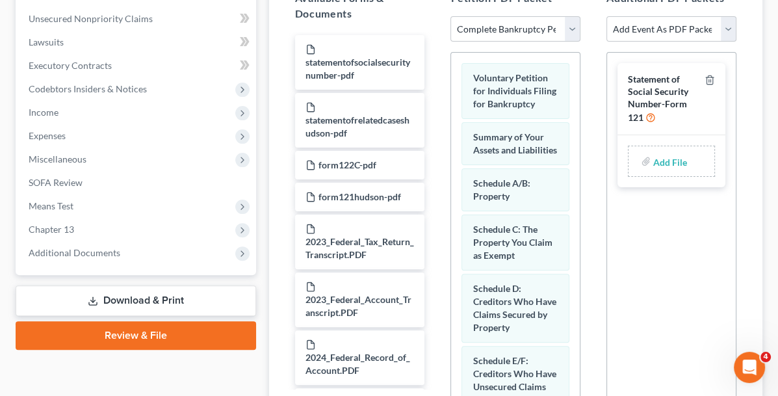
click at [653, 150] on input "file" at bounding box center [668, 161] width 31 height 23
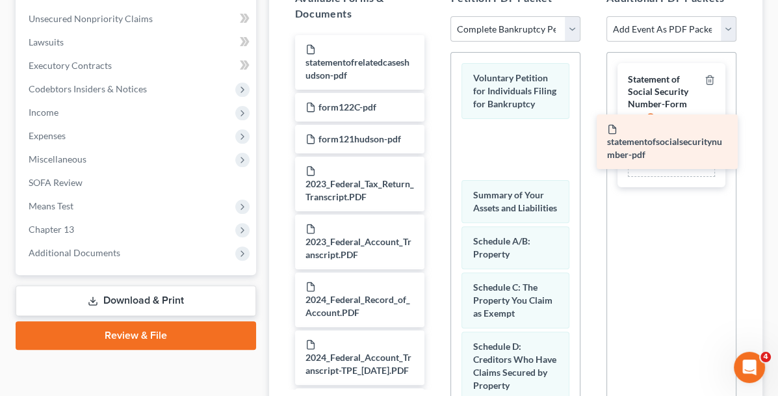
drag, startPoint x: 318, startPoint y: 35, endPoint x: 683, endPoint y: 146, distance: 381.7
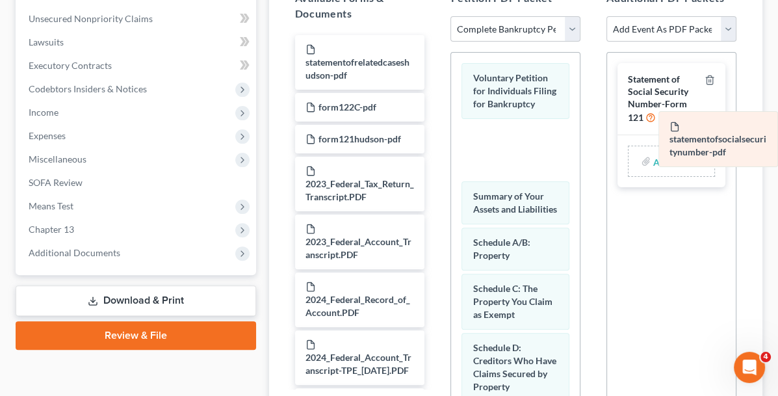
drag, startPoint x: 493, startPoint y: 143, endPoint x: 757, endPoint y: 148, distance: 264.6
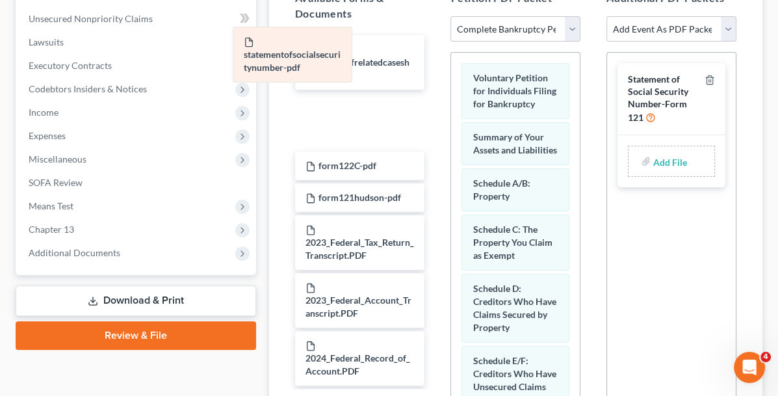
drag, startPoint x: 504, startPoint y: 139, endPoint x: 317, endPoint y: 60, distance: 202.7
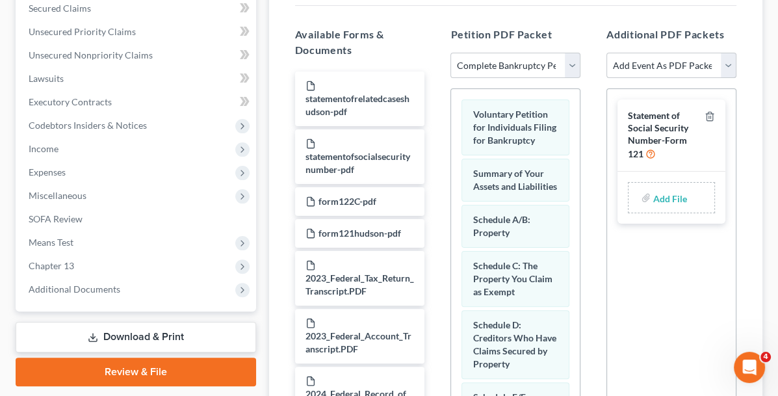
scroll to position [274, 0]
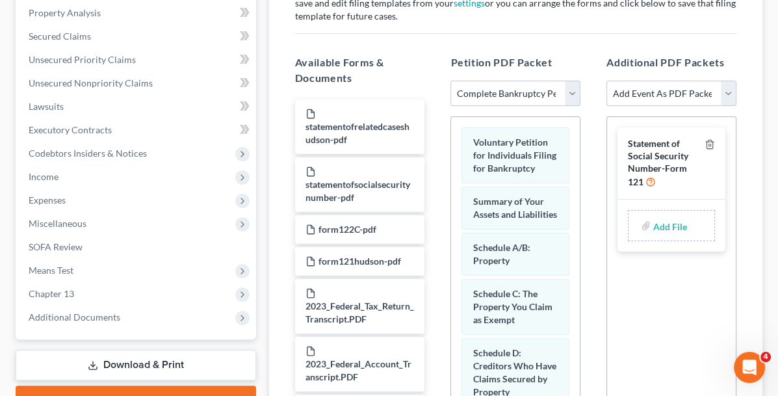
click at [653, 214] on input "file" at bounding box center [668, 225] width 31 height 23
type input "C:\fakepath\statementofsocialsecuritynumber.pdf"
click at [729, 84] on select "Add Event As PDF Packet 20 Largest Unsecured Creditors Amended Document Amended…" at bounding box center [672, 94] width 130 height 26
select select "47"
click at [607, 81] on select "Add Event As PDF Packet 20 Largest Unsecured Creditors Amended Document Amended…" at bounding box center [672, 94] width 130 height 26
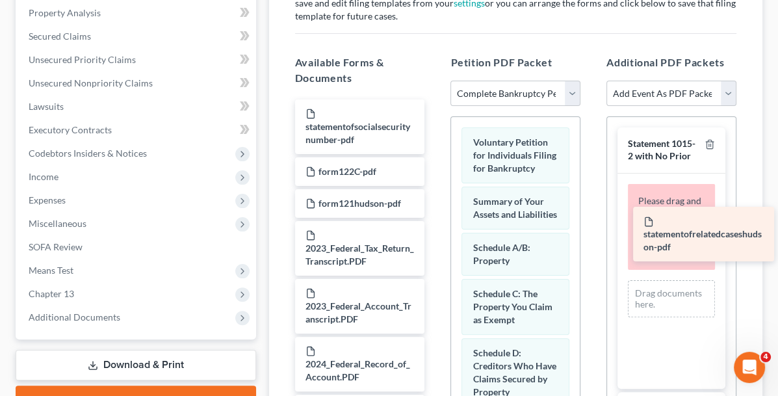
drag, startPoint x: 313, startPoint y: 95, endPoint x: 715, endPoint y: 233, distance: 424.7
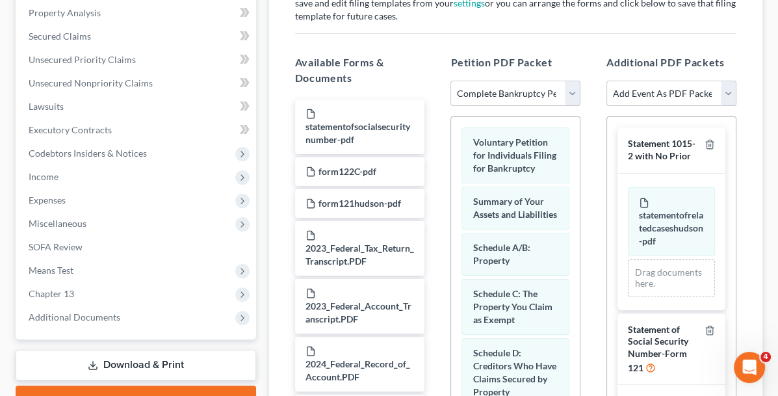
click at [724, 81] on select "Add Event As PDF Packet 20 Largest Unsecured Creditors Amended Document Amended…" at bounding box center [672, 94] width 130 height 26
select select "56"
click at [607, 81] on select "Add Event As PDF Packet 20 Largest Unsecured Creditors Amended Document Amended…" at bounding box center [672, 94] width 130 height 26
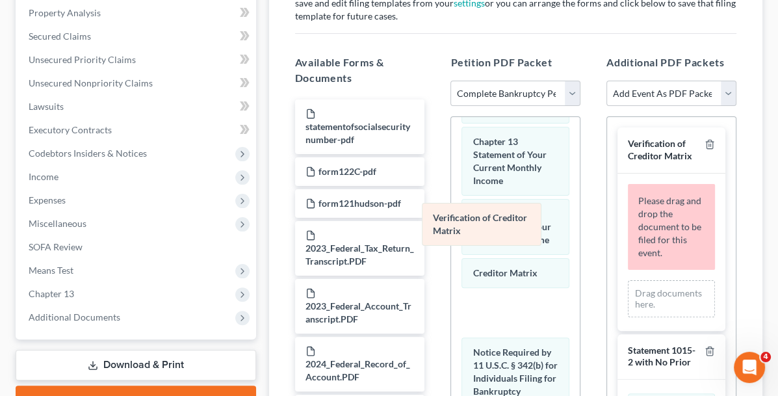
scroll to position [639, 0]
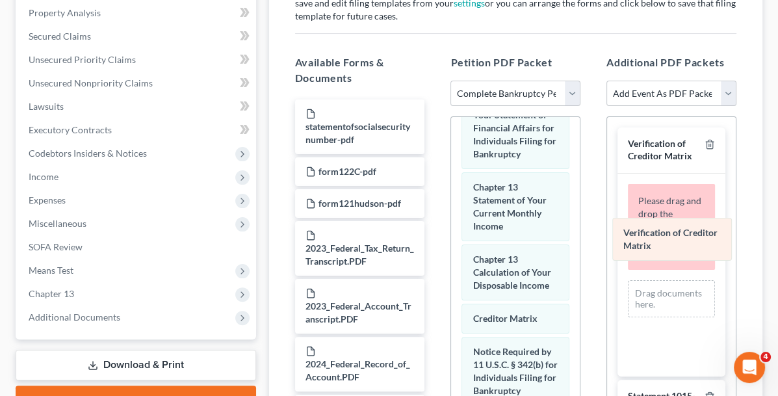
drag, startPoint x: 484, startPoint y: 220, endPoint x: 678, endPoint y: 235, distance: 194.4
click at [580, 235] on div "Verification of Creditor Matrix Voluntary Petition for Individuals Filing for B…" at bounding box center [515, 31] width 129 height 1106
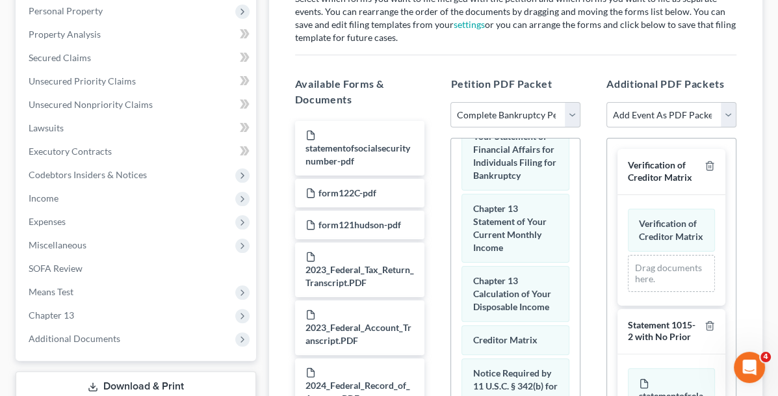
scroll to position [209, 0]
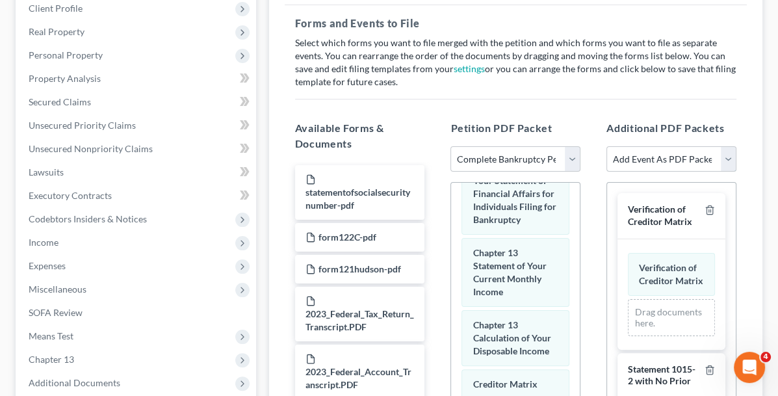
click at [726, 152] on select "Add Event As PDF Packet 20 Largest Unsecured Creditors Amended Document Amended…" at bounding box center [672, 159] width 130 height 26
select select "8"
click at [607, 146] on select "Add Event As PDF Packet 20 Largest Unsecured Creditors Amended Document Amended…" at bounding box center [672, 159] width 130 height 26
select select
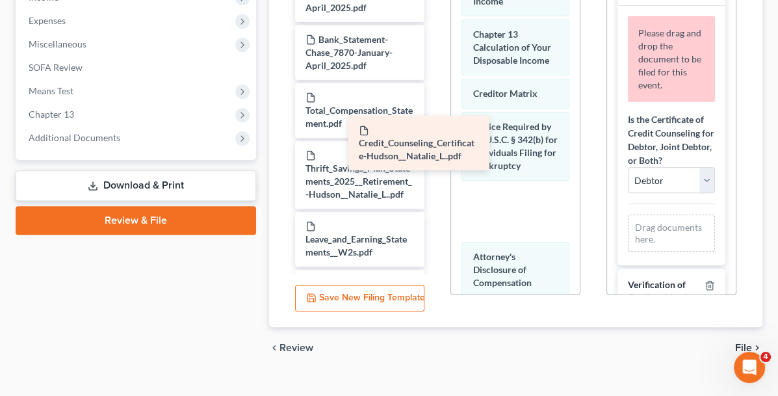
scroll to position [639, 0]
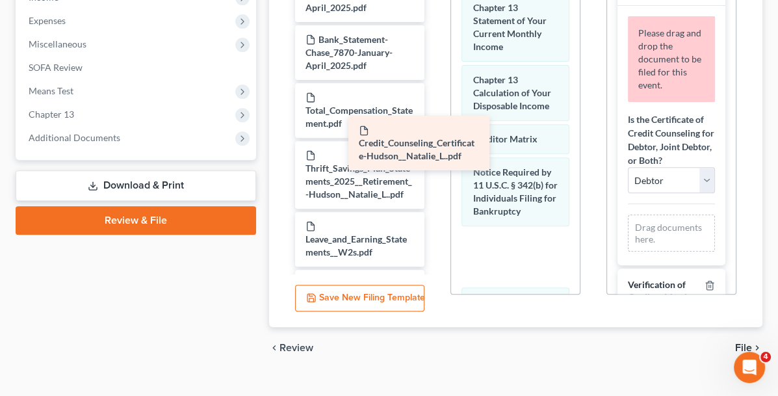
drag, startPoint x: 325, startPoint y: 163, endPoint x: 700, endPoint y: 55, distance: 389.7
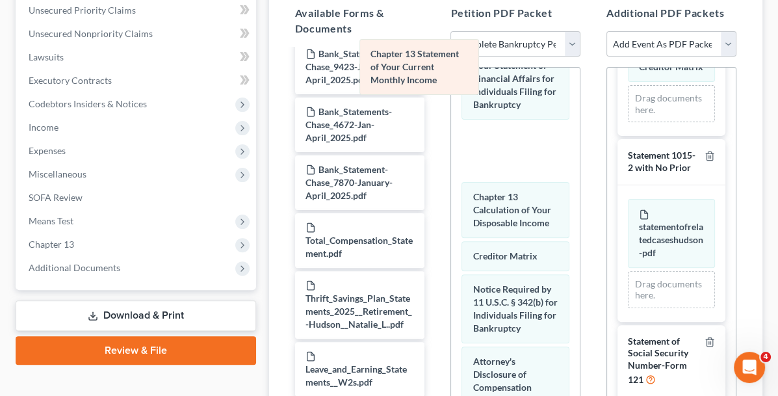
scroll to position [581, 0]
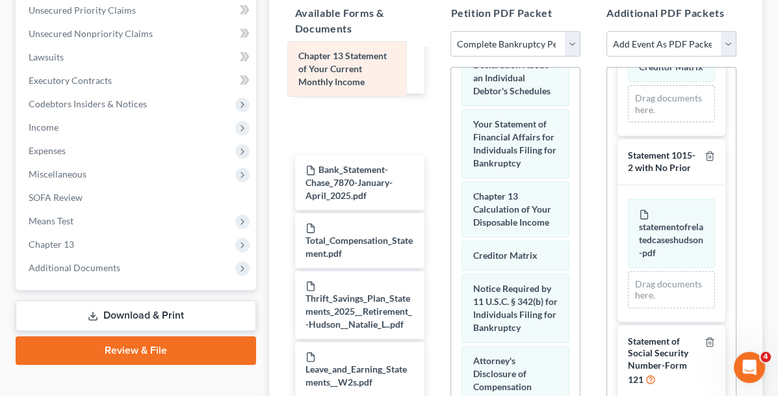
drag, startPoint x: 471, startPoint y: 79, endPoint x: 339, endPoint y: 71, distance: 132.2
click at [451, 71] on div "Chapter 13 Statement of Your Current Monthly Income Voluntary Petition for Indi…" at bounding box center [515, 4] width 129 height 1034
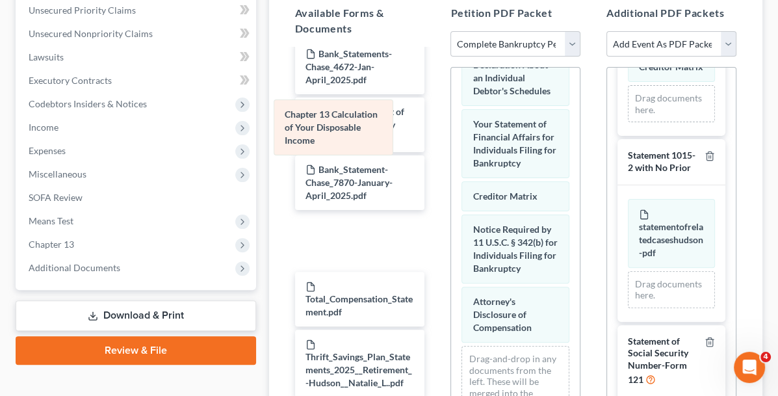
scroll to position [522, 0]
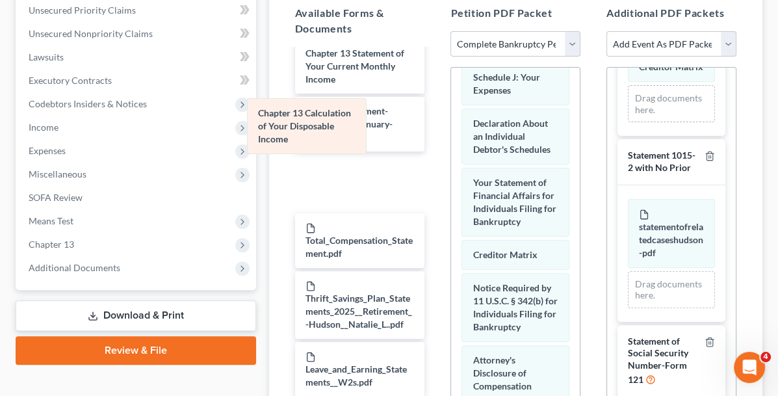
drag, startPoint x: 455, startPoint y: 134, endPoint x: 283, endPoint y: 124, distance: 172.6
click at [451, 124] on div "Chapter 13 Calculation of Your Disposable Income Voluntary Petition for Individ…" at bounding box center [515, 33] width 129 height 975
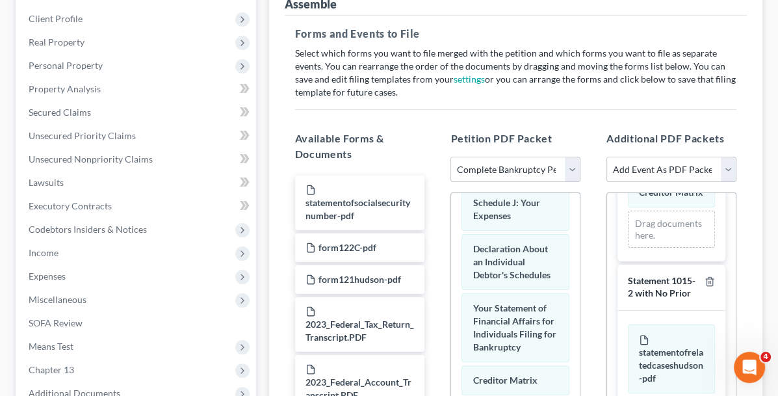
scroll to position [129, 0]
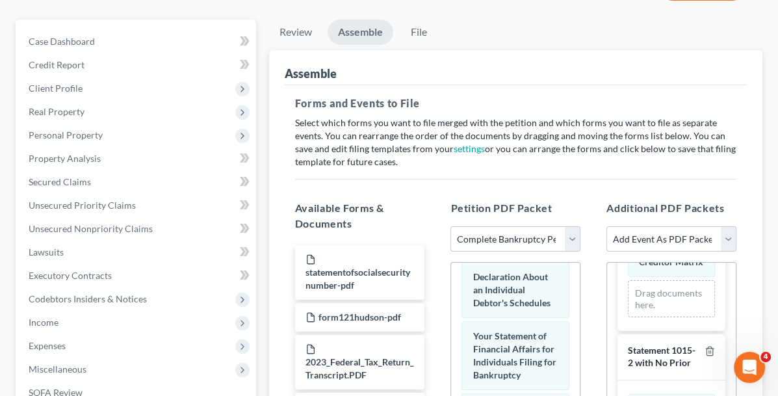
drag, startPoint x: 315, startPoint y: 287, endPoint x: 488, endPoint y: 427, distance: 222.4
click at [488, 395] on html "Home New Case Client Portal Directory Cases DebtorCC The Beacon Law Firm [EMAIL…" at bounding box center [389, 307] width 778 height 872
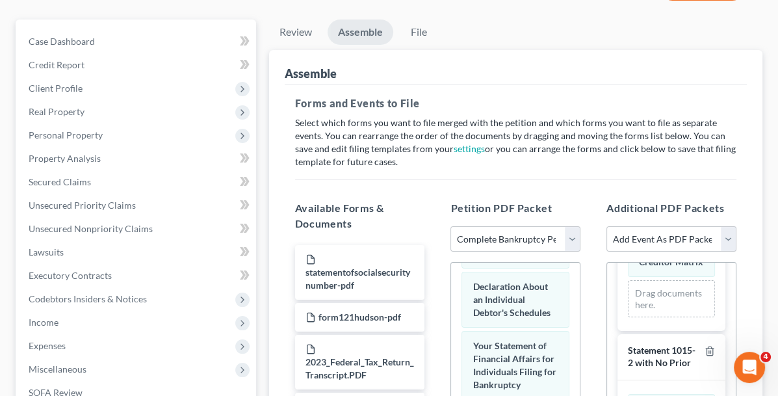
scroll to position [324, 0]
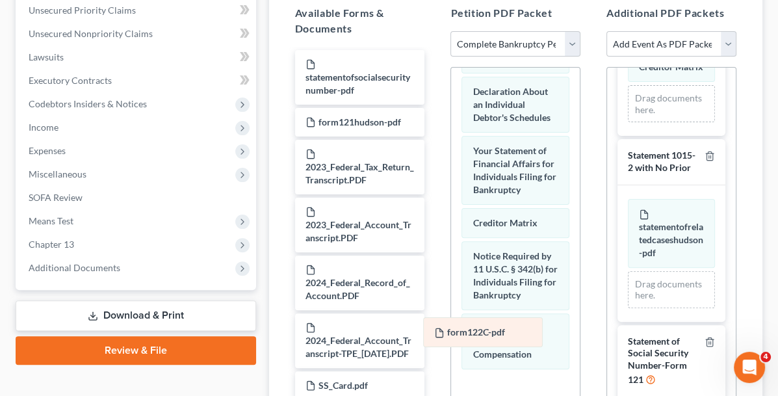
drag, startPoint x: 493, startPoint y: 258, endPoint x: 497, endPoint y: 337, distance: 78.8
click at [497, 337] on div "form122C-pdf Voluntary Petition for Individuals Filing for Bankruptcy Summary o…" at bounding box center [515, 17] width 129 height 1007
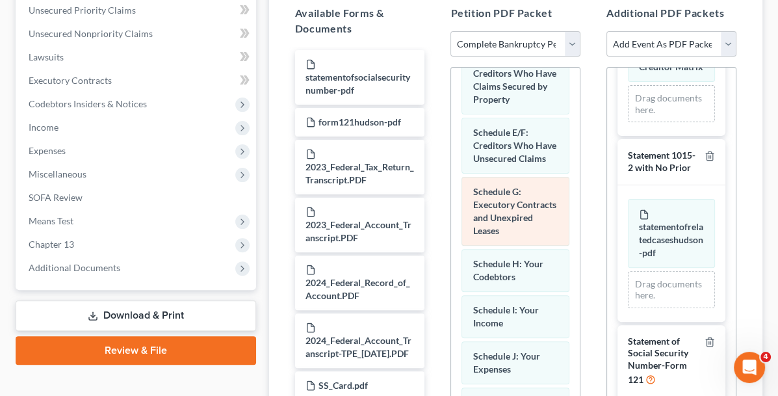
scroll to position [0, 0]
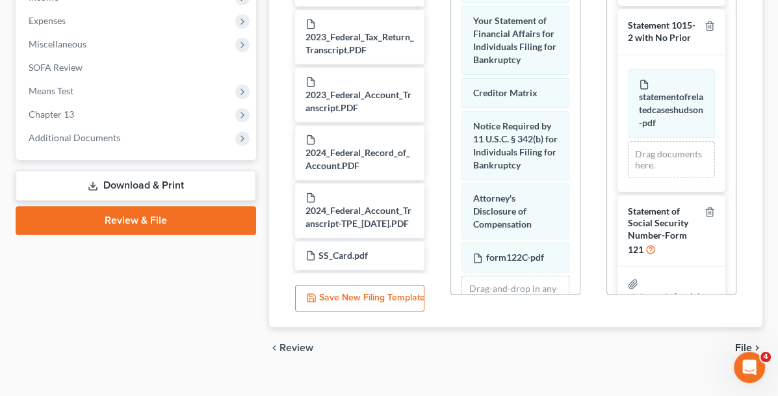
click at [738, 343] on span "File" at bounding box center [743, 348] width 17 height 10
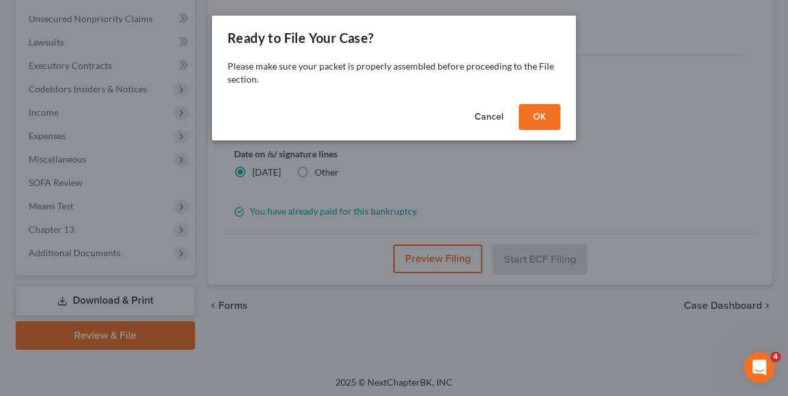
click at [538, 112] on button "OK" at bounding box center [540, 117] width 42 height 26
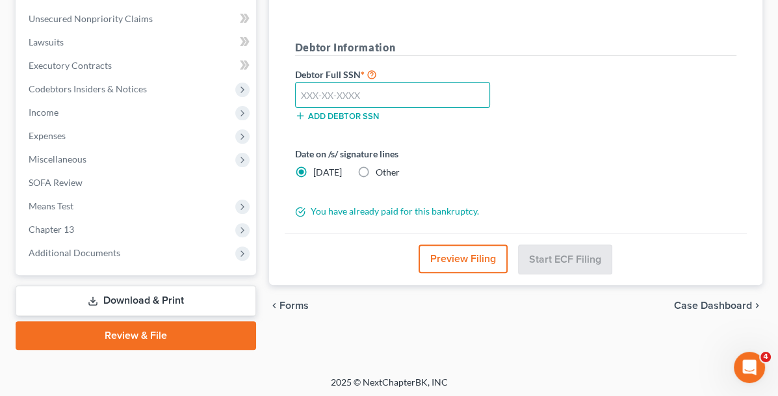
click at [336, 86] on input "text" at bounding box center [393, 95] width 196 height 26
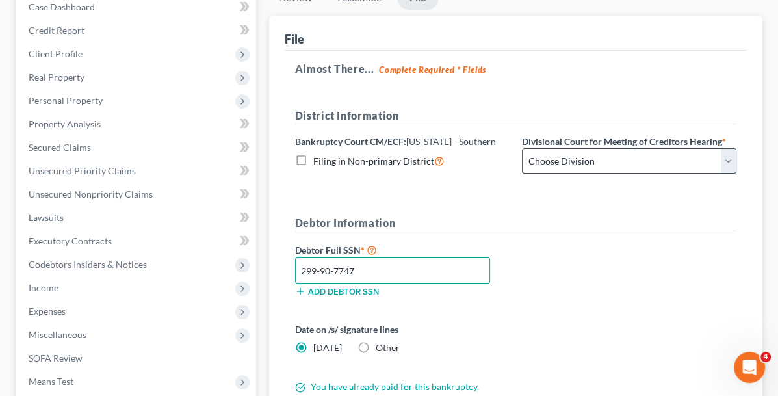
scroll to position [144, 0]
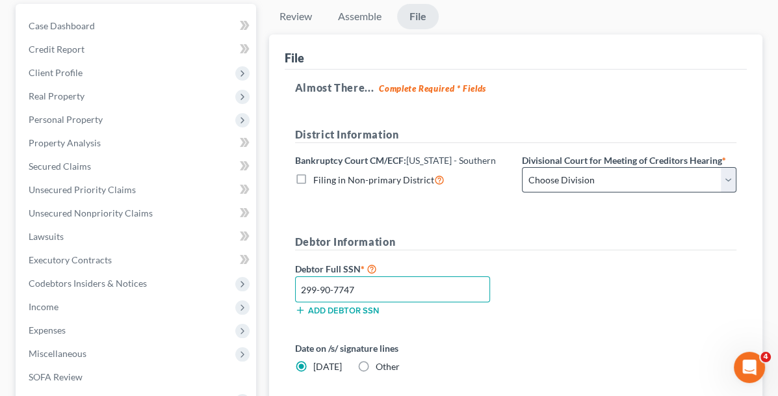
type input "299-90-7747"
click at [602, 184] on select "Choose Division Cincinnati Columbus [GEOGRAPHIC_DATA]" at bounding box center [629, 180] width 215 height 26
select select "1"
click at [522, 167] on select "Choose Division Cincinnati Columbus [GEOGRAPHIC_DATA]" at bounding box center [629, 180] width 215 height 26
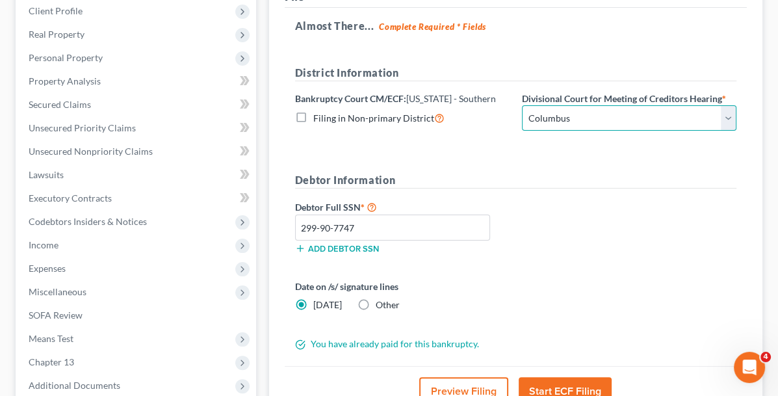
scroll to position [339, 0]
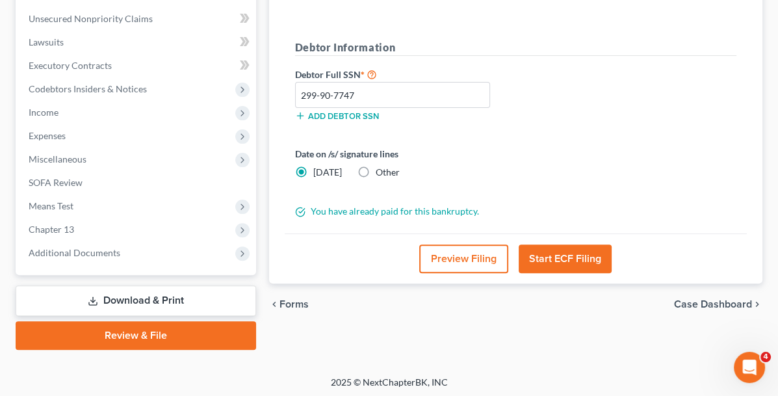
click at [519, 249] on button "Start ECF Filing" at bounding box center [565, 258] width 93 height 29
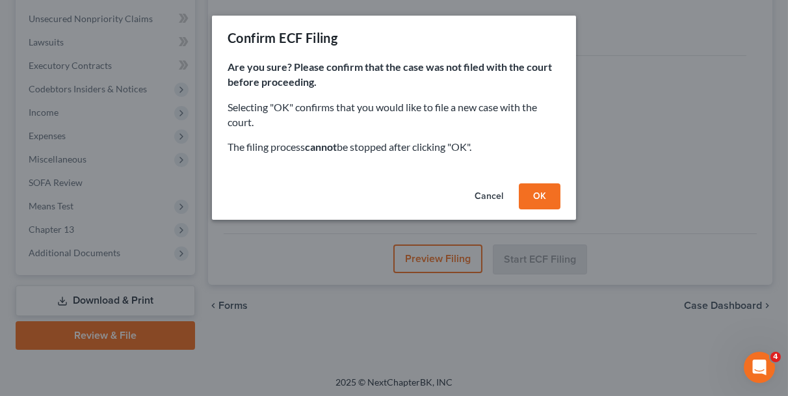
click at [529, 204] on button "OK" at bounding box center [540, 196] width 42 height 26
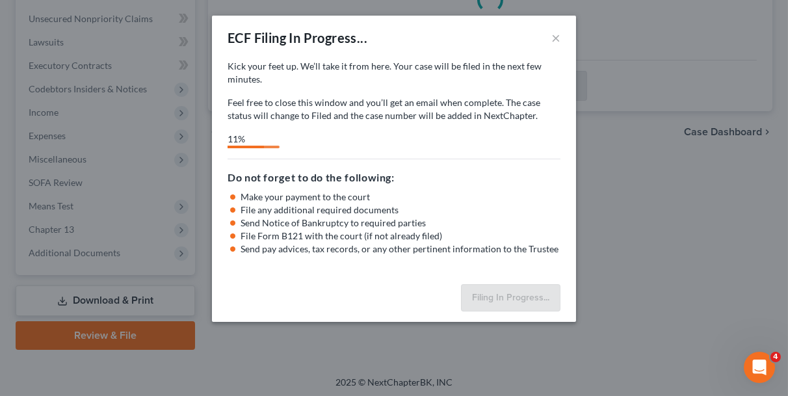
select select "1"
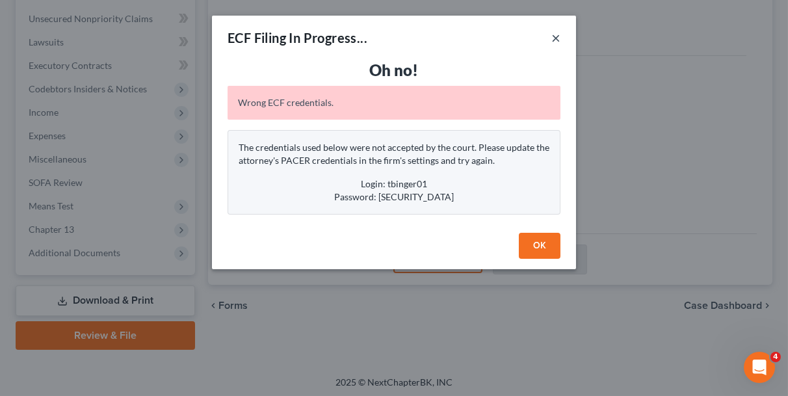
click at [556, 38] on button "×" at bounding box center [555, 38] width 9 height 16
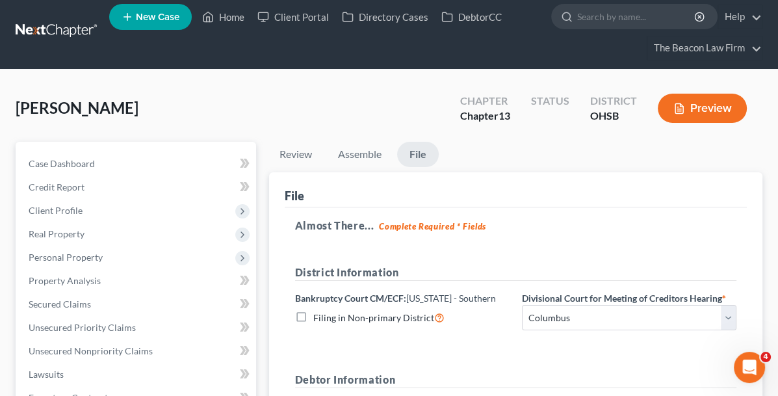
scroll to position [0, 0]
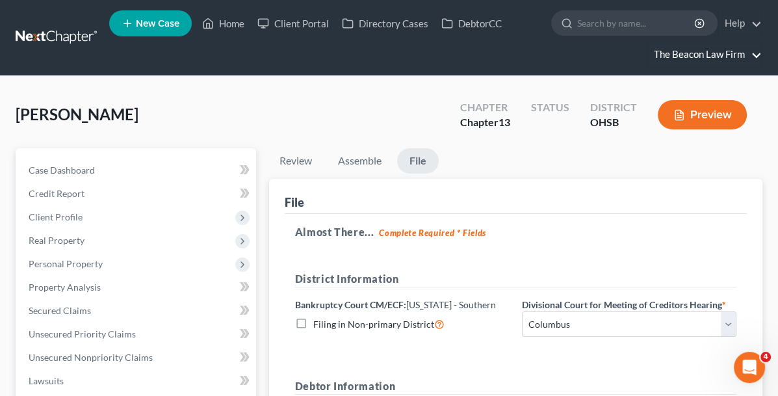
click at [748, 57] on link "The Beacon Law Firm" at bounding box center [705, 54] width 114 height 23
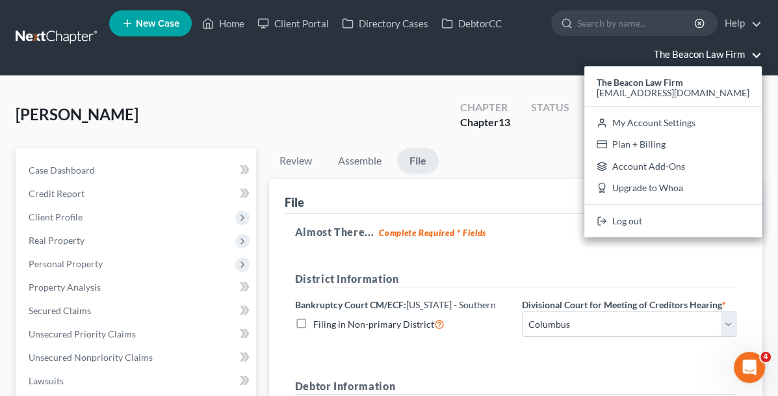
click at [668, 89] on span "[EMAIL_ADDRESS][DOMAIN_NAME]" at bounding box center [673, 92] width 153 height 11
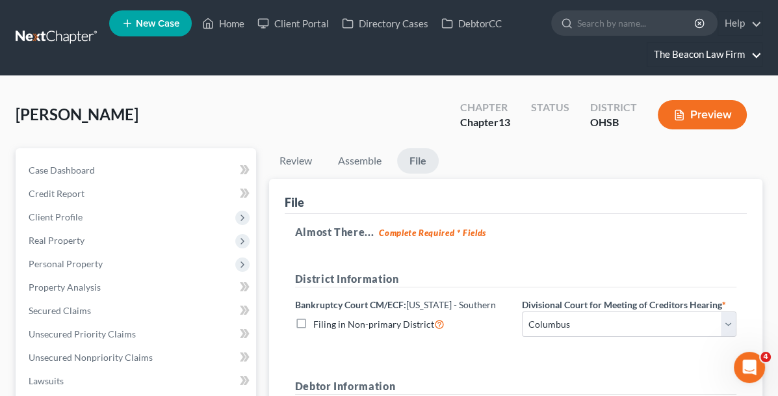
click at [699, 50] on link "The Beacon Law Firm" at bounding box center [705, 54] width 114 height 23
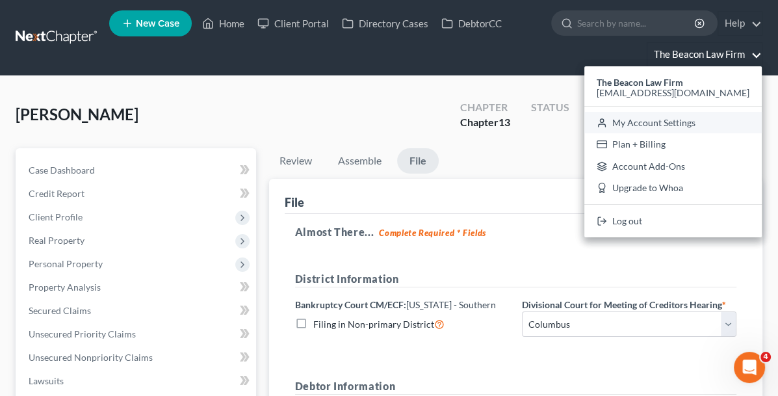
click at [671, 121] on link "My Account Settings" at bounding box center [672, 123] width 177 height 22
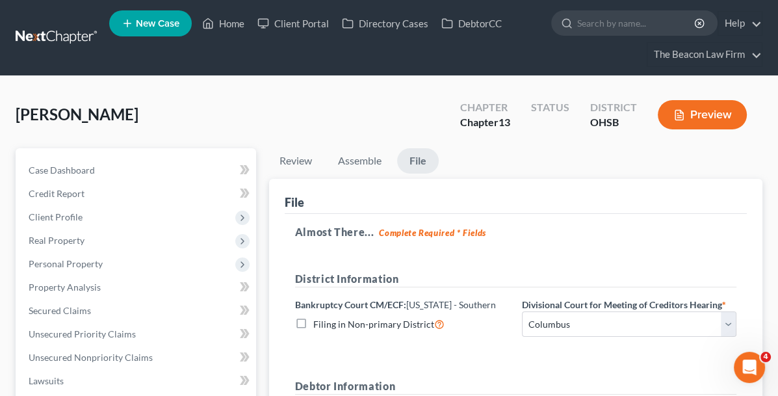
select select "15"
select select "24"
select select "9"
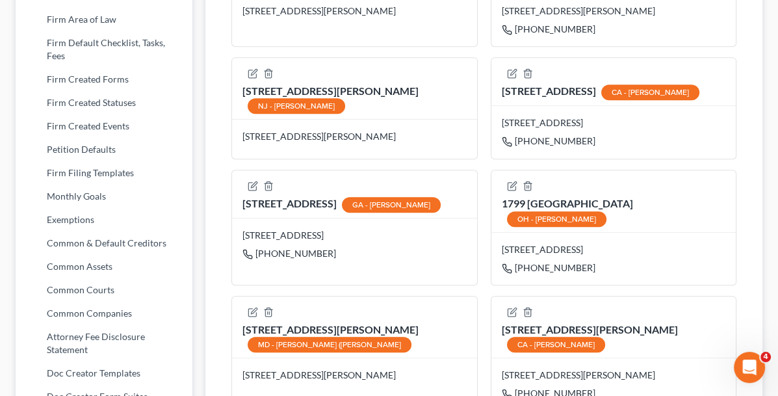
scroll to position [715, 0]
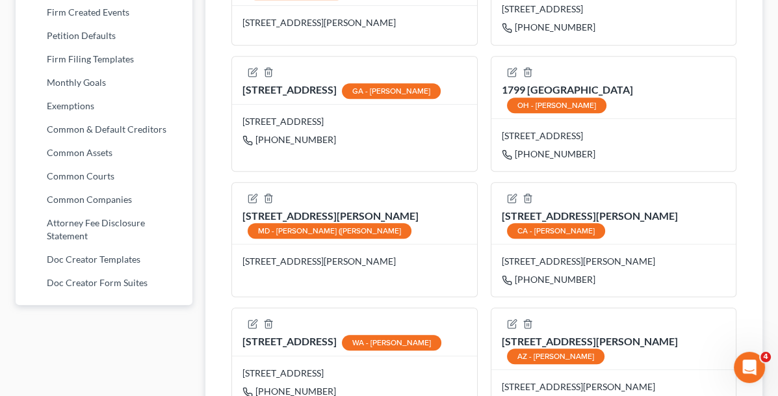
click at [507, 113] on div "OH - [PERSON_NAME]" at bounding box center [556, 106] width 99 height 16
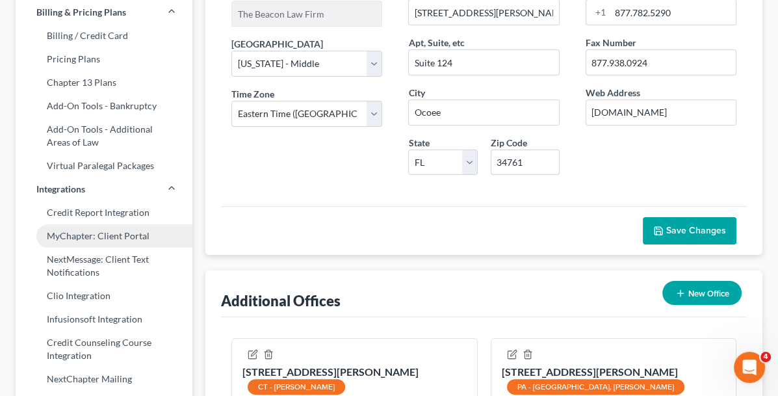
scroll to position [65, 0]
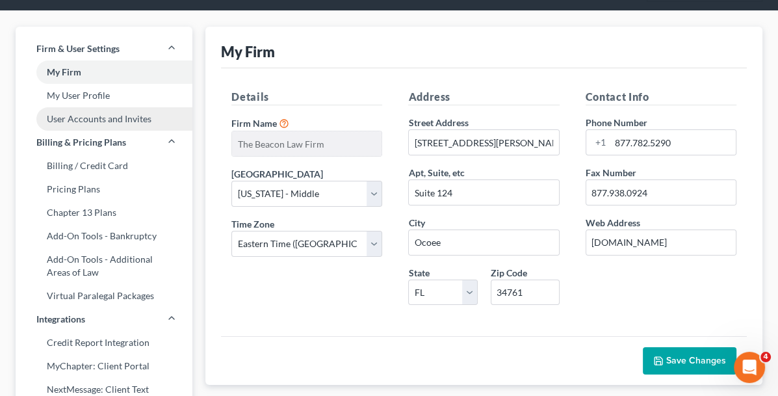
click at [154, 119] on link "User Accounts and Invites" at bounding box center [104, 118] width 177 height 23
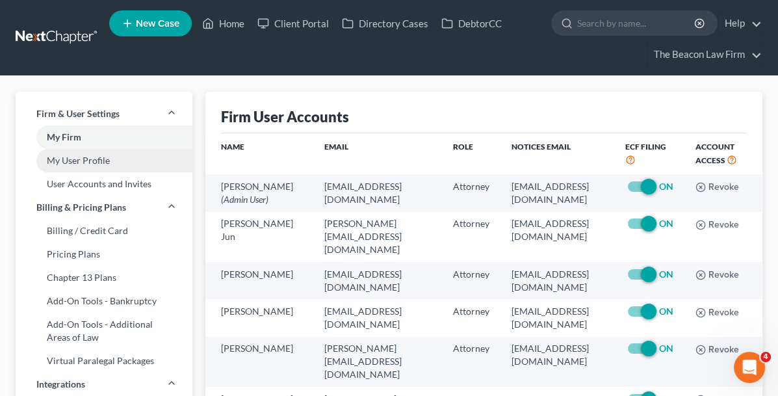
click at [90, 166] on link "My User Profile" at bounding box center [104, 160] width 177 height 23
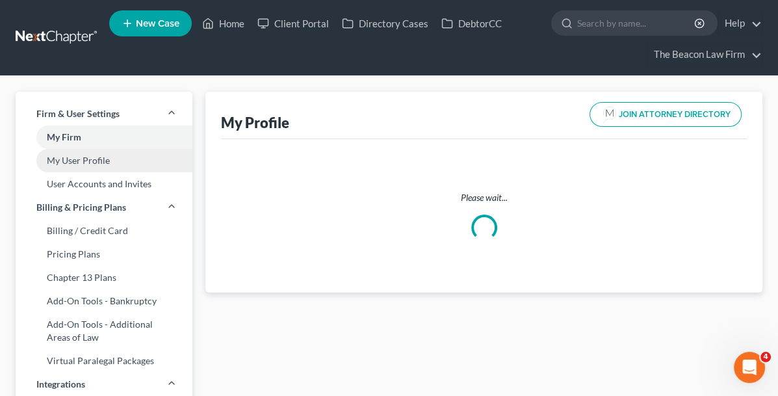
select select "36"
select select "62"
select select "attorney"
select select "0"
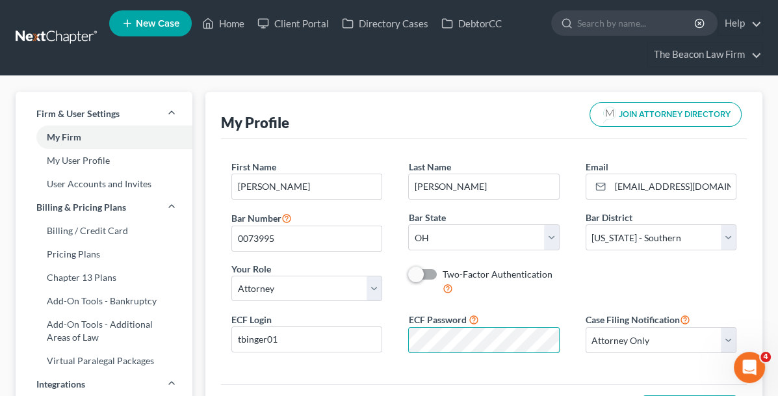
click at [404, 332] on div "ECF Password" at bounding box center [483, 332] width 177 height 41
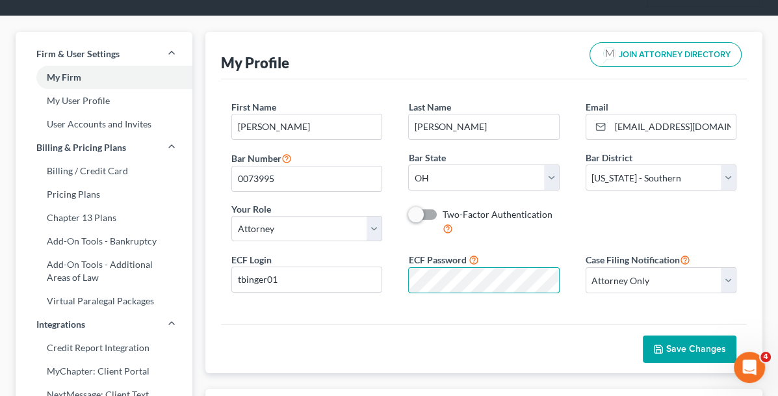
scroll to position [130, 0]
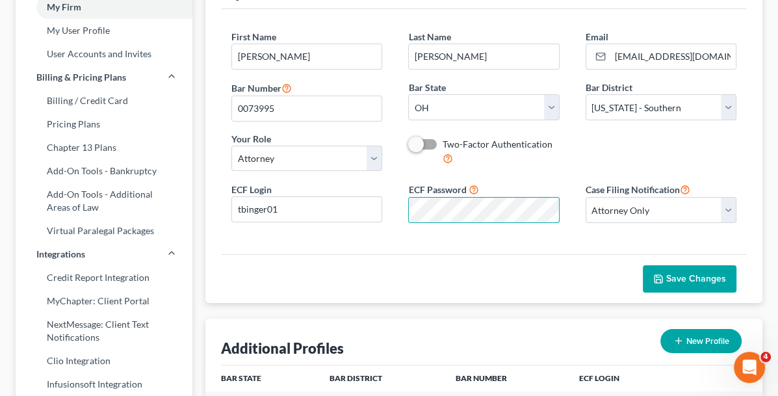
click at [669, 277] on span "Save Changes" at bounding box center [696, 278] width 60 height 11
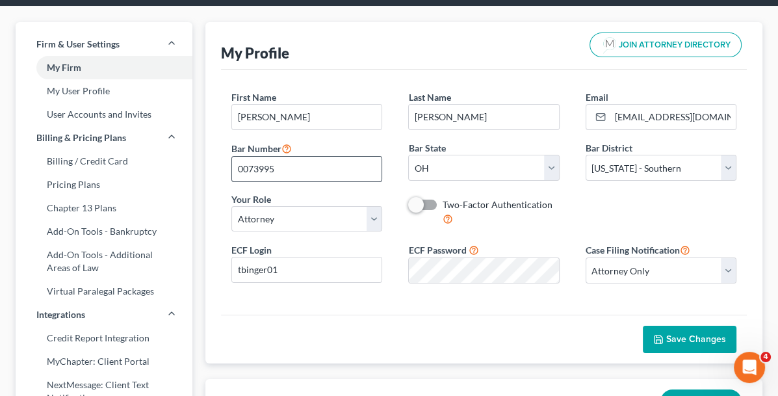
scroll to position [0, 0]
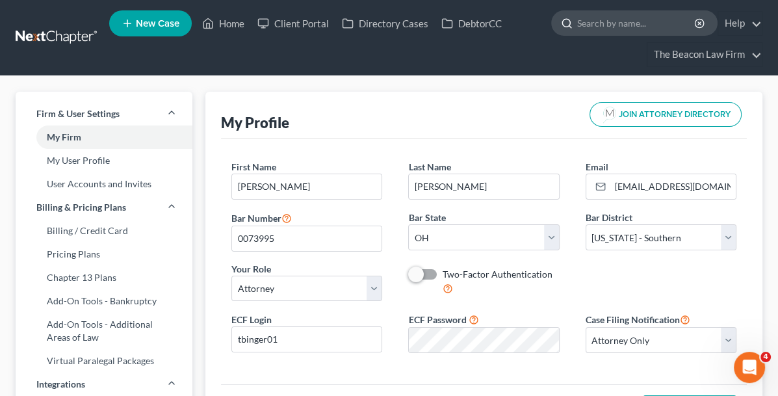
click at [599, 18] on input "search" at bounding box center [636, 23] width 119 height 24
type input "[PERSON_NAME]"
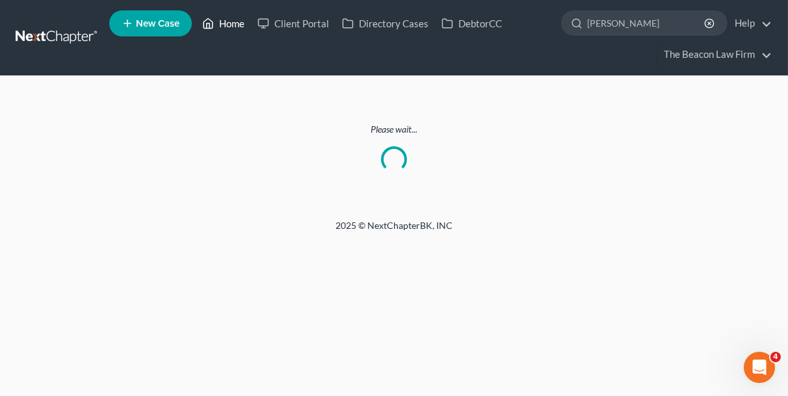
click at [236, 25] on link "Home" at bounding box center [223, 23] width 55 height 23
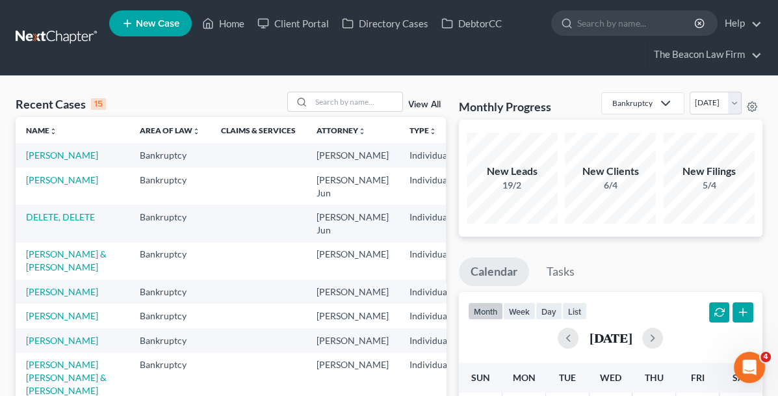
click at [37, 161] on td "[PERSON_NAME]" at bounding box center [73, 155] width 114 height 24
click at [41, 155] on link "[PERSON_NAME]" at bounding box center [62, 155] width 72 height 11
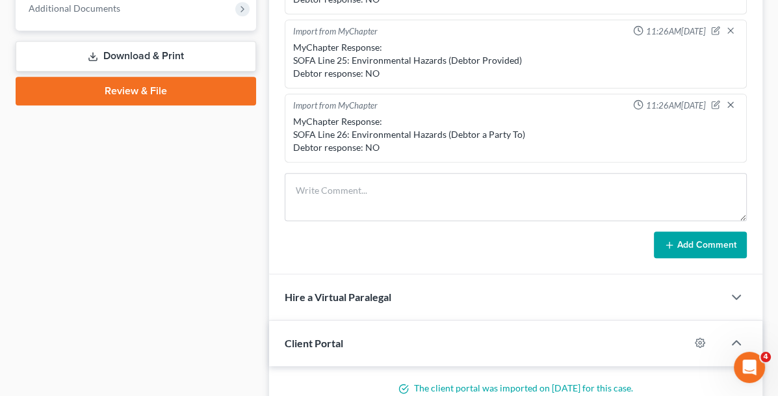
scroll to position [585, 0]
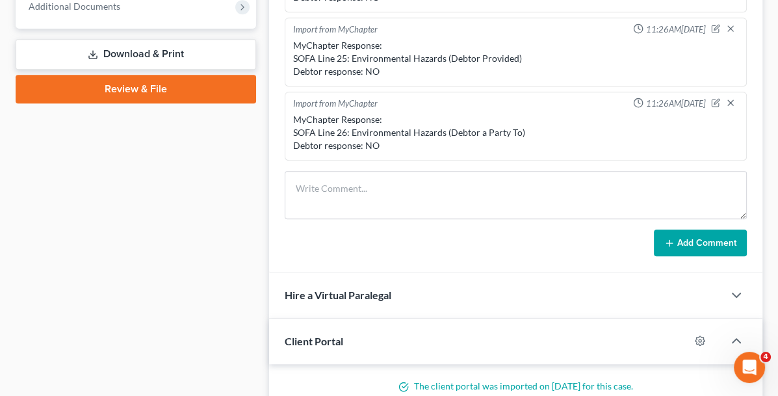
click at [114, 92] on link "Review & File" at bounding box center [136, 89] width 241 height 29
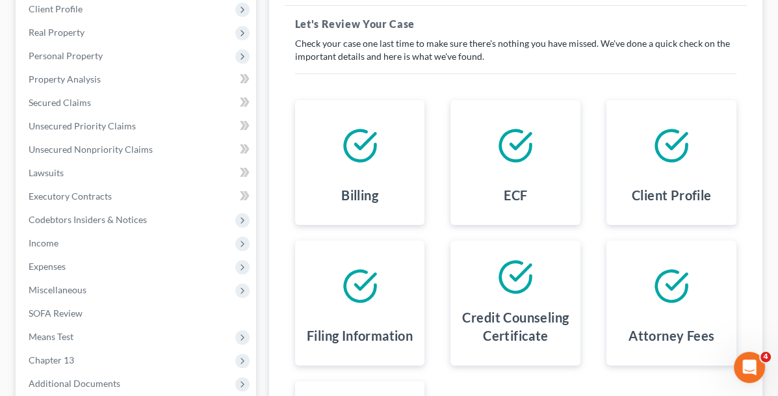
scroll to position [325, 0]
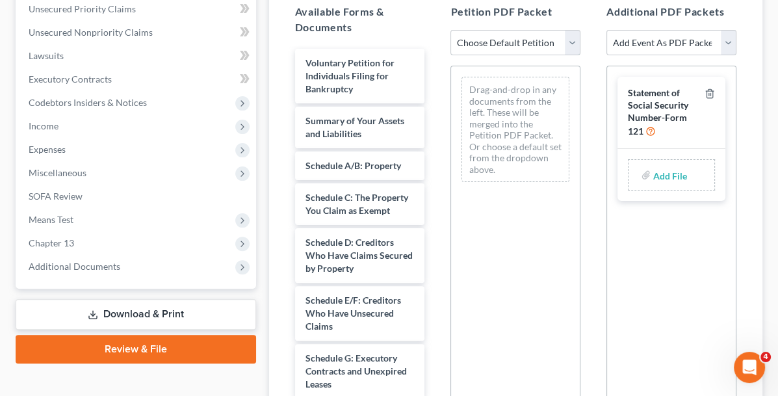
click at [550, 30] on select "Choose Default Petition PDF Packet Complete Bankruptcy Petition (all forms and …" at bounding box center [516, 43] width 130 height 26
select select "0"
click at [451, 30] on select "Choose Default Petition PDF Packet Complete Bankruptcy Petition (all forms and …" at bounding box center [516, 43] width 130 height 26
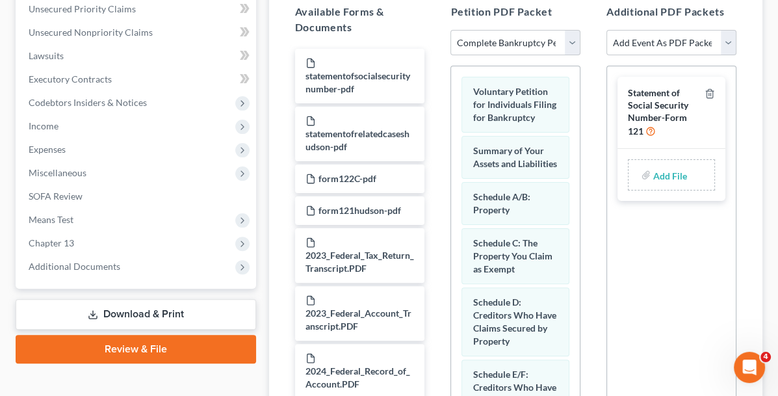
click at [663, 163] on input "file" at bounding box center [668, 174] width 31 height 23
type input "C:\fakepath\statementofsocialsecuritynumber.pdf"
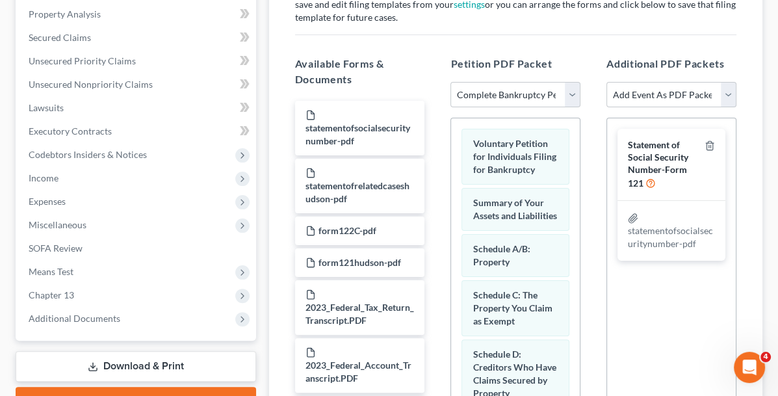
scroll to position [195, 0]
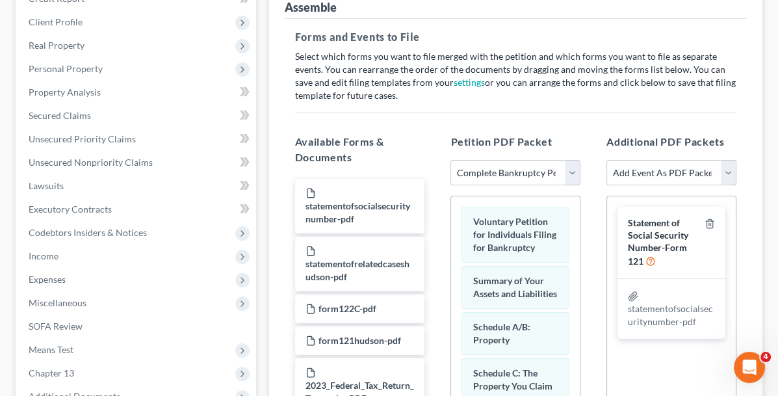
click at [726, 160] on select "Add Event As PDF Packet 20 Largest Unsecured Creditors Amended Document Amended…" at bounding box center [672, 173] width 130 height 26
select select "8"
click at [607, 160] on select "Add Event As PDF Packet 20 Largest Unsecured Creditors Amended Document Amended…" at bounding box center [672, 173] width 130 height 26
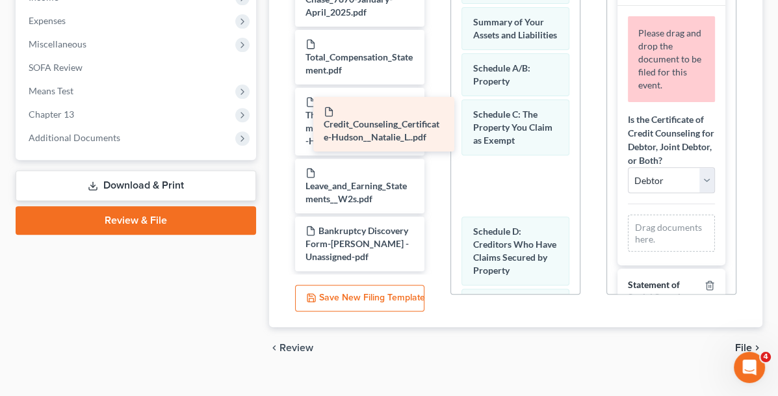
scroll to position [1185, 0]
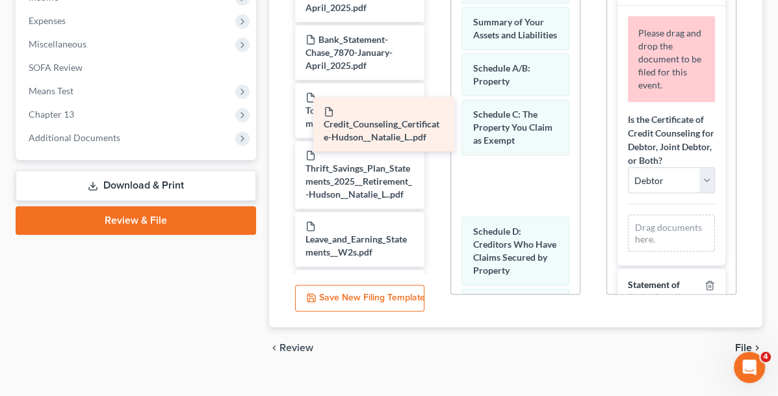
drag, startPoint x: 321, startPoint y: 165, endPoint x: 549, endPoint y: 104, distance: 235.6
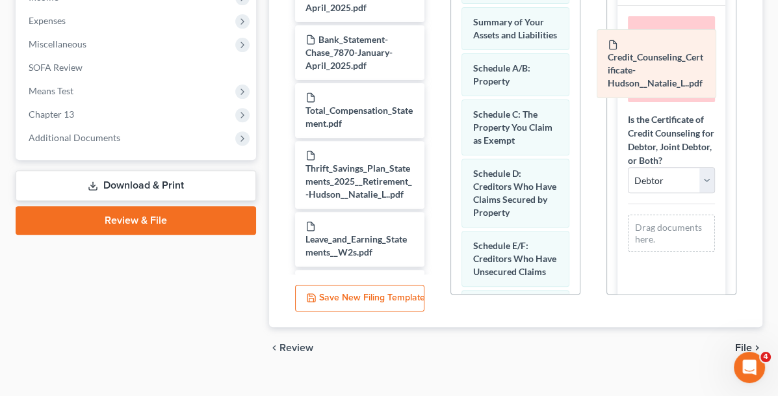
drag, startPoint x: 473, startPoint y: 162, endPoint x: 662, endPoint y: 54, distance: 217.8
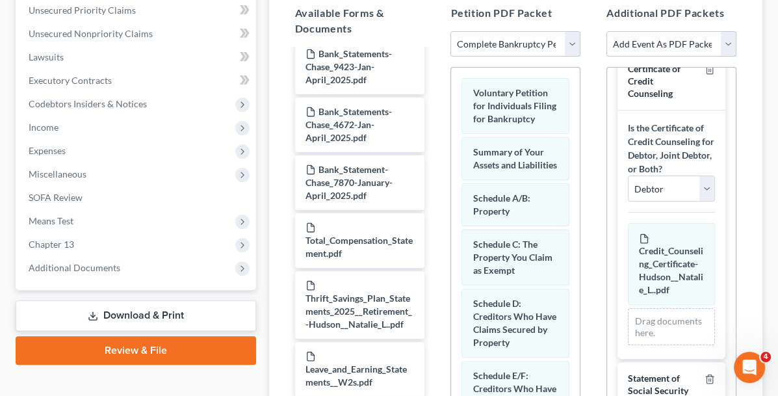
scroll to position [0, 0]
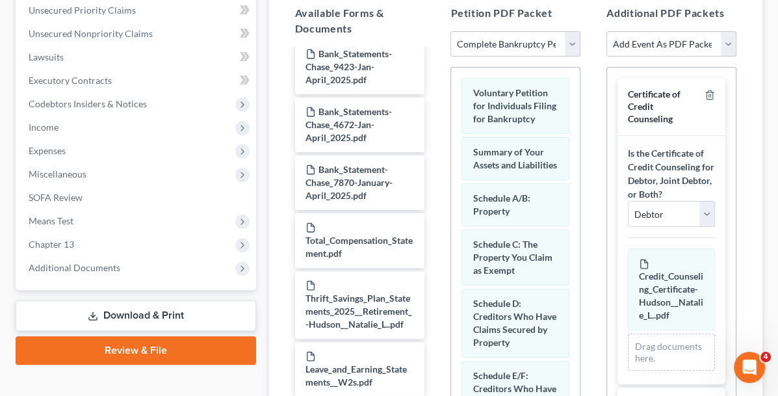
click at [724, 31] on select "Add Event As PDF Packet 20 Largest Unsecured Creditors Amended Document Amended…" at bounding box center [672, 44] width 130 height 26
select select "56"
click at [607, 31] on select "Add Event As PDF Packet 20 Largest Unsecured Creditors Amended Document Amended…" at bounding box center [672, 44] width 130 height 26
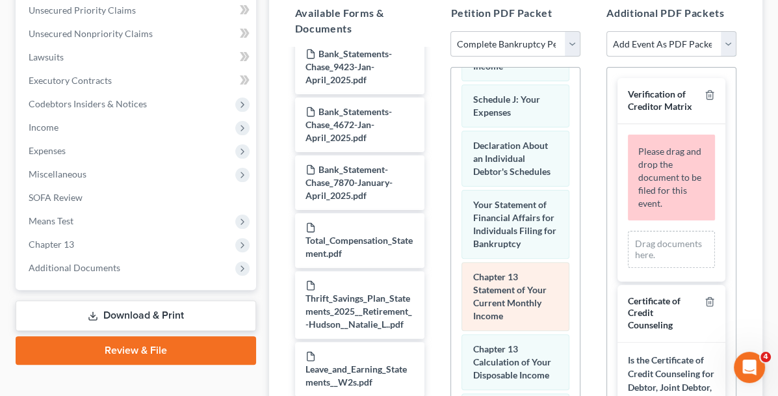
scroll to position [520, 0]
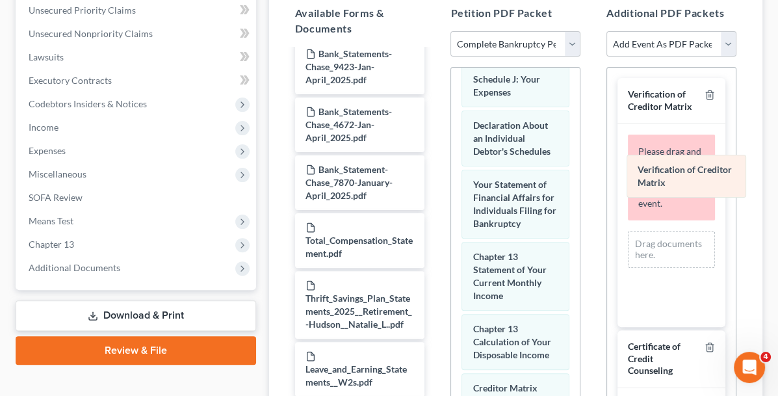
drag, startPoint x: 480, startPoint y: 338, endPoint x: 688, endPoint y: 174, distance: 264.3
click at [580, 174] on div "Verification of Creditor Matrix Voluntary Petition for Individuals Filing for B…" at bounding box center [515, 101] width 129 height 1106
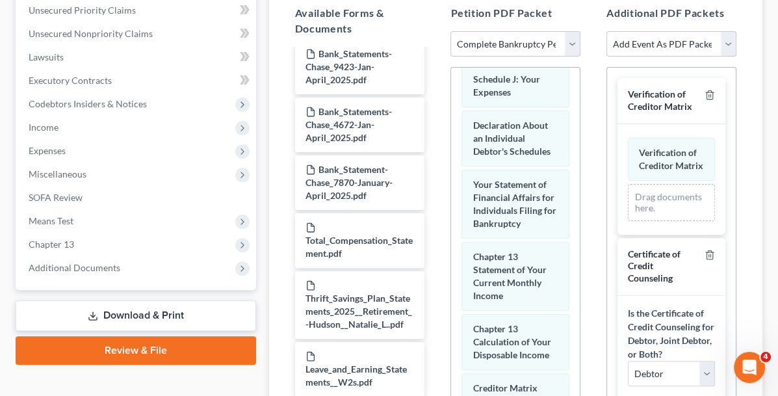
scroll to position [259, 0]
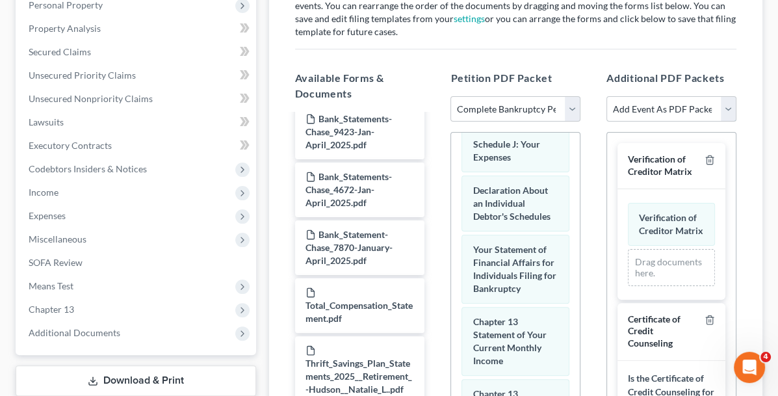
click at [724, 101] on select "Add Event As PDF Packet 20 Largest Unsecured Creditors Amended Document Amended…" at bounding box center [672, 109] width 130 height 26
select select "47"
click at [607, 96] on select "Add Event As PDF Packet 20 Largest Unsecured Creditors Amended Document Amended…" at bounding box center [672, 109] width 130 height 26
select select
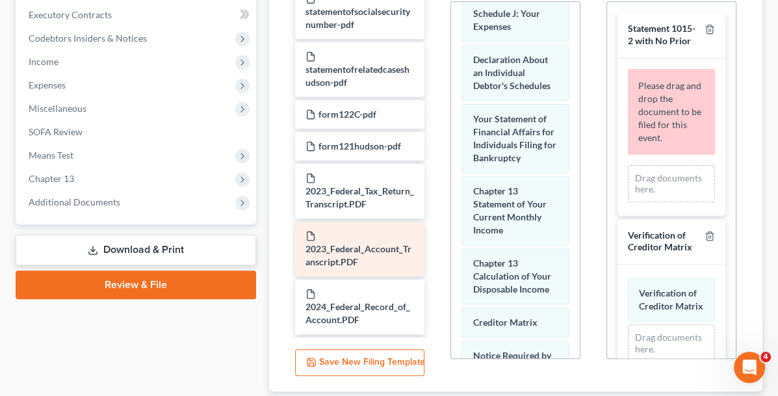
scroll to position [324, 0]
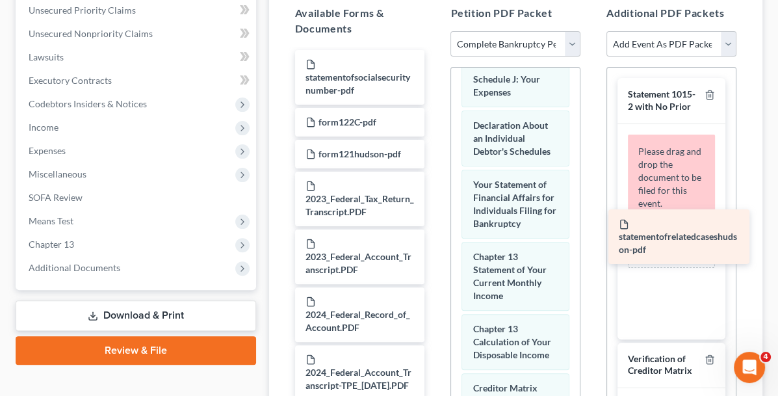
drag, startPoint x: 309, startPoint y: 94, endPoint x: 686, endPoint y: 225, distance: 399.3
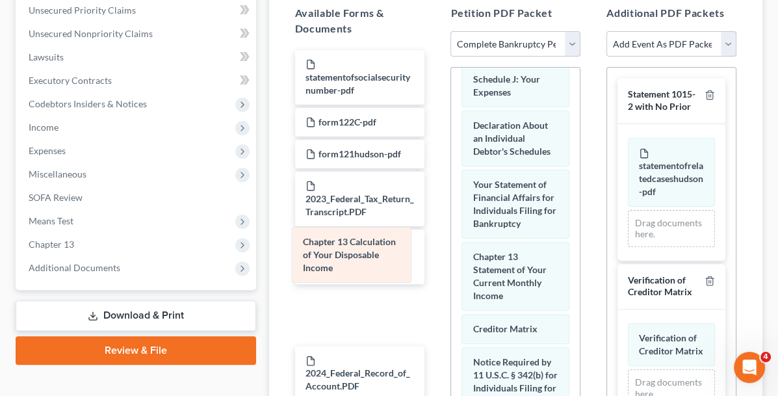
drag, startPoint x: 454, startPoint y: 248, endPoint x: 311, endPoint y: 248, distance: 143.7
click at [451, 248] on div "Chapter 13 Calculation of Your Disposable Income Voluntary Petition for Individ…" at bounding box center [515, 71] width 129 height 1047
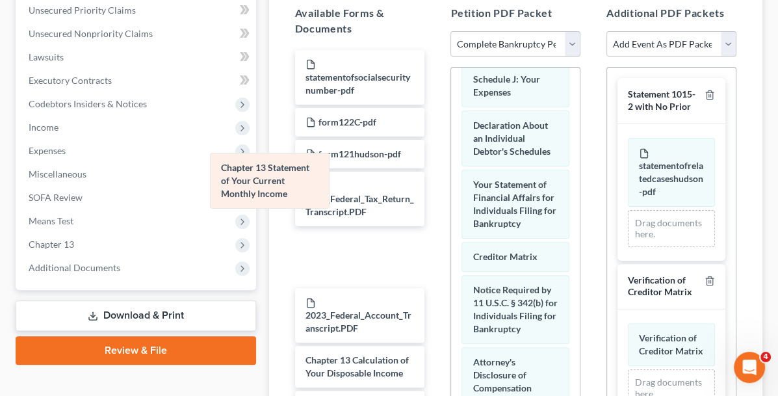
drag, startPoint x: 463, startPoint y: 198, endPoint x: 254, endPoint y: 183, distance: 209.3
click at [451, 183] on div "Chapter 13 Statement of Your Current Monthly Income Voluntary Petition for Indi…" at bounding box center [515, 35] width 129 height 975
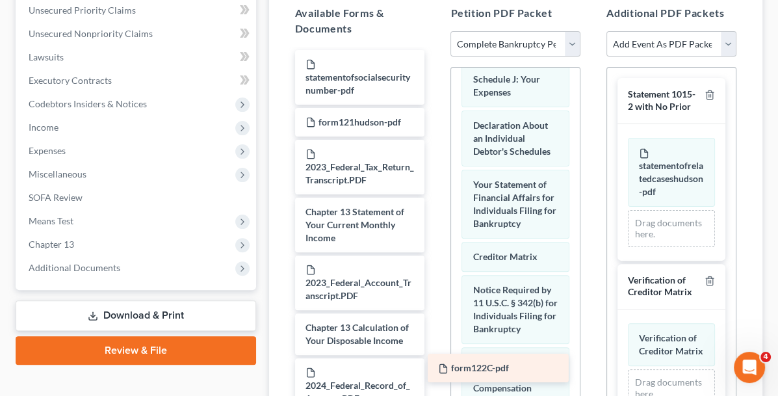
drag, startPoint x: 298, startPoint y: 92, endPoint x: 495, endPoint y: 369, distance: 338.9
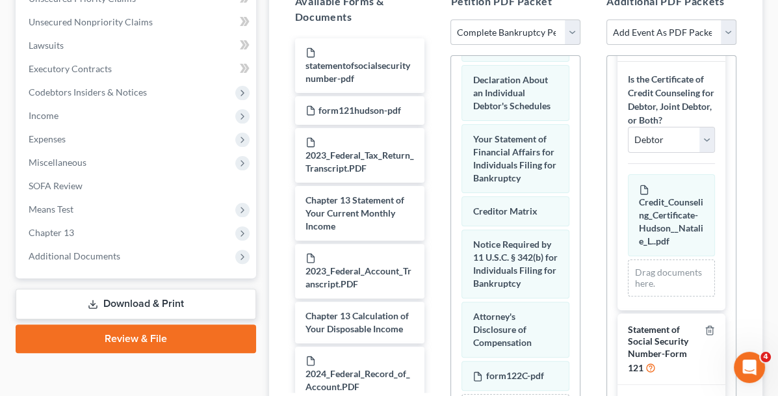
scroll to position [454, 0]
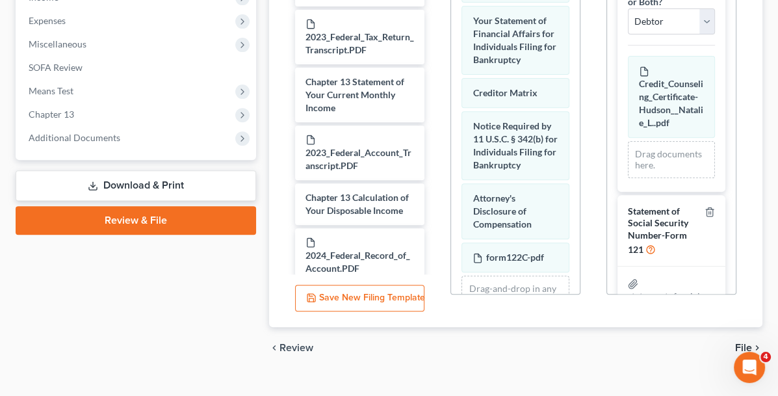
click at [747, 343] on span "File" at bounding box center [743, 348] width 17 height 10
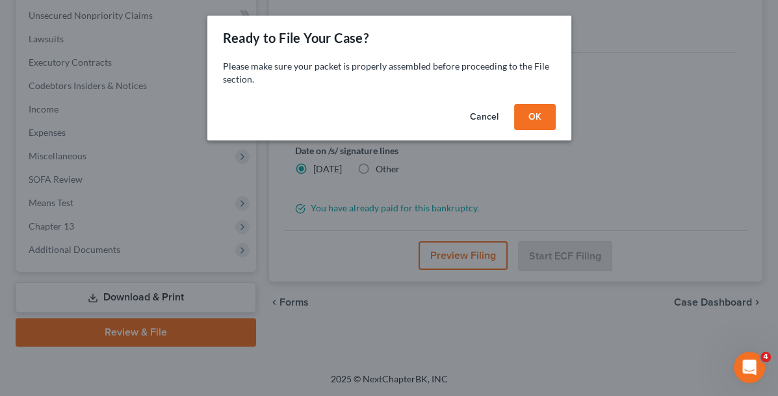
scroll to position [339, 0]
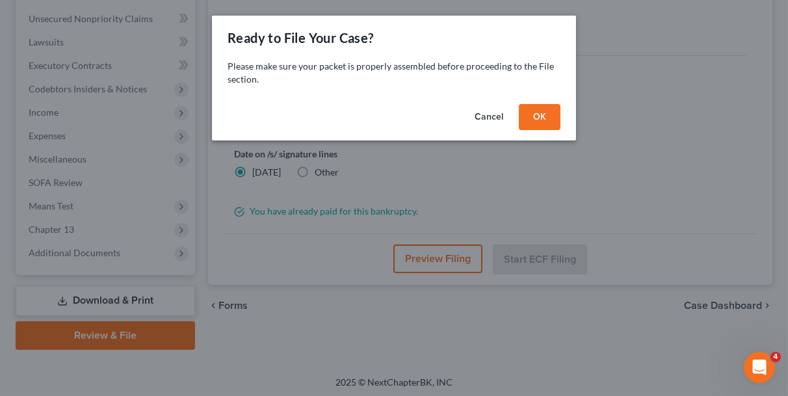
click at [538, 118] on button "OK" at bounding box center [540, 117] width 42 height 26
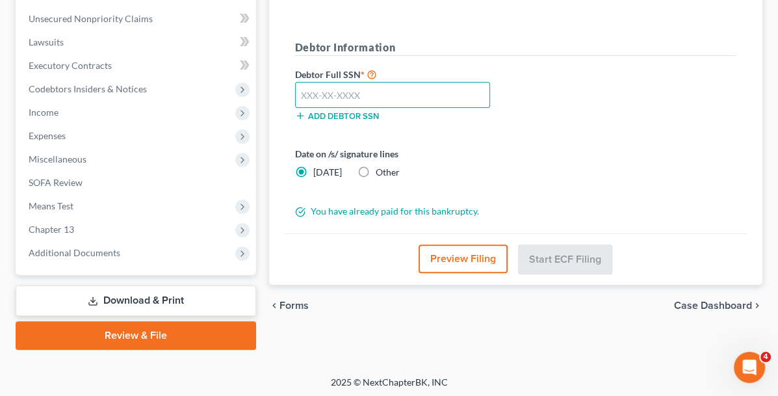
click at [300, 100] on input "text" at bounding box center [393, 95] width 196 height 26
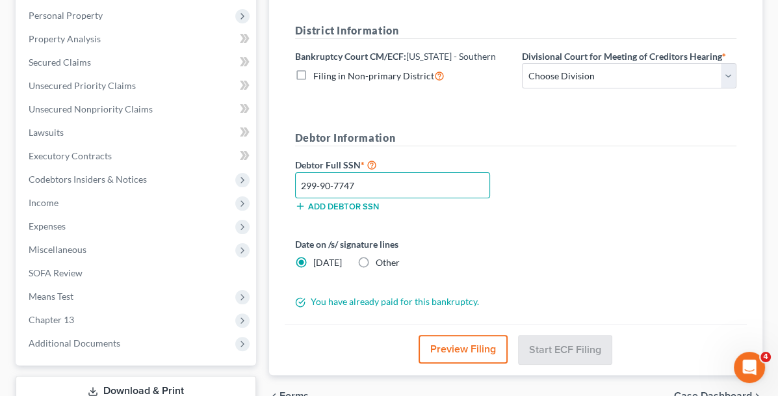
scroll to position [144, 0]
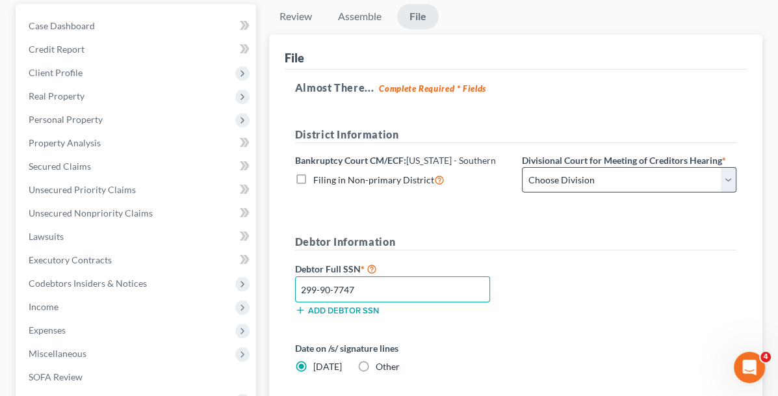
type input "299-90-7747"
click at [551, 173] on select "Choose Division Cincinnati Columbus [GEOGRAPHIC_DATA]" at bounding box center [629, 180] width 215 height 26
select select "1"
click at [522, 167] on select "Choose Division Cincinnati Columbus [GEOGRAPHIC_DATA]" at bounding box center [629, 180] width 215 height 26
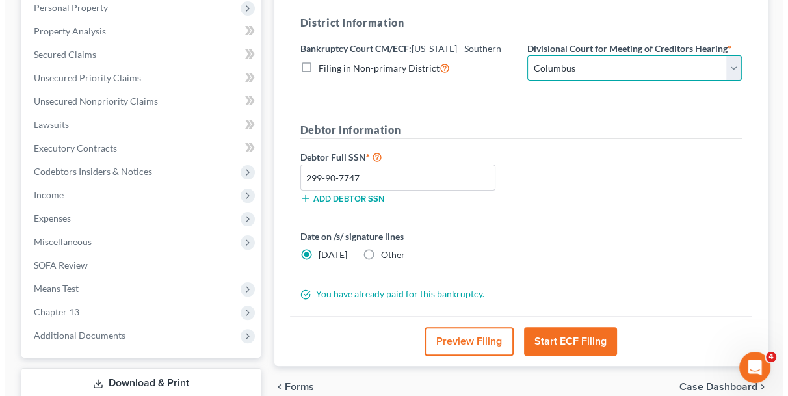
scroll to position [339, 0]
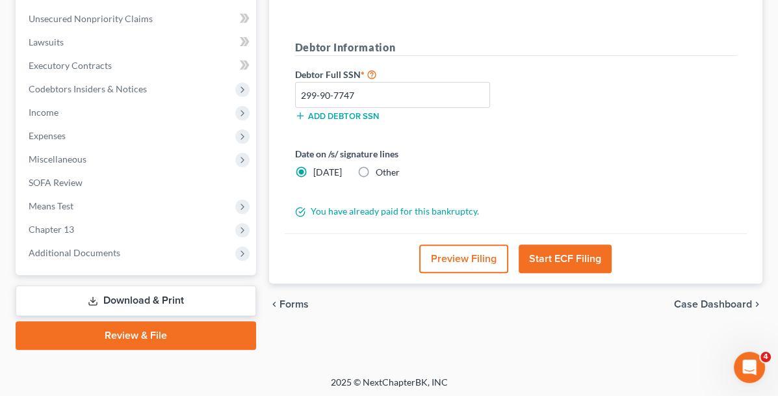
click at [535, 254] on button "Start ECF Filing" at bounding box center [565, 258] width 93 height 29
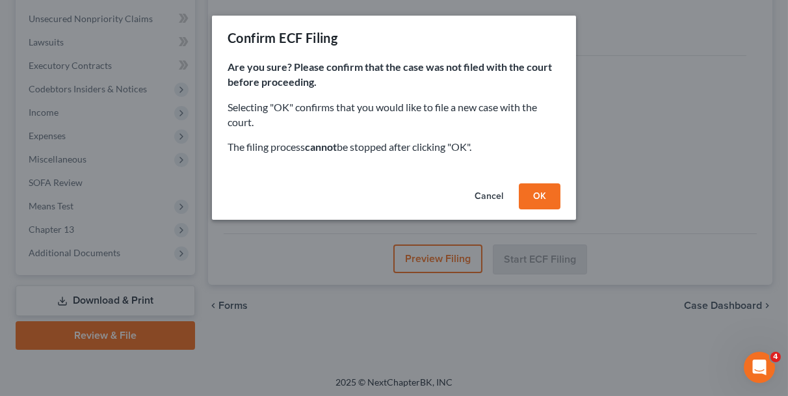
click at [539, 203] on button "OK" at bounding box center [540, 196] width 42 height 26
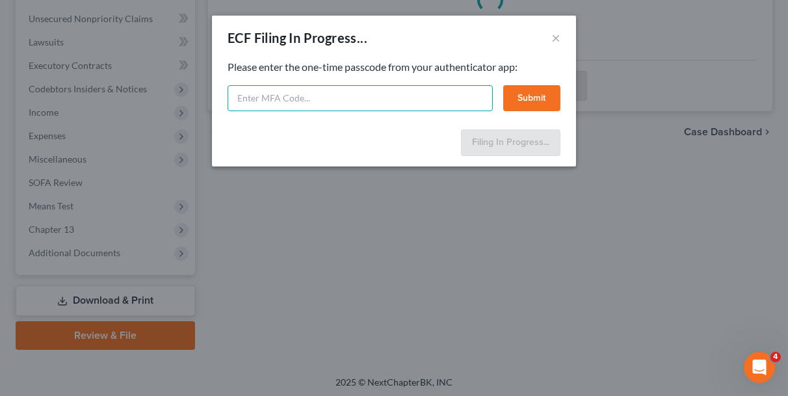
click at [367, 100] on input "text" at bounding box center [360, 98] width 265 height 26
type input "059524"
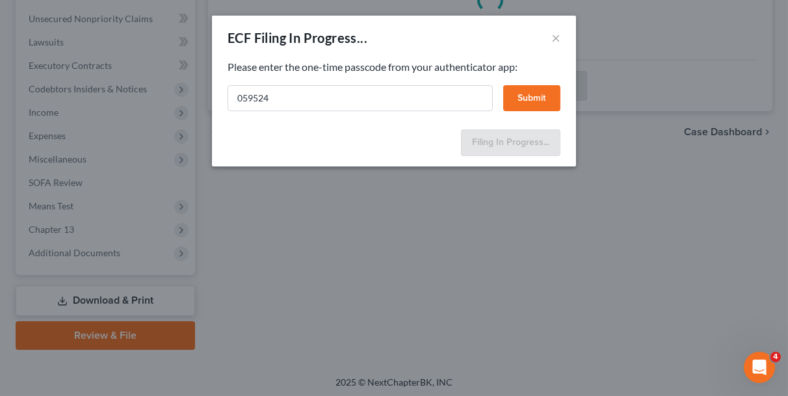
click at [536, 96] on button "Submit" at bounding box center [531, 98] width 57 height 26
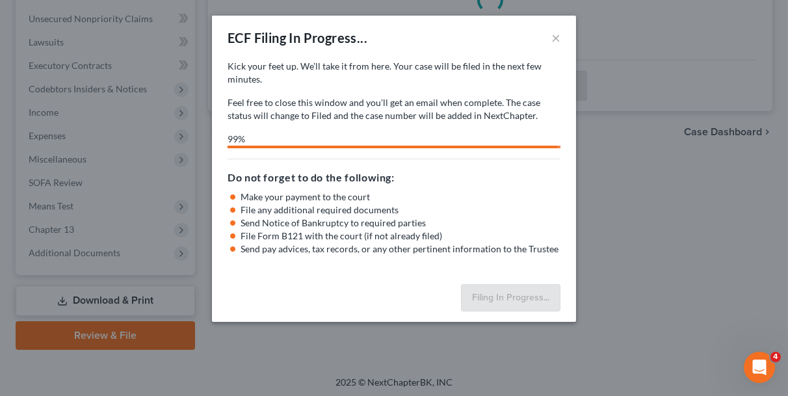
select select "1"
